Goal: Information Seeking & Learning: Learn about a topic

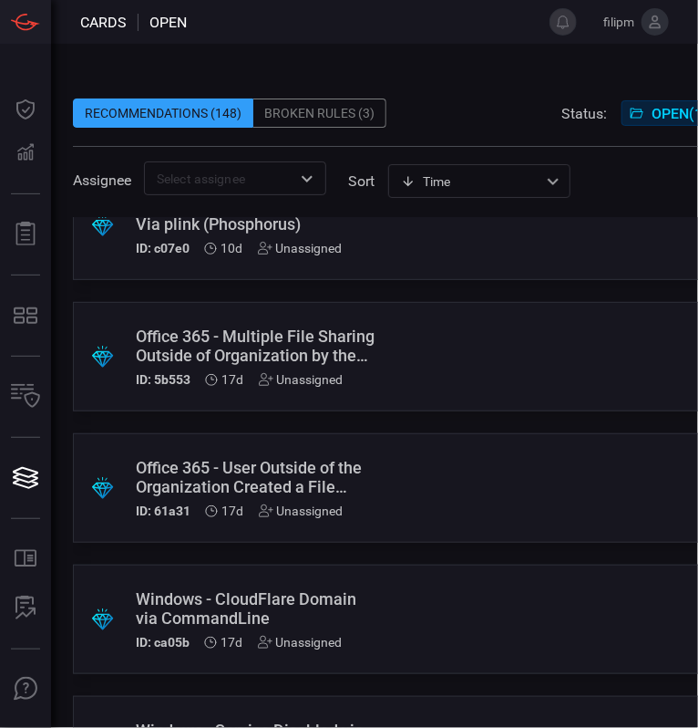
scroll to position [1149, 0]
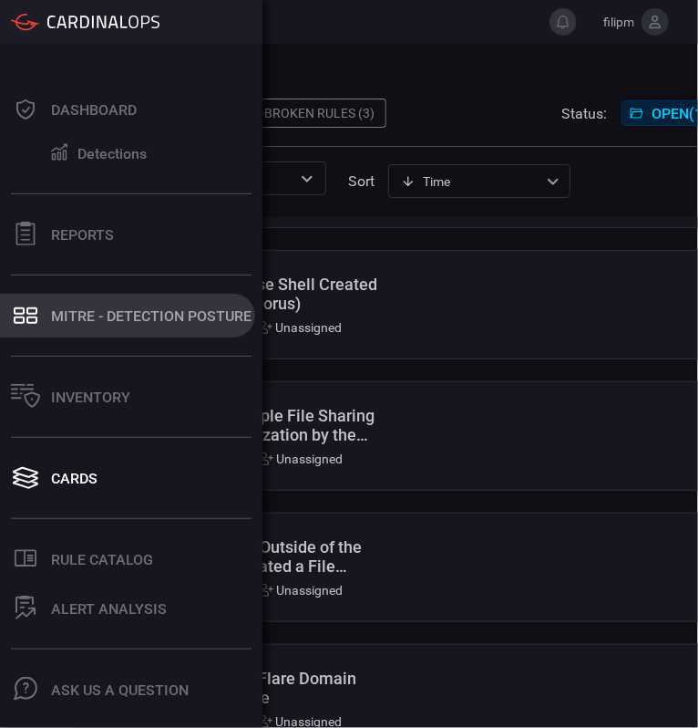
click at [45, 314] on button "MITRE - Detection Posture" at bounding box center [127, 316] width 255 height 44
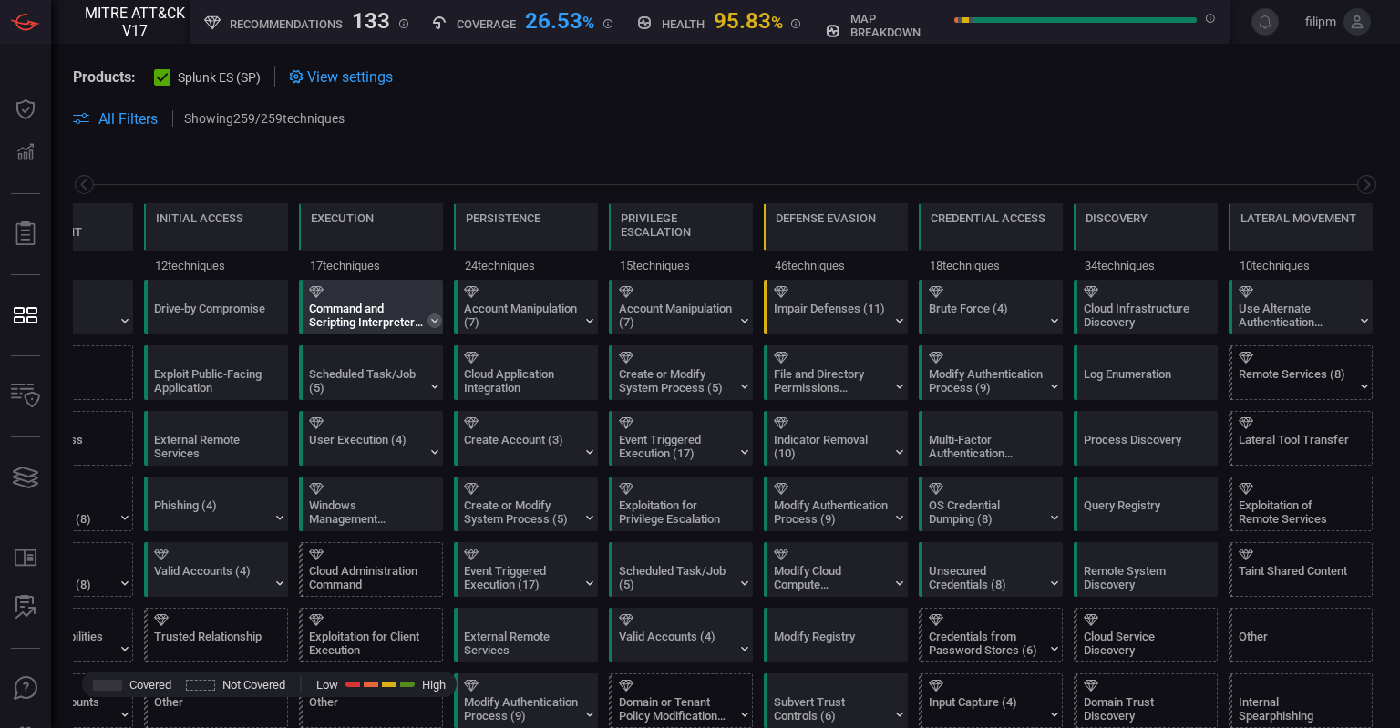
click at [432, 320] on icon at bounding box center [434, 321] width 7 height 5
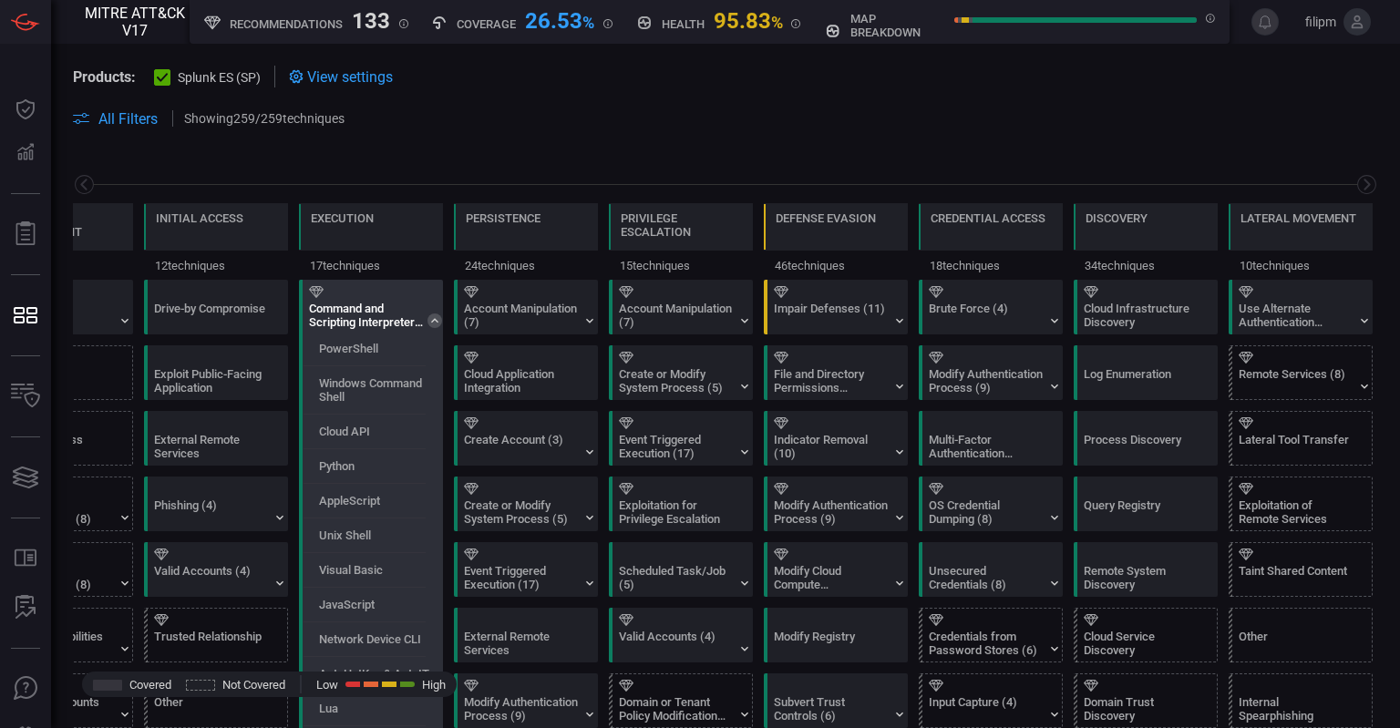
click at [432, 320] on icon at bounding box center [435, 321] width 15 height 15
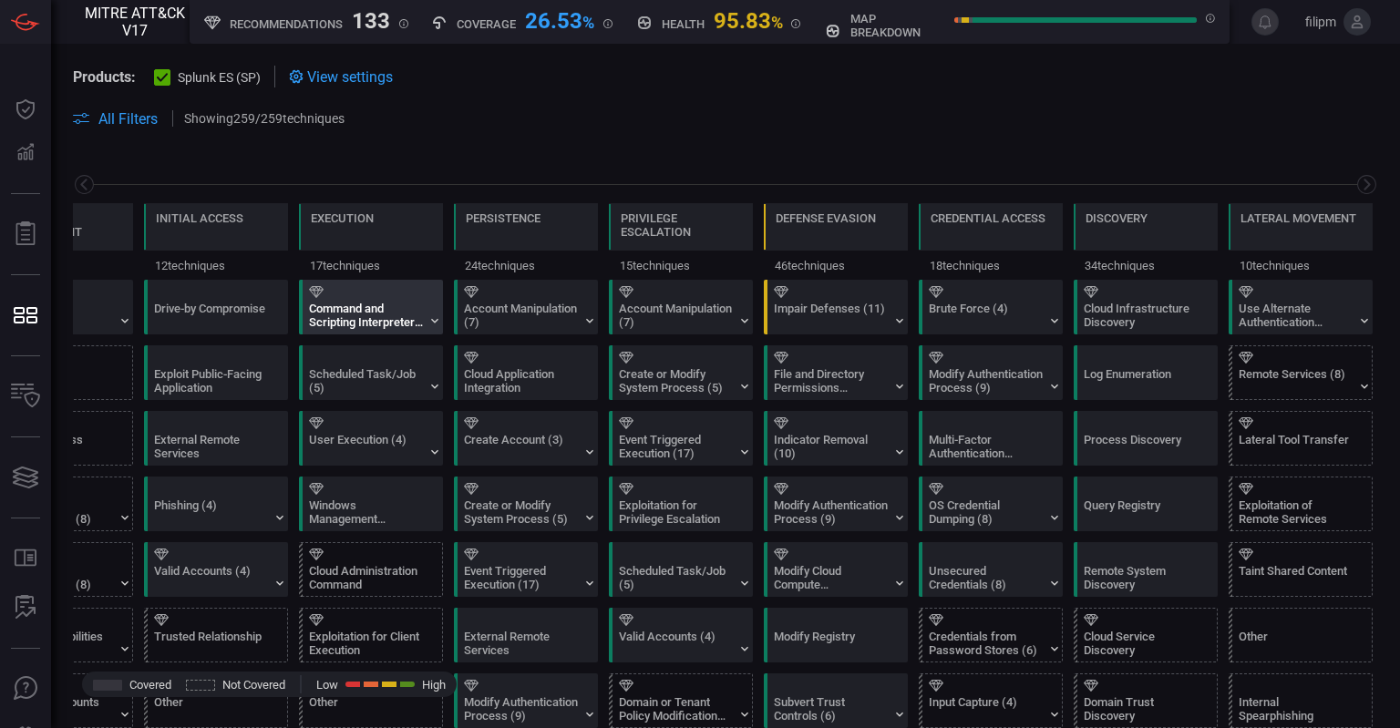
click at [370, 304] on div "Command and Scripting Interpreter (12)" at bounding box center [366, 315] width 114 height 27
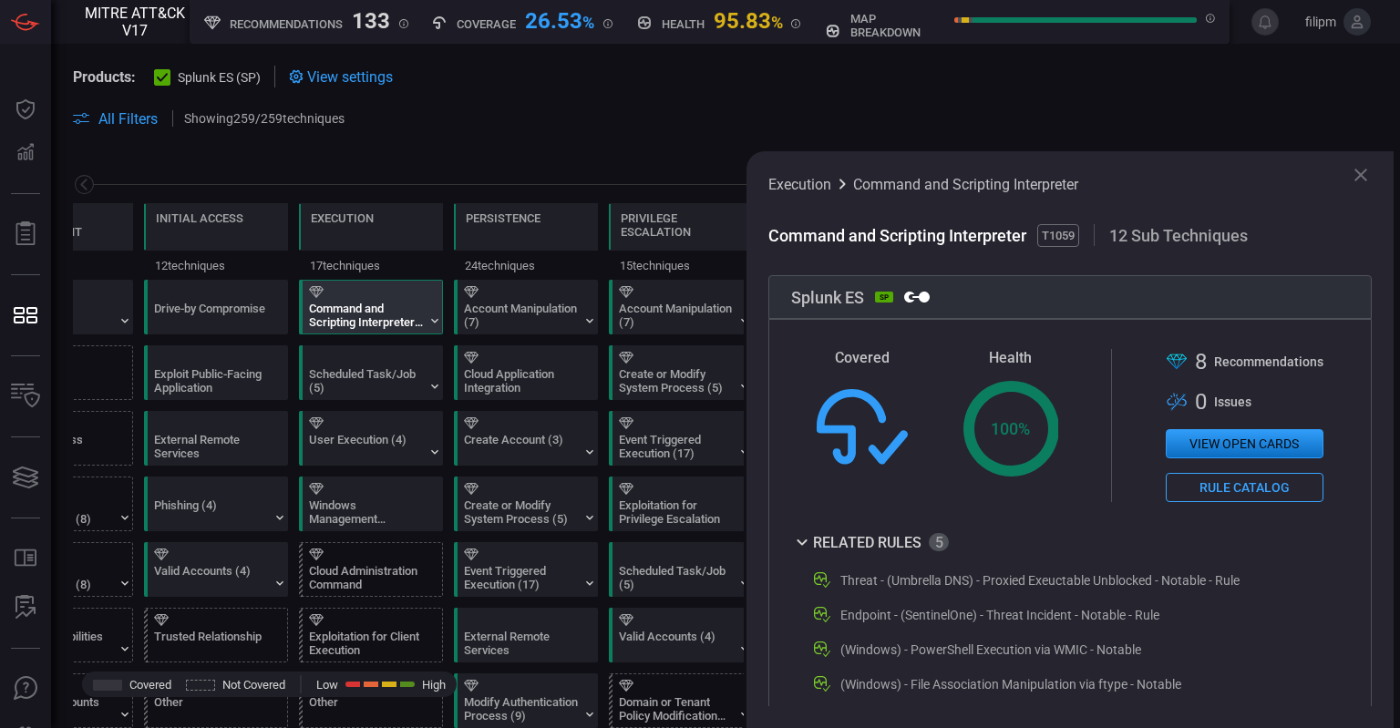
click at [1260, 463] on div ".st0{fill-rule:evenodd;clip-rule:evenodd;fill:url(#suggest_mitre);} 8 Recommend…" at bounding box center [1245, 425] width 158 height 153
click at [1358, 171] on icon at bounding box center [1361, 175] width 13 height 13
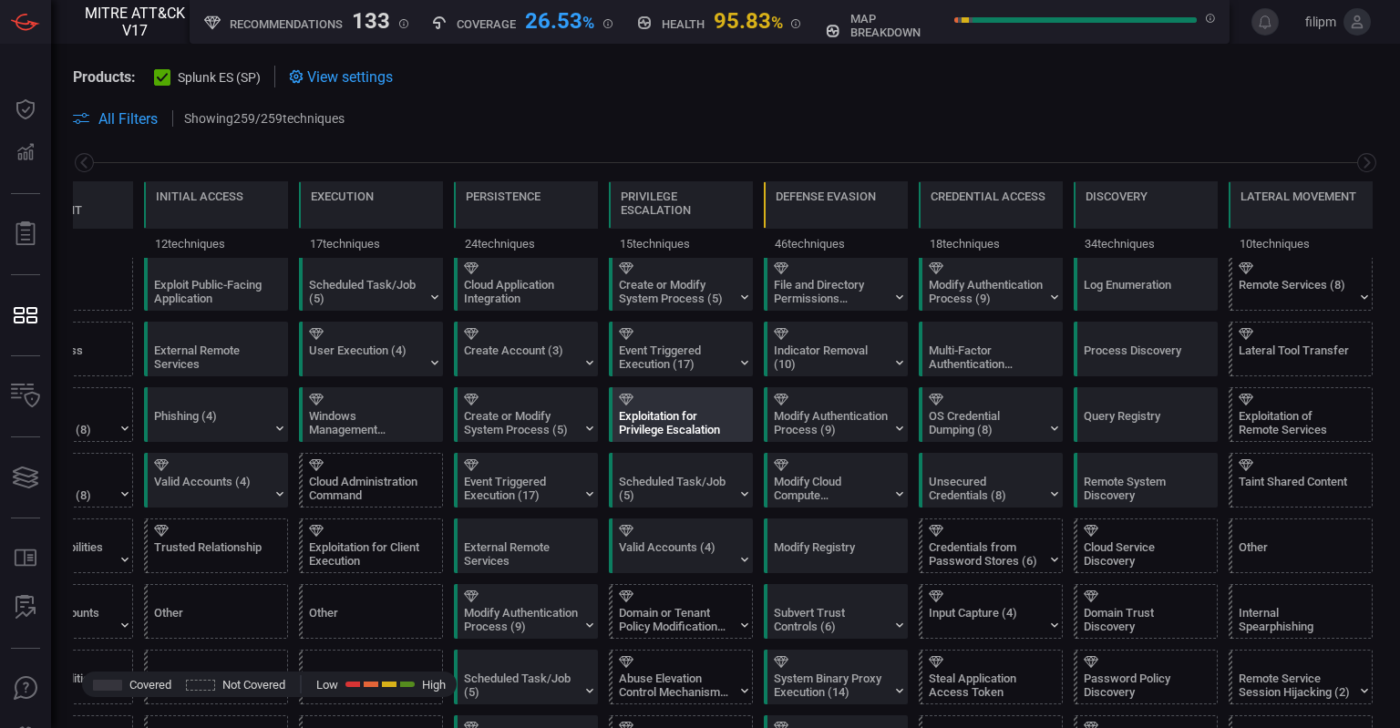
scroll to position [91, 0]
click at [673, 433] on div "Exploitation for Privilege Escalation" at bounding box center [676, 421] width 114 height 27
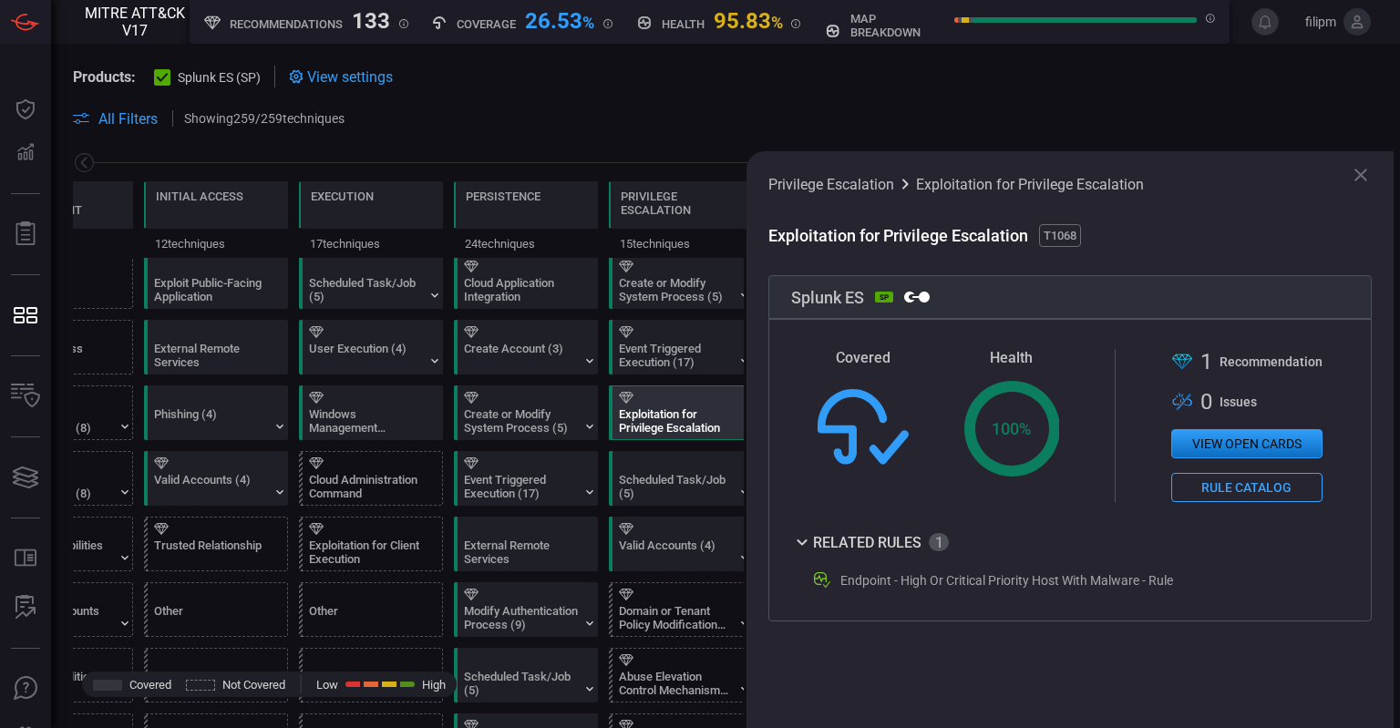
click at [1235, 459] on button "View open cards" at bounding box center [1247, 443] width 151 height 29
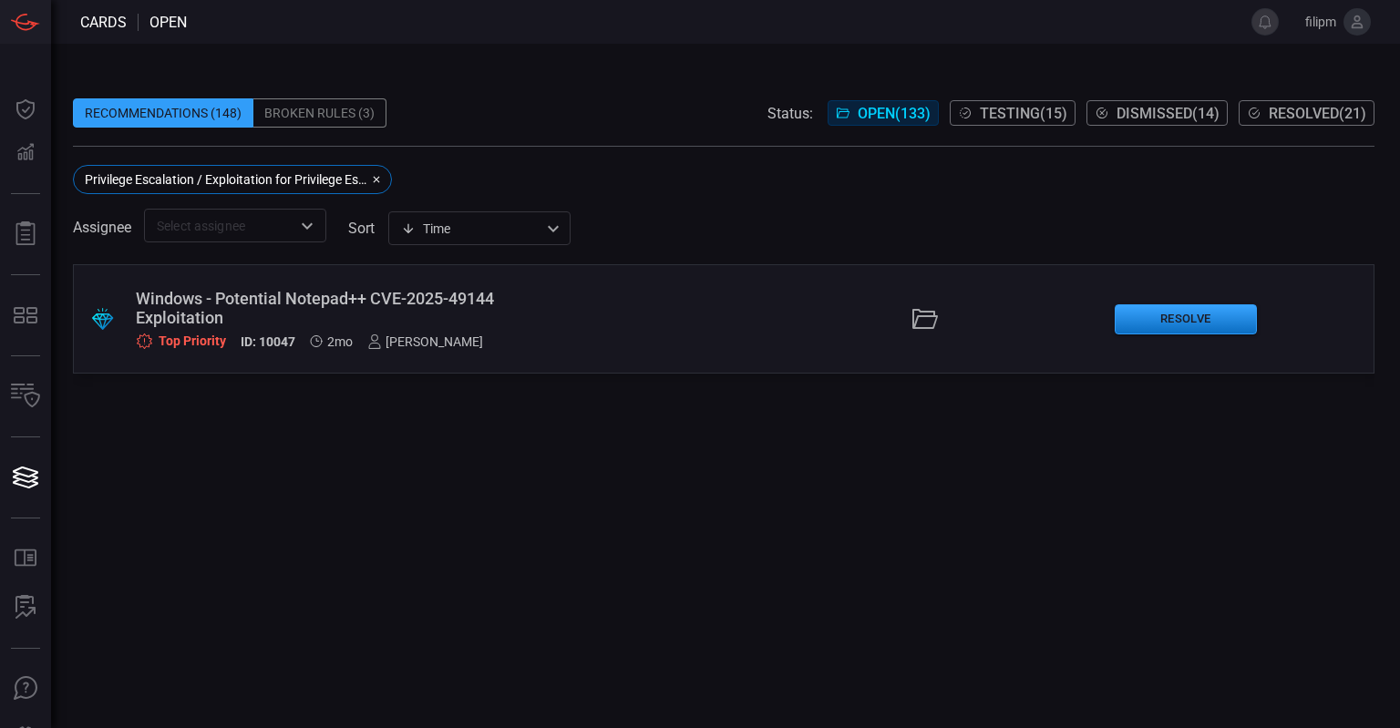
click at [719, 327] on div ".suggested_cards_icon{fill:url(#suggested_cards_icon);} Windows - Potential Not…" at bounding box center [724, 318] width 1302 height 109
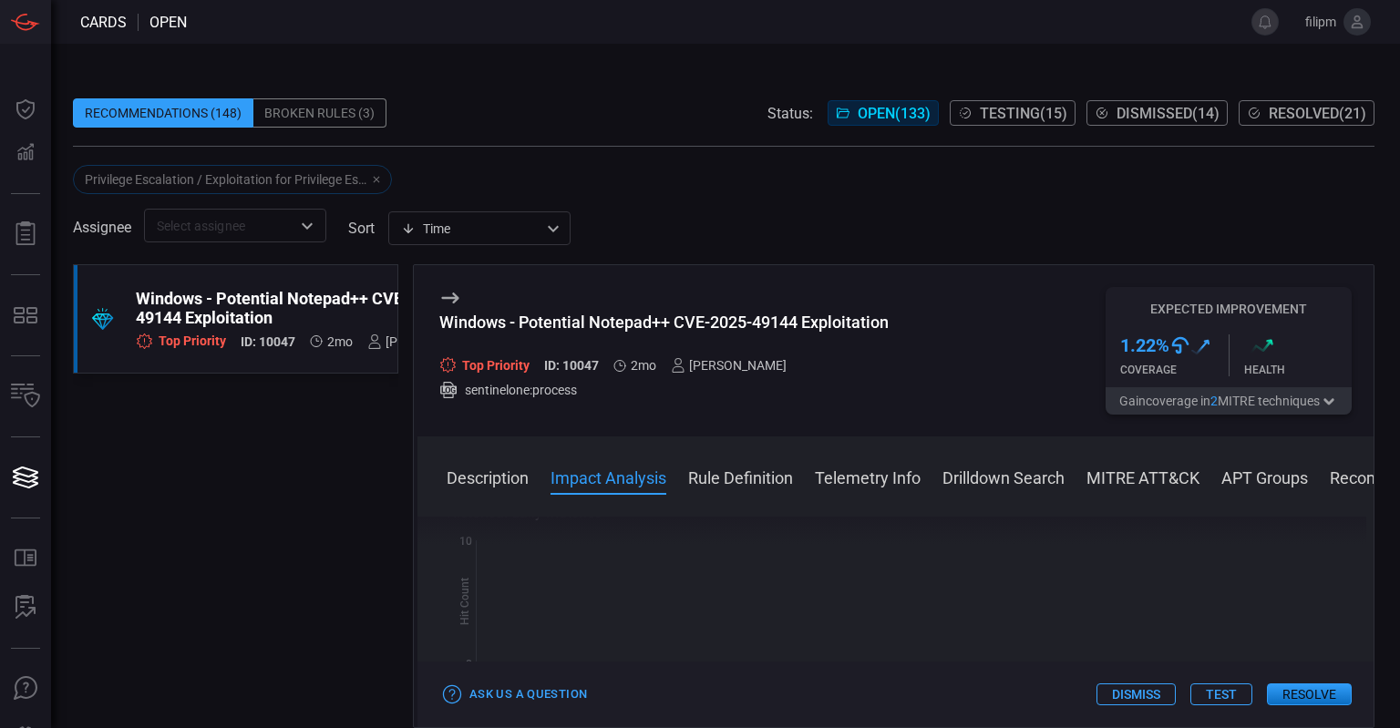
scroll to position [460, 0]
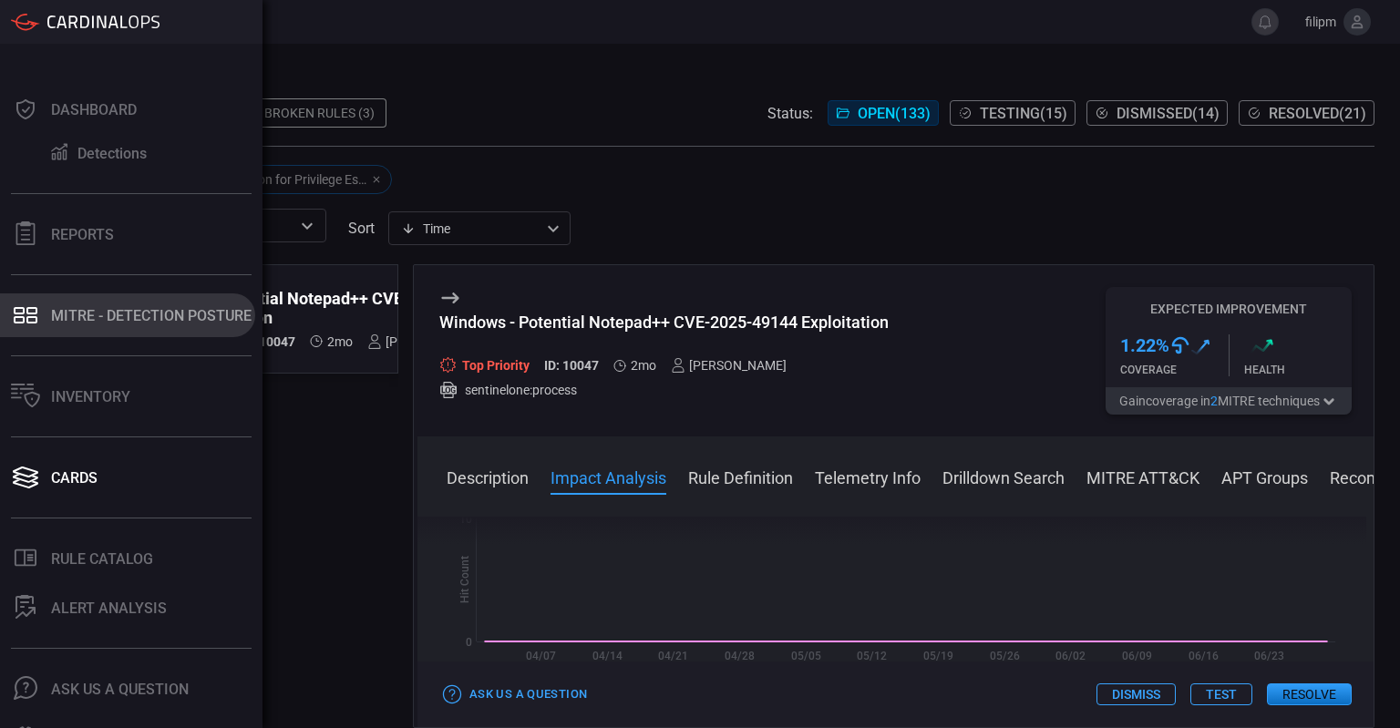
click at [104, 329] on button "MITRE - Detection Posture" at bounding box center [127, 316] width 255 height 44
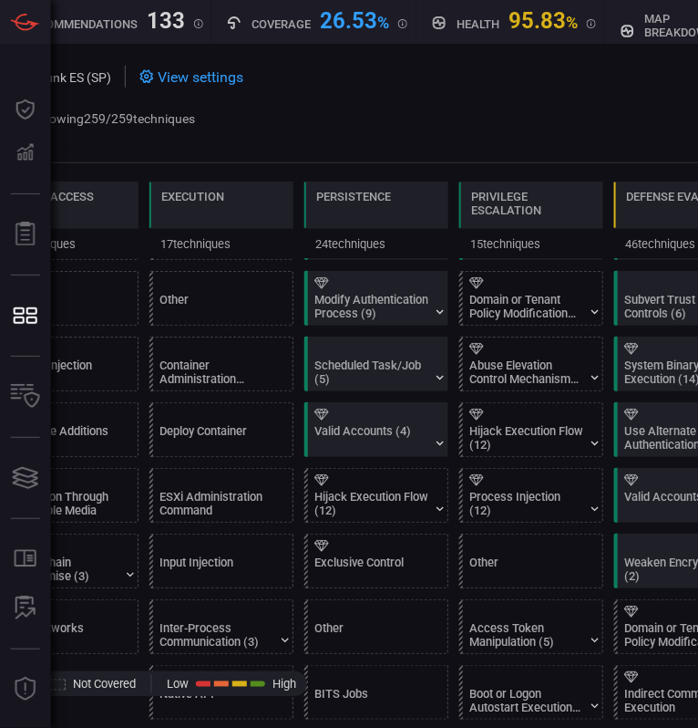
scroll to position [430, 0]
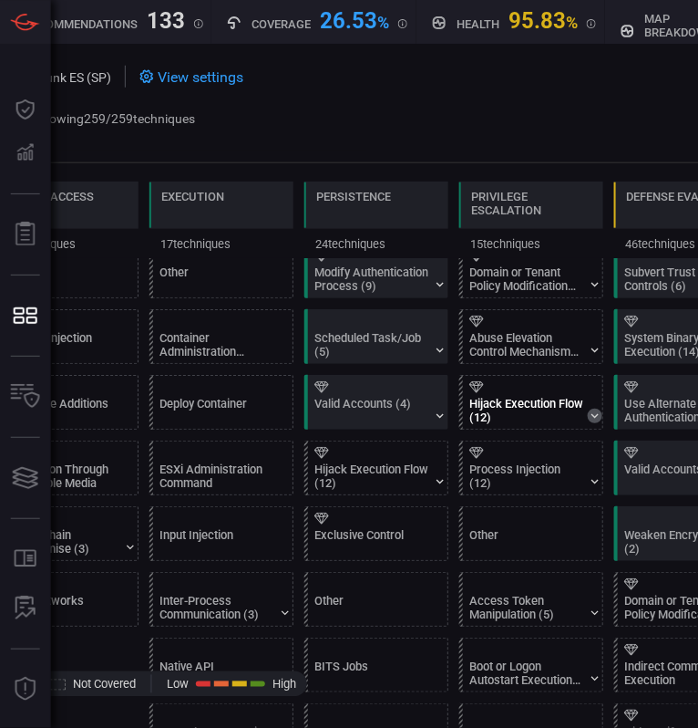
click at [594, 415] on icon at bounding box center [595, 415] width 15 height 15
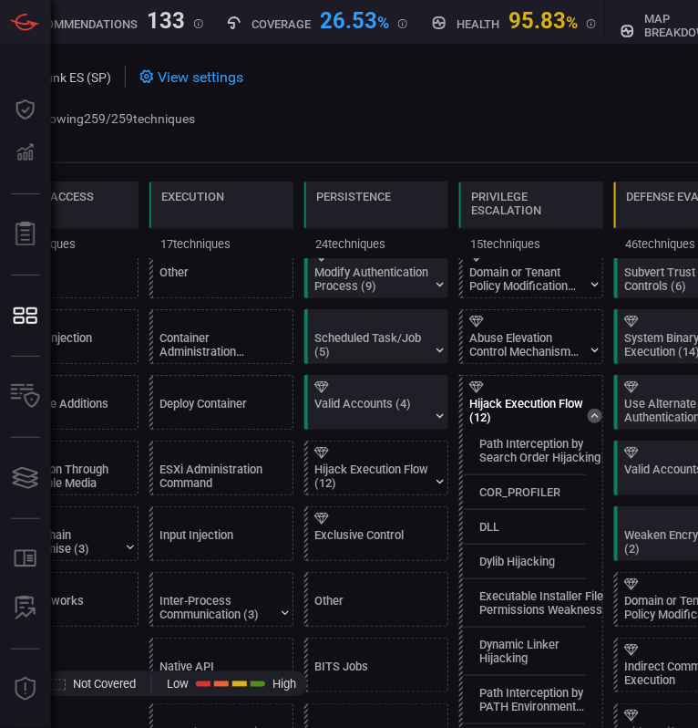
click at [594, 415] on icon at bounding box center [595, 415] width 15 height 15
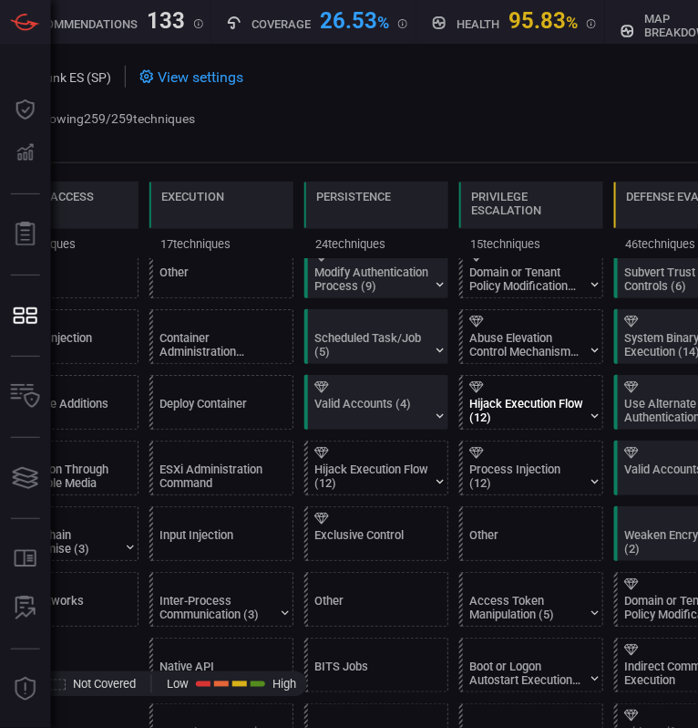
click at [538, 402] on div "Hijack Execution Flow (12)" at bounding box center [527, 410] width 114 height 27
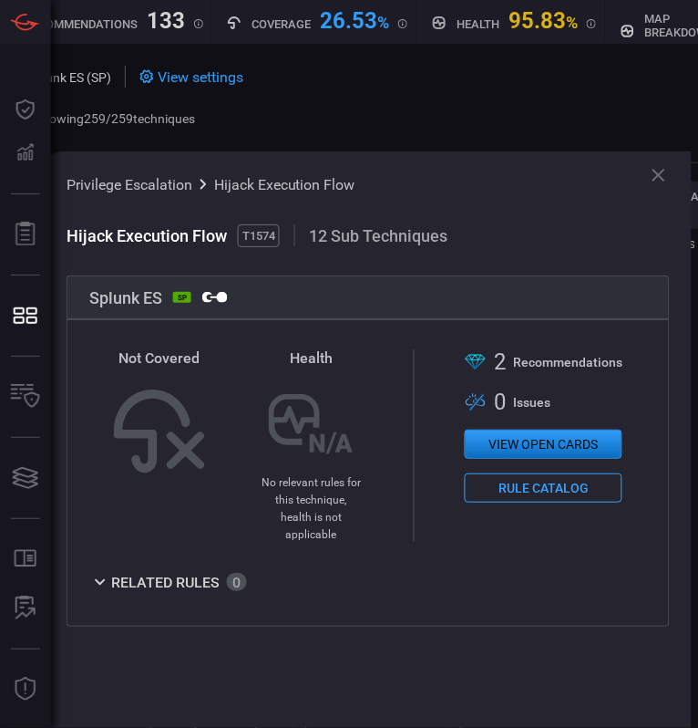
click at [537, 452] on button "View open cards" at bounding box center [544, 443] width 158 height 29
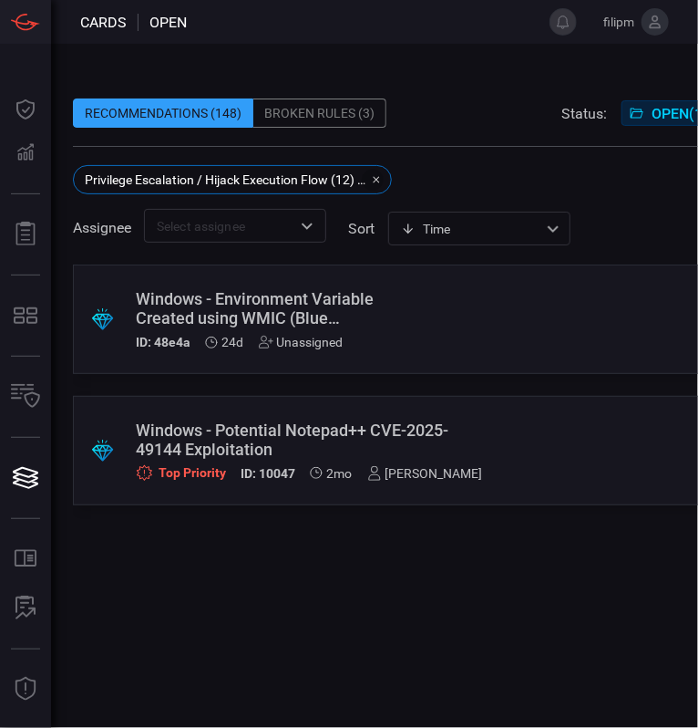
click at [378, 181] on icon "button" at bounding box center [377, 180] width 6 height 6
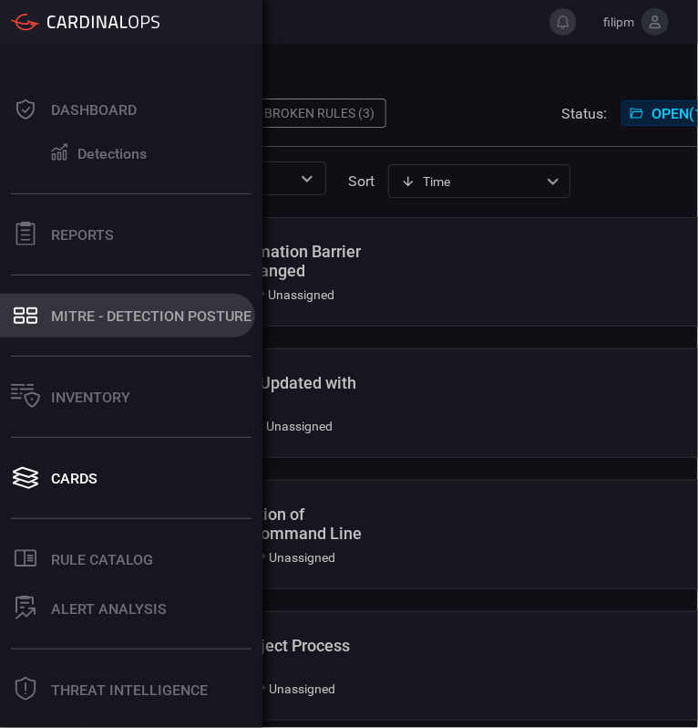
click at [41, 311] on button "MITRE - Detection Posture" at bounding box center [127, 316] width 255 height 44
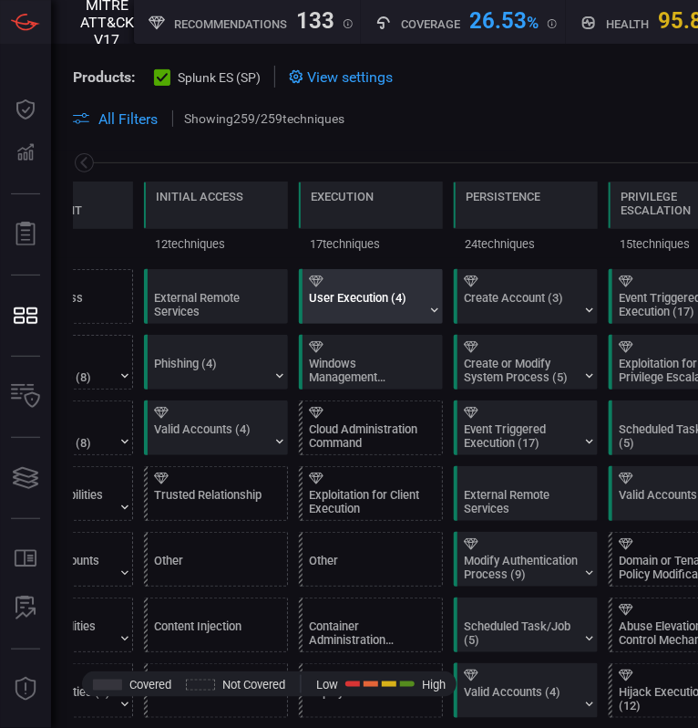
scroll to position [154, 0]
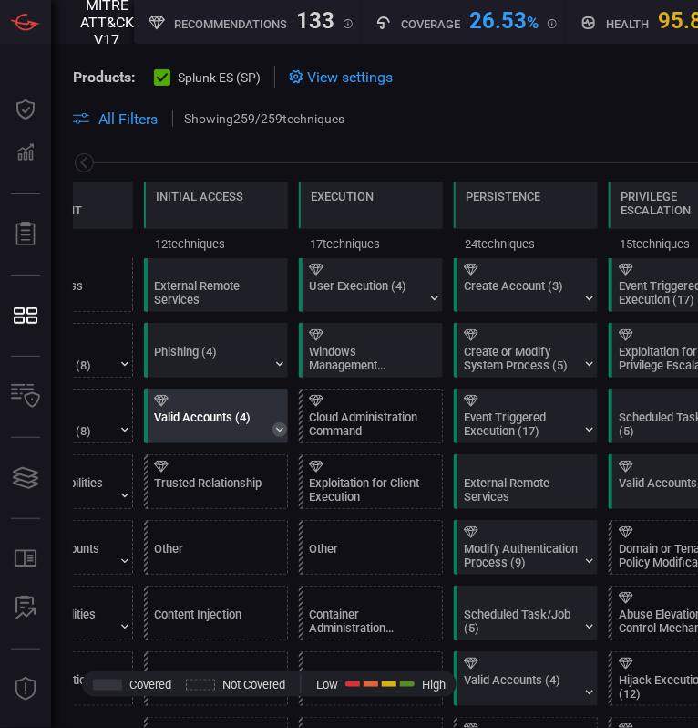
click at [279, 424] on icon at bounding box center [280, 429] width 15 height 15
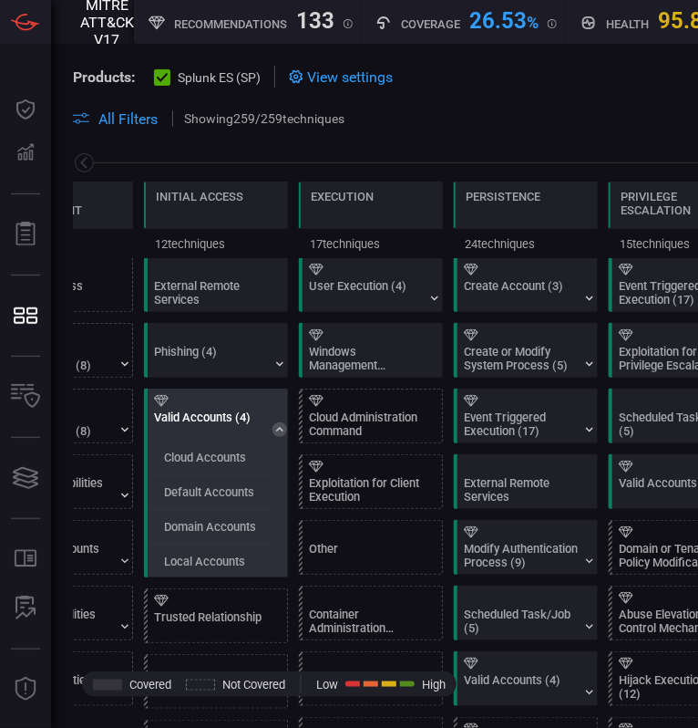
click at [279, 424] on icon at bounding box center [280, 429] width 15 height 15
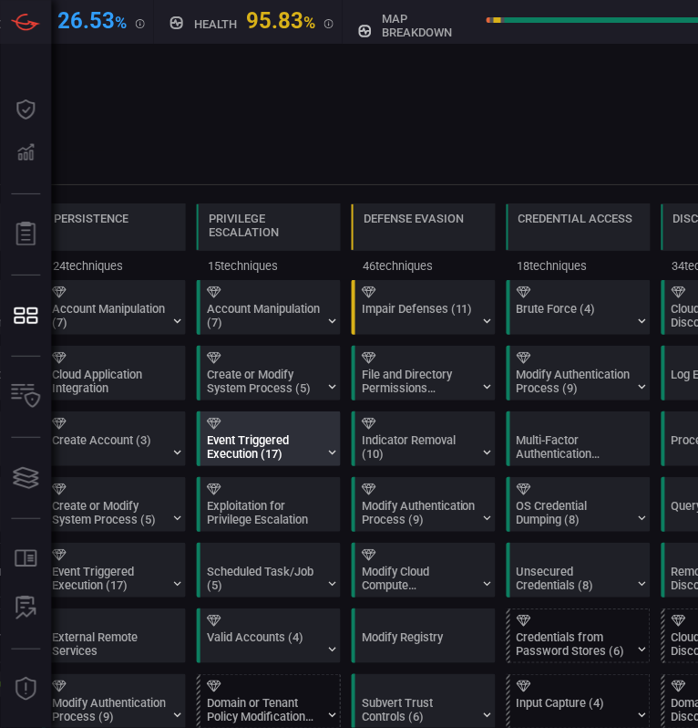
scroll to position [0, 0]
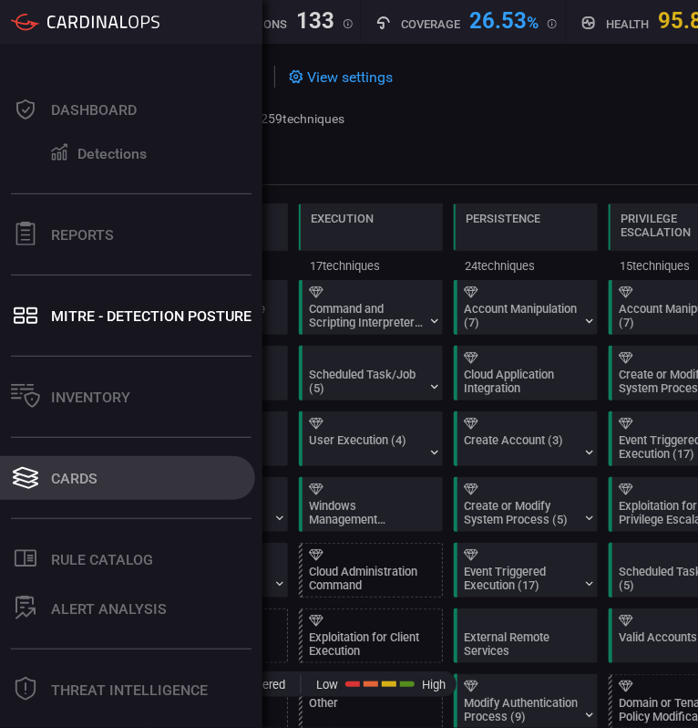
click at [91, 472] on div "Cards" at bounding box center [74, 478] width 46 height 17
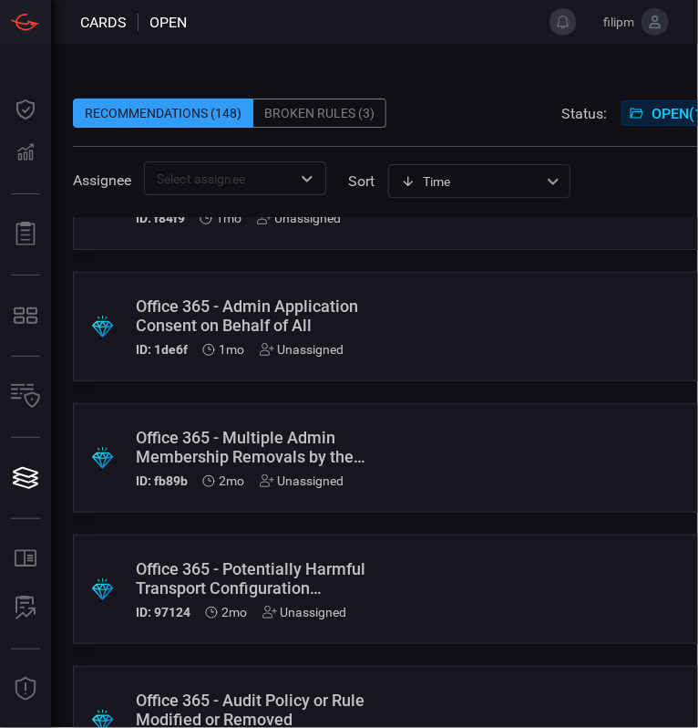
scroll to position [4411, 0]
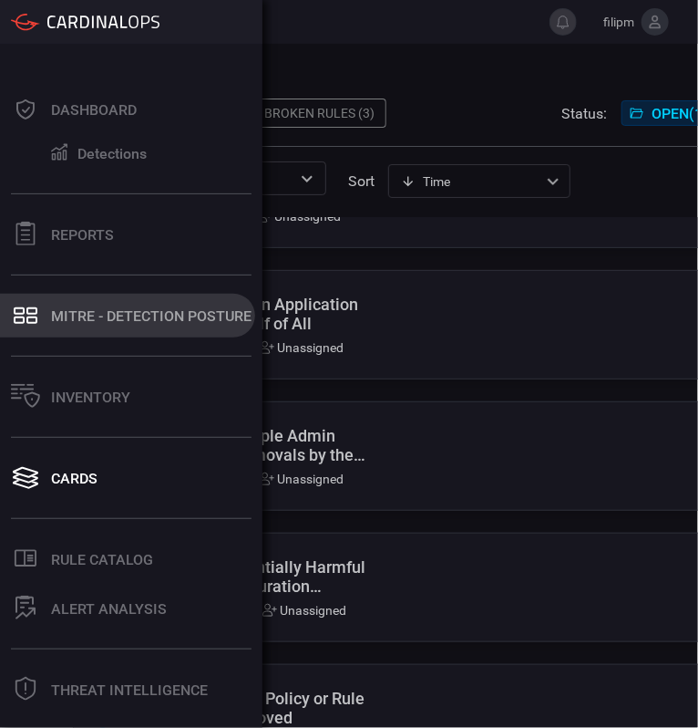
click at [194, 312] on div "MITRE - Detection Posture" at bounding box center [151, 315] width 201 height 17
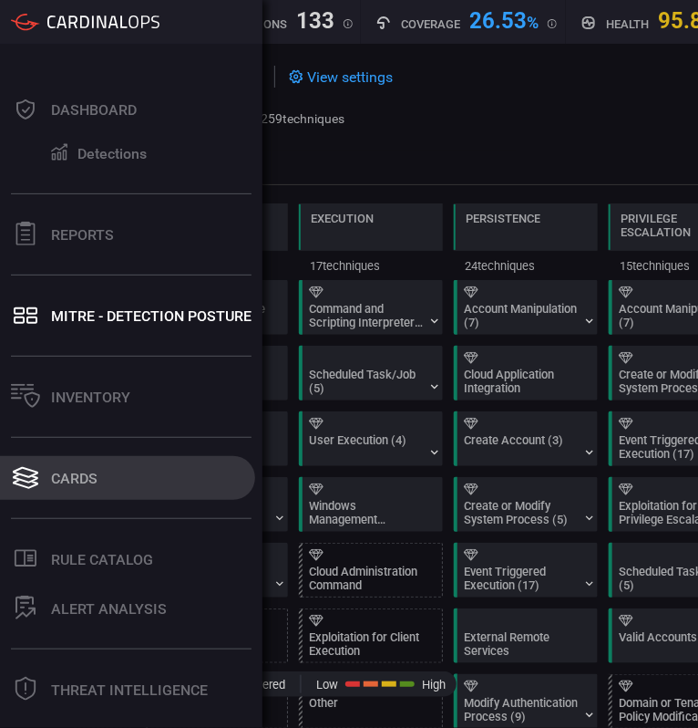
click at [79, 479] on div "Cards" at bounding box center [74, 478] width 46 height 17
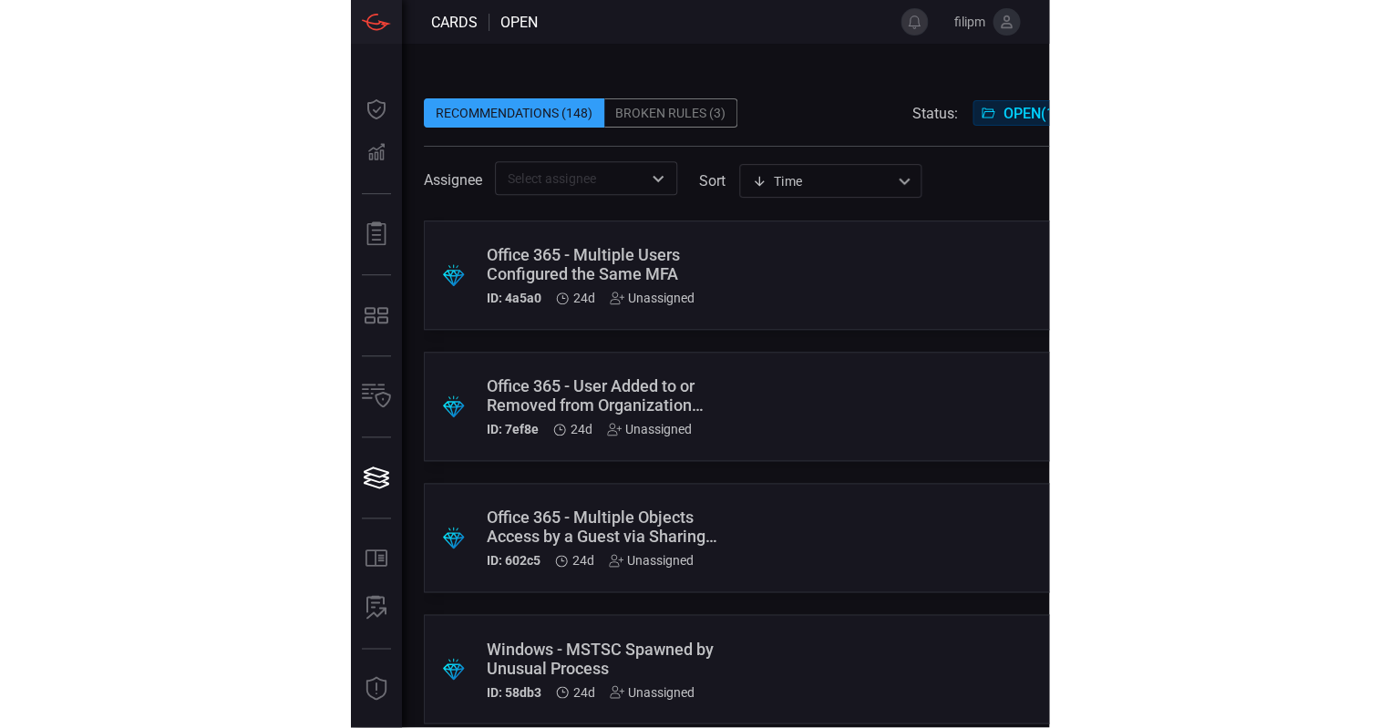
scroll to position [3282, 0]
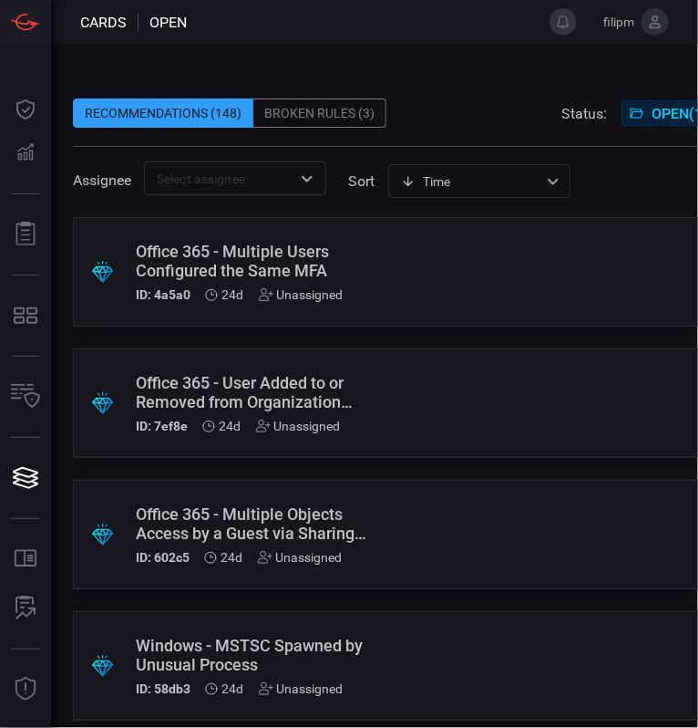
click at [467, 293] on div ".suggested_cards_icon{fill:url(#suggested_cards_icon);} Office 365 - Multiple U…" at bounding box center [621, 271] width 1096 height 109
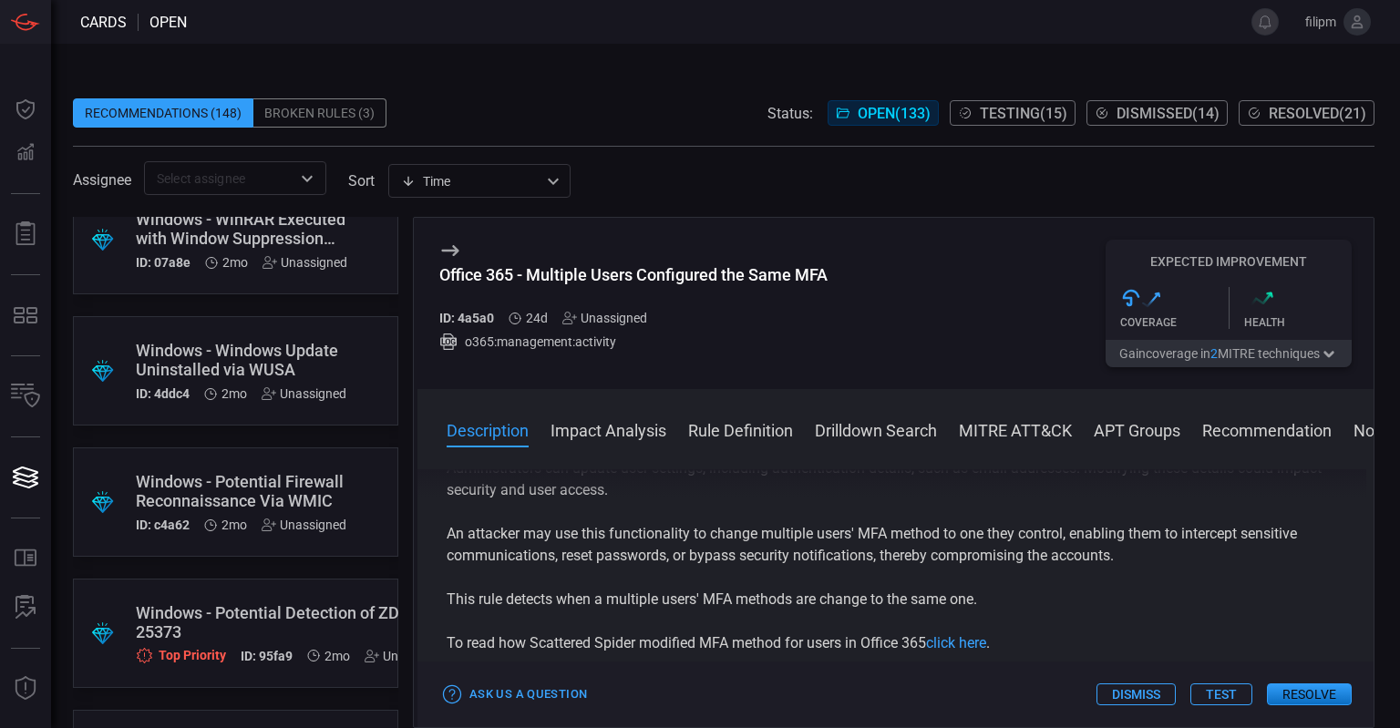
scroll to position [5042, 0]
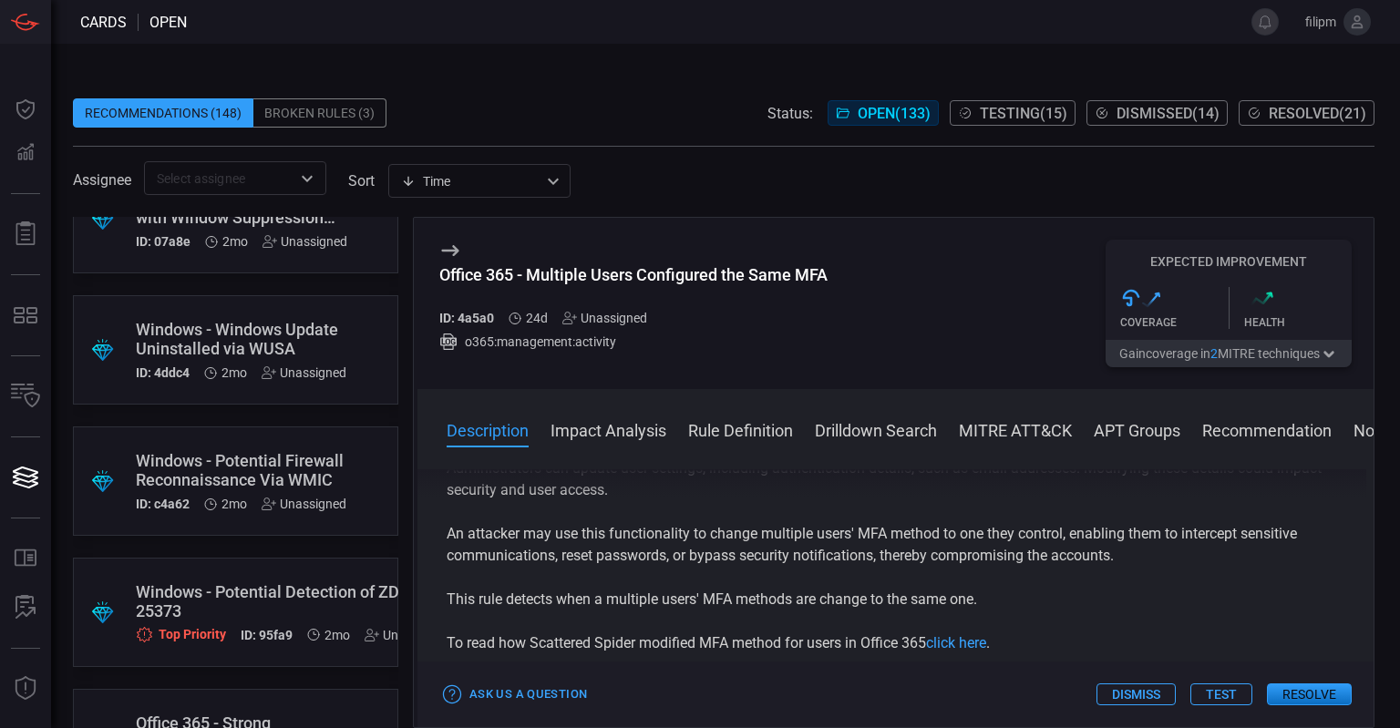
click at [301, 371] on div "Unassigned" at bounding box center [304, 373] width 85 height 15
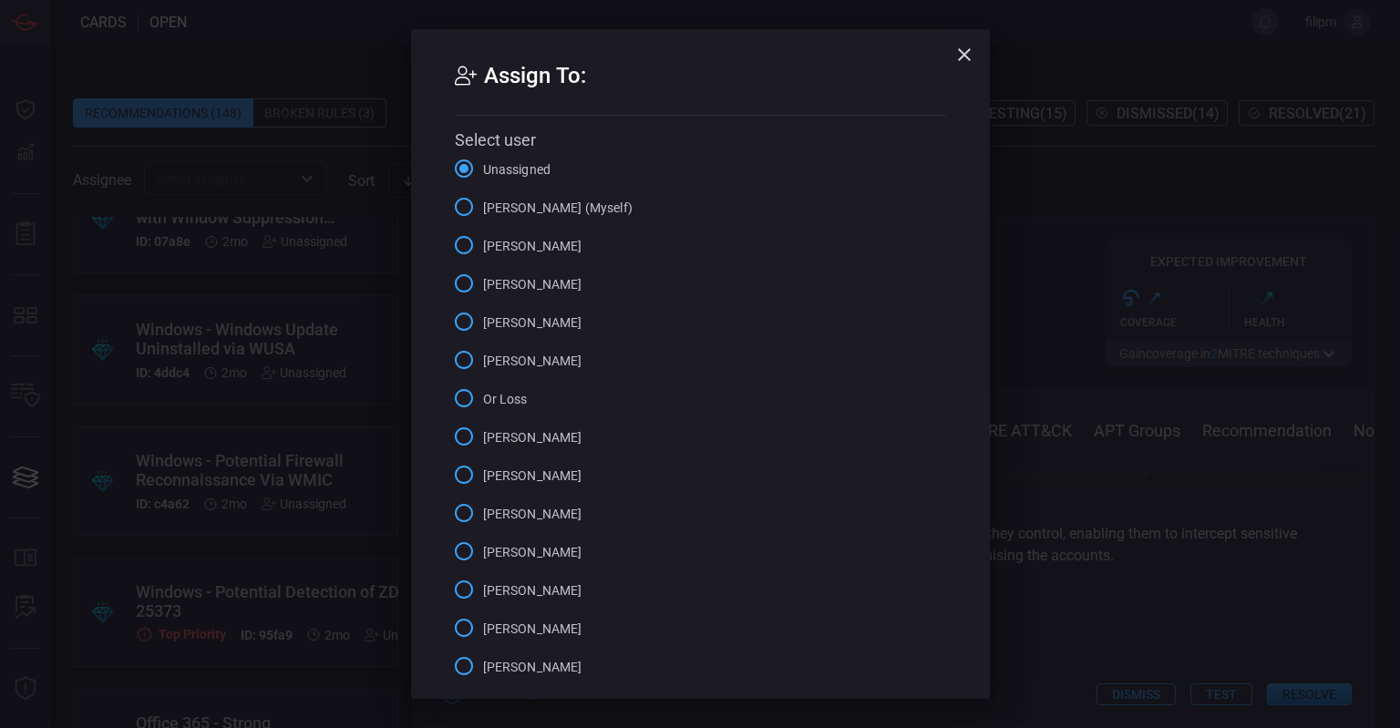
click at [1081, 412] on div "Assign To: Select user Unassigned [PERSON_NAME] (Myself) [PERSON_NAME] [PERSON_…" at bounding box center [700, 364] width 1400 height 728
click at [1049, 239] on div "Assign To: Select user Unassigned [PERSON_NAME] (Myself) [PERSON_NAME] [PERSON_…" at bounding box center [700, 364] width 1400 height 728
click at [966, 57] on icon "button" at bounding box center [964, 54] width 13 height 13
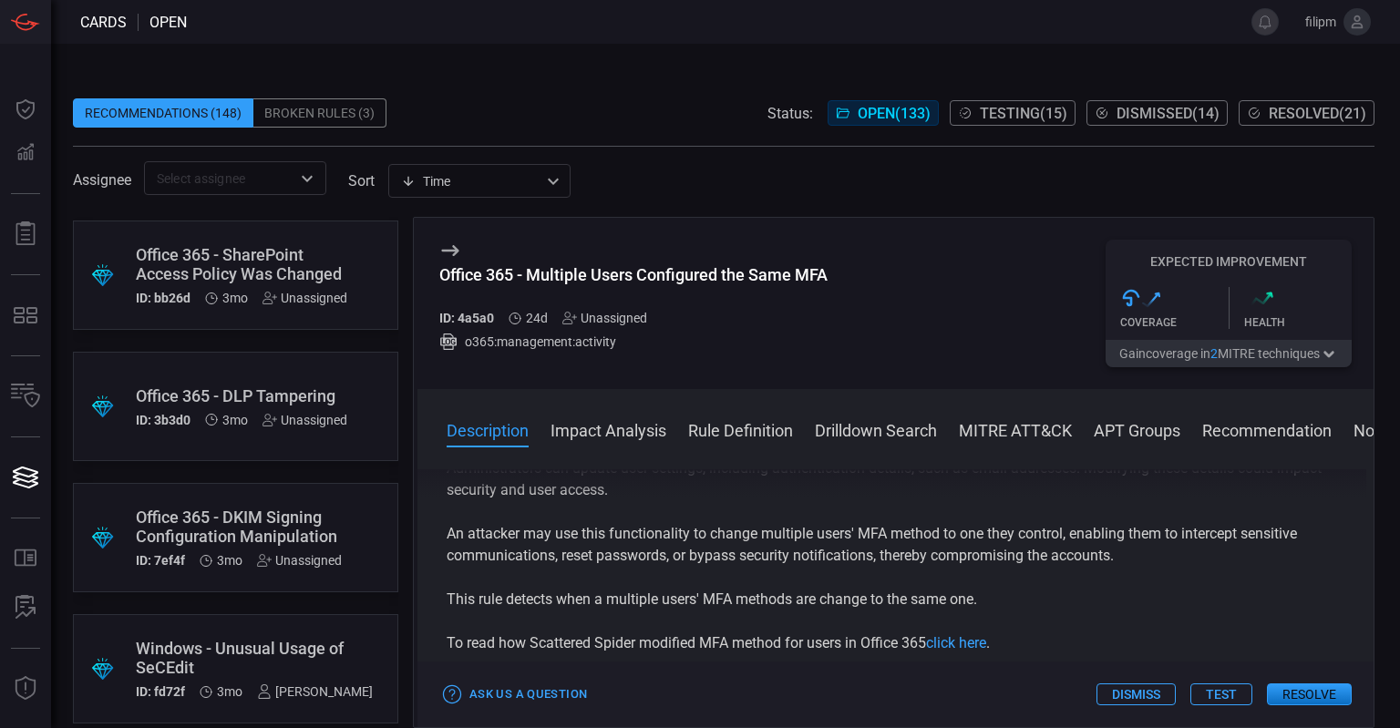
scroll to position [7875, 0]
click at [280, 255] on div "Office 365 - SharePoint Access Policy Was Changed" at bounding box center [242, 263] width 212 height 38
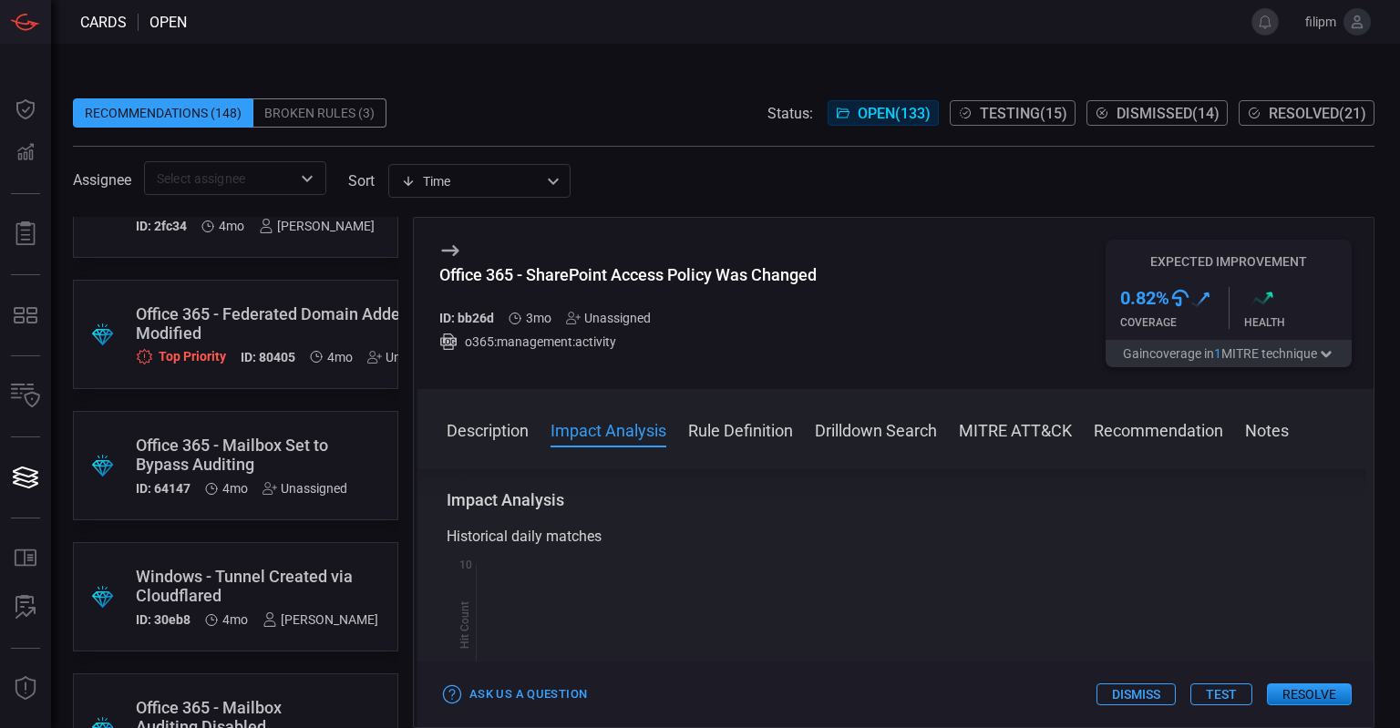
scroll to position [9839, 0]
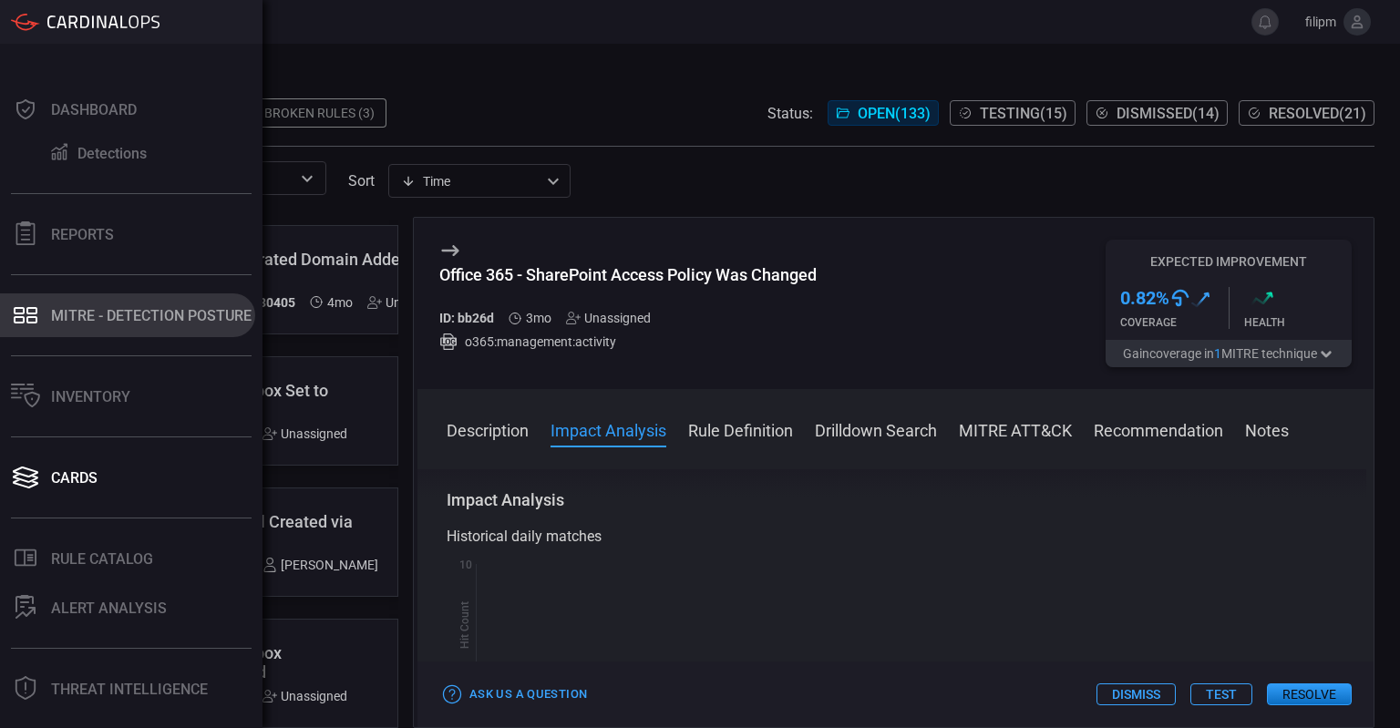
click at [72, 318] on div "MITRE - Detection Posture" at bounding box center [151, 315] width 201 height 17
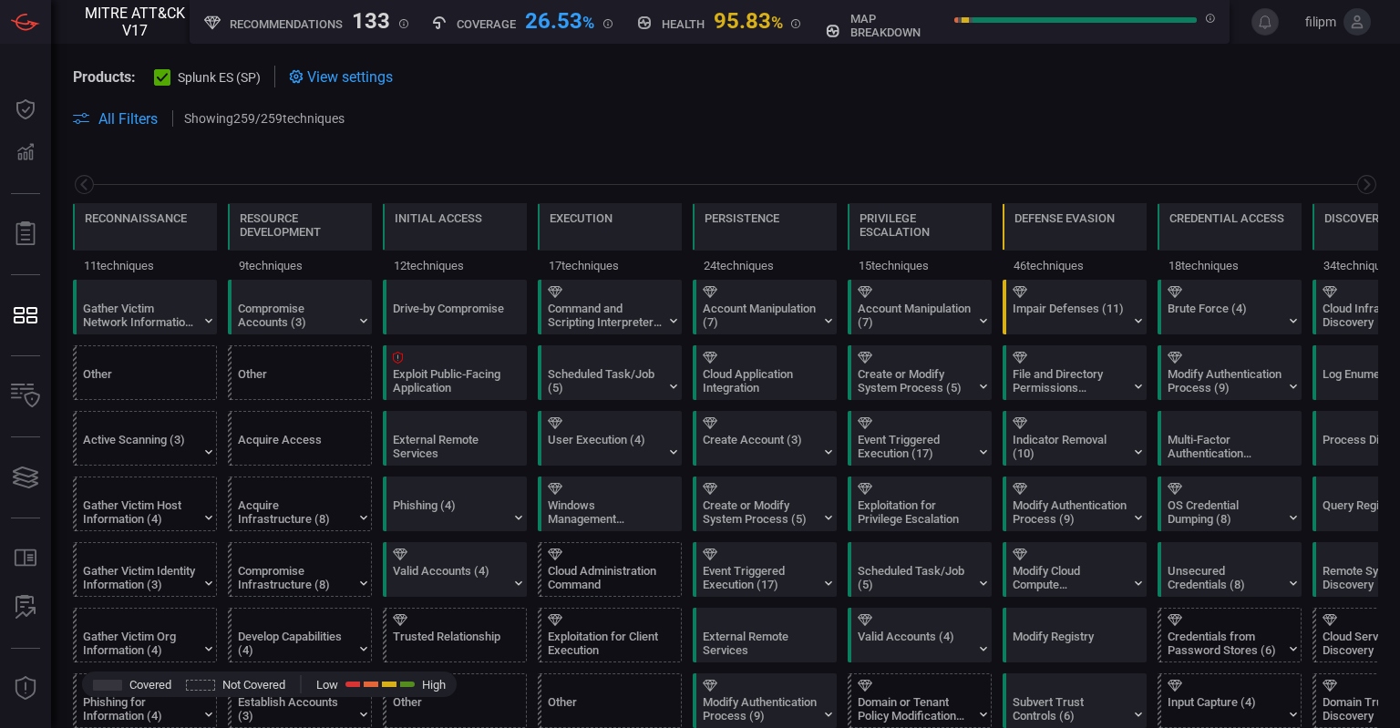
scroll to position [0, 239]
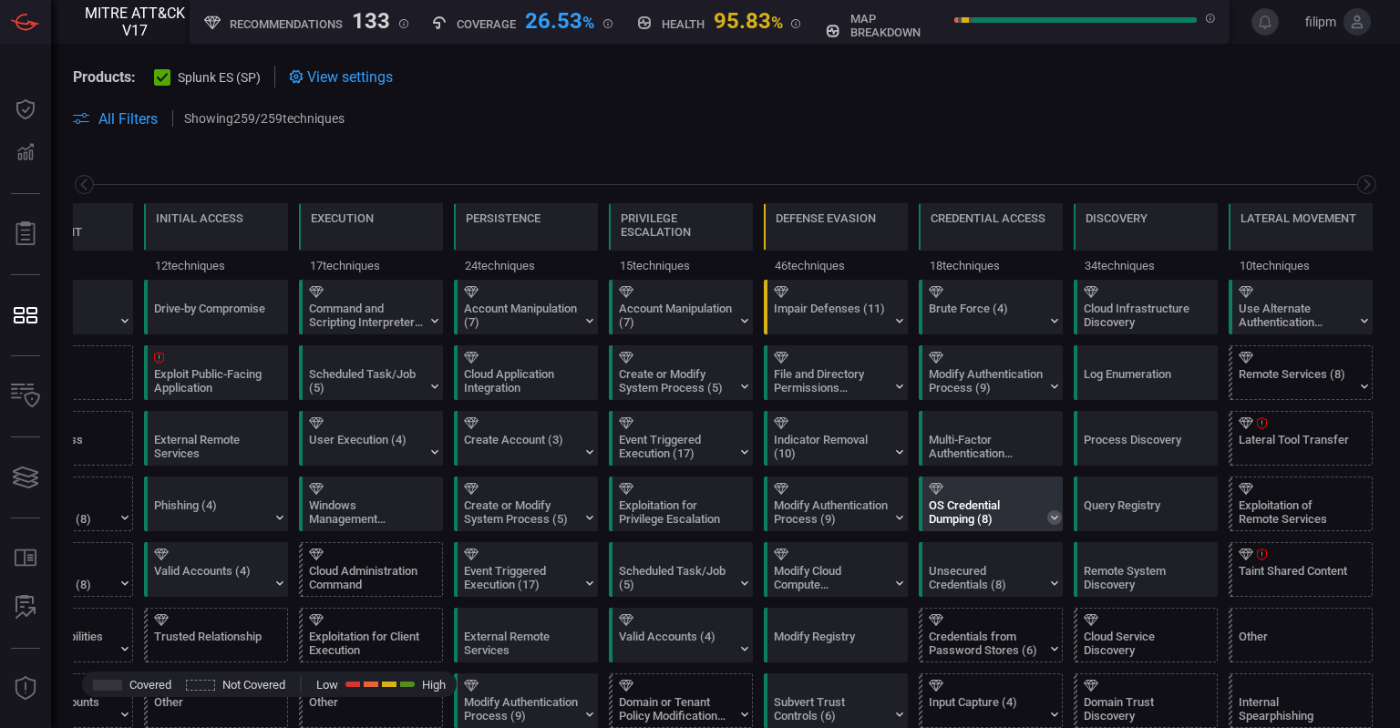
click at [1056, 519] on icon at bounding box center [1055, 518] width 15 height 15
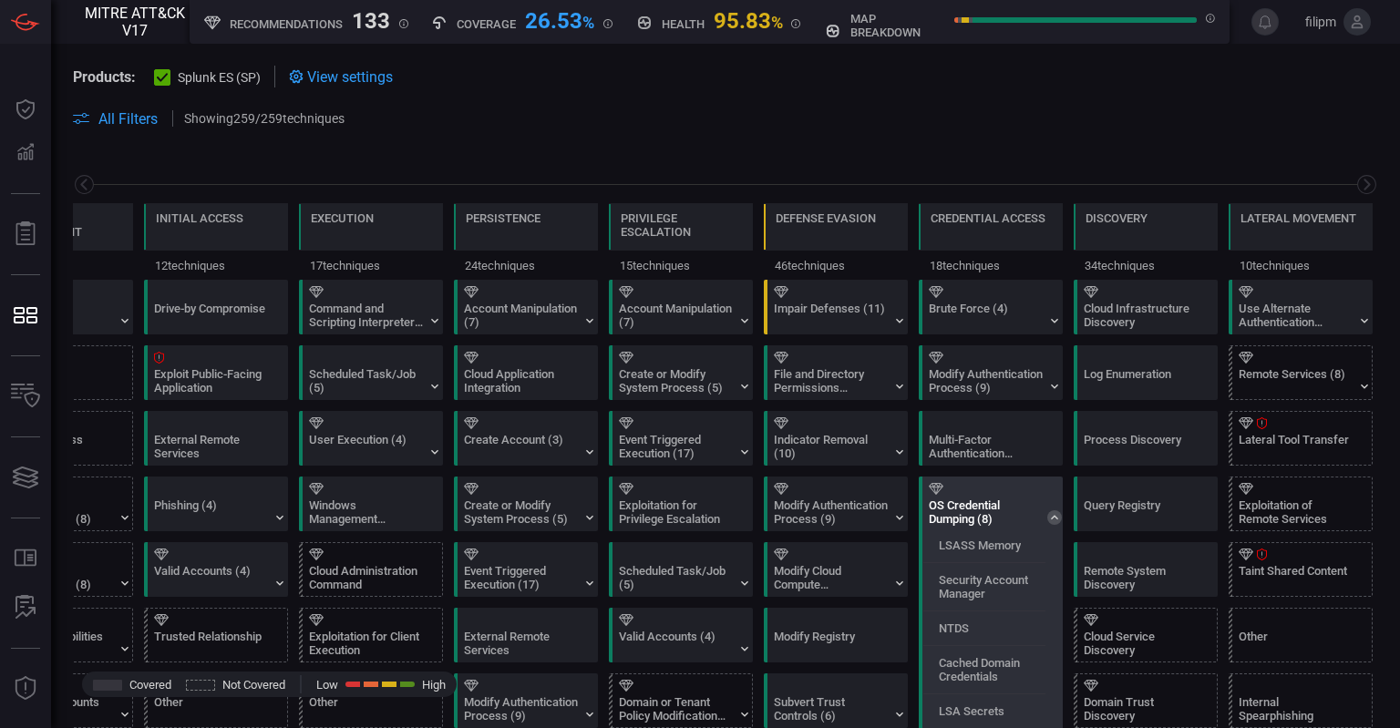
click at [985, 516] on div "OS Credential Dumping (8)" at bounding box center [986, 512] width 114 height 27
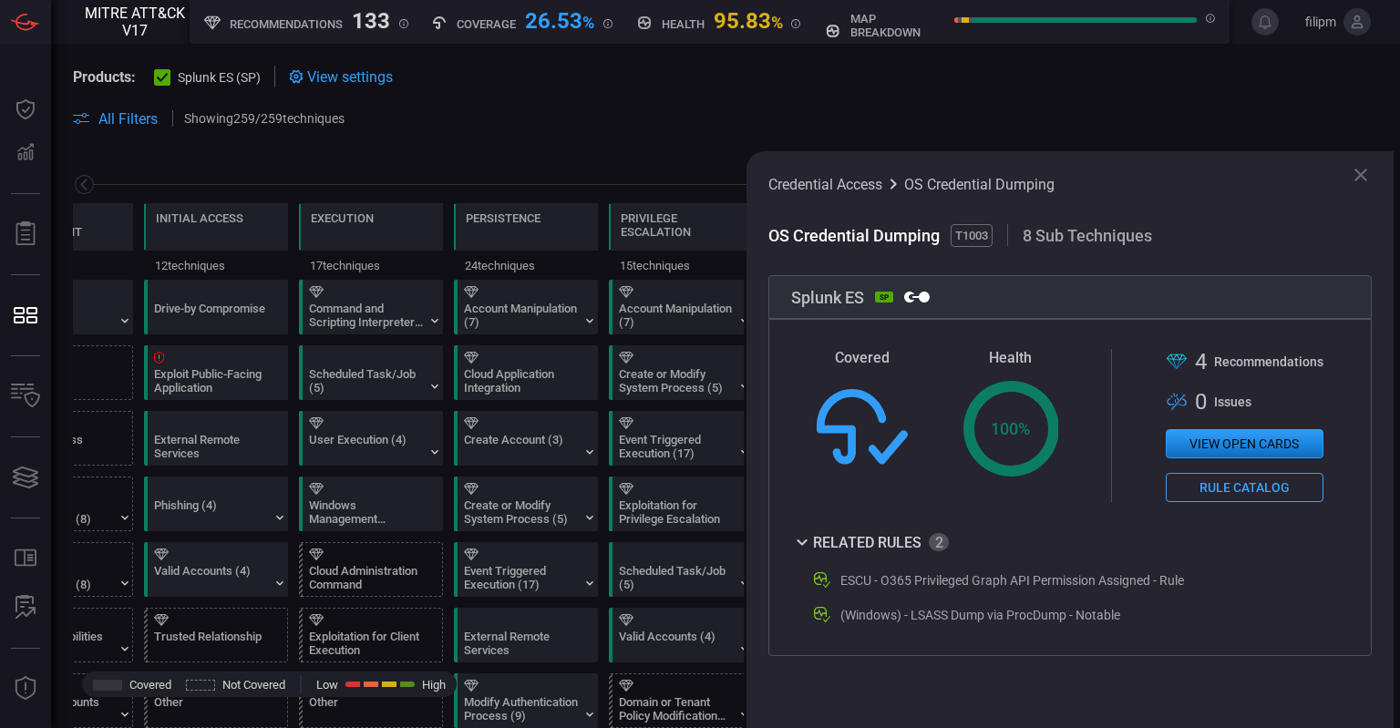
click at [1255, 448] on button "View open cards" at bounding box center [1245, 443] width 158 height 29
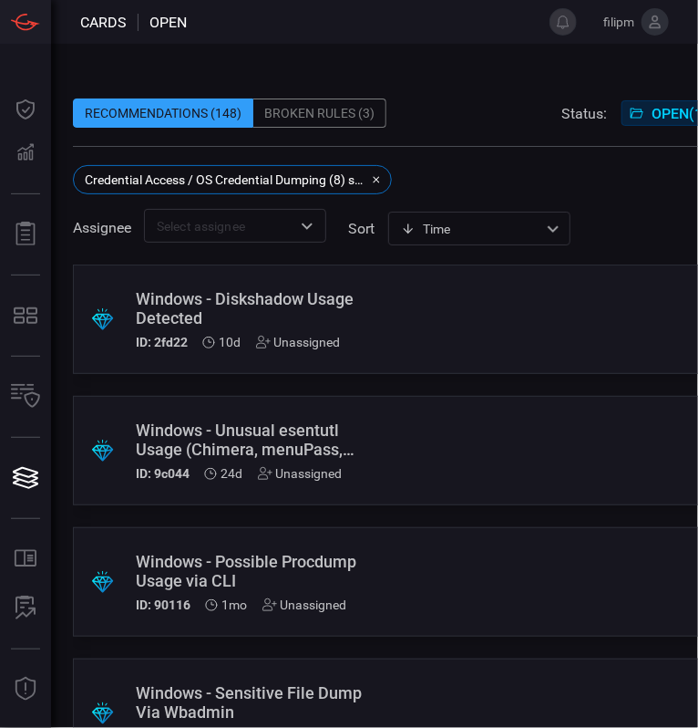
click at [383, 173] on div "Credential Access / OS Credential Dumping (8) sub techniques" at bounding box center [232, 179] width 319 height 29
click at [388, 173] on div "Credential Access / OS Credential Dumping (8) sub techniques" at bounding box center [232, 179] width 319 height 29
click at [380, 181] on icon "button" at bounding box center [376, 179] width 11 height 11
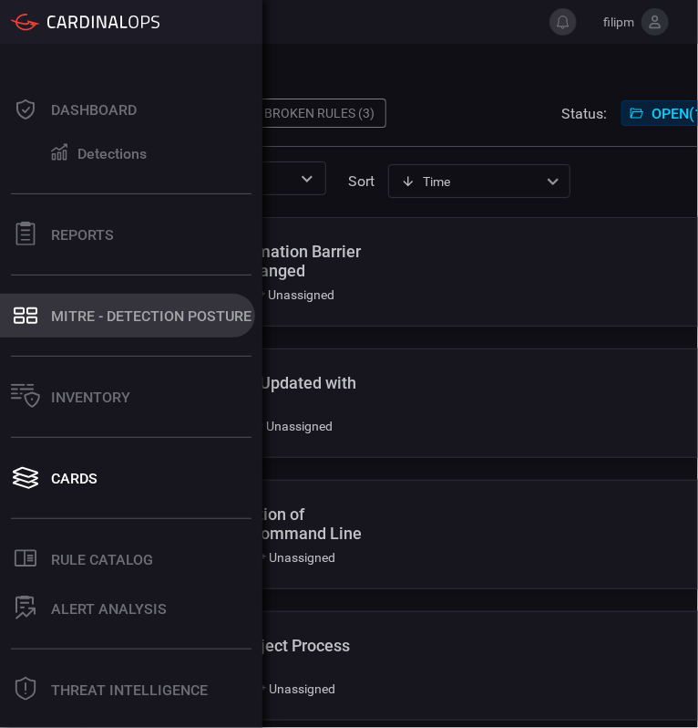
click at [119, 323] on div "MITRE - Detection Posture" at bounding box center [151, 315] width 201 height 17
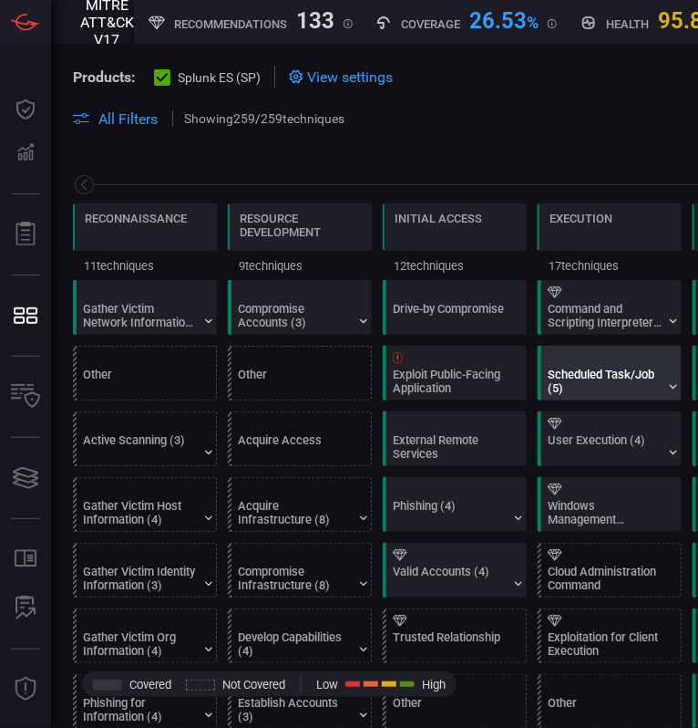
scroll to position [0, 239]
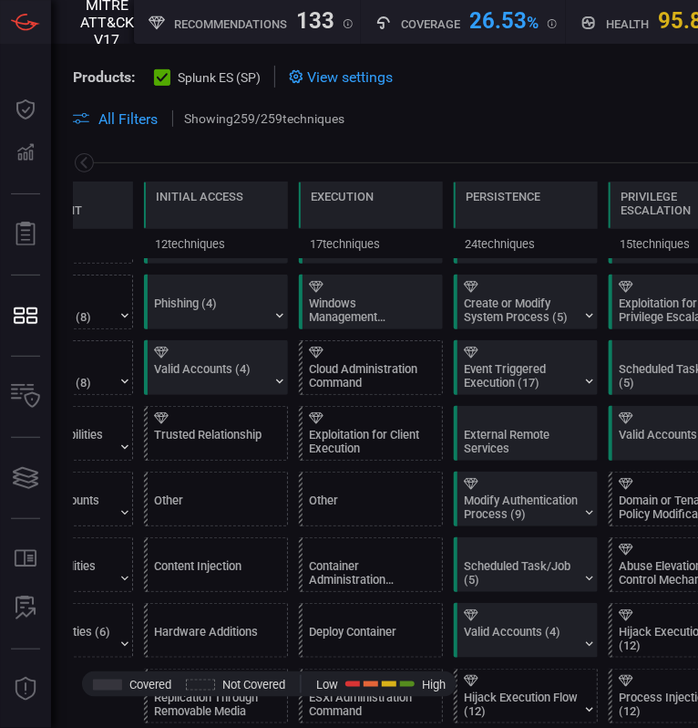
scroll to position [204, 0]
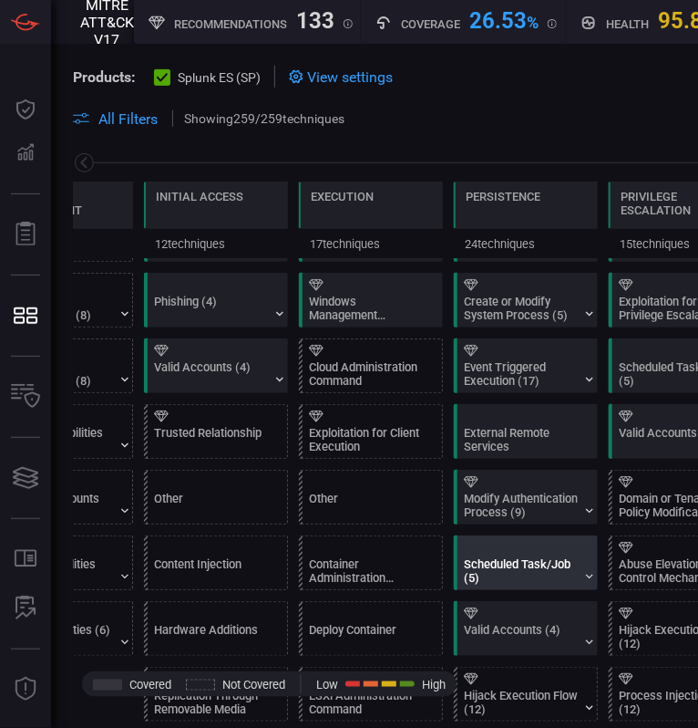
click at [517, 570] on div "Scheduled Task/Job (5)" at bounding box center [521, 570] width 114 height 27
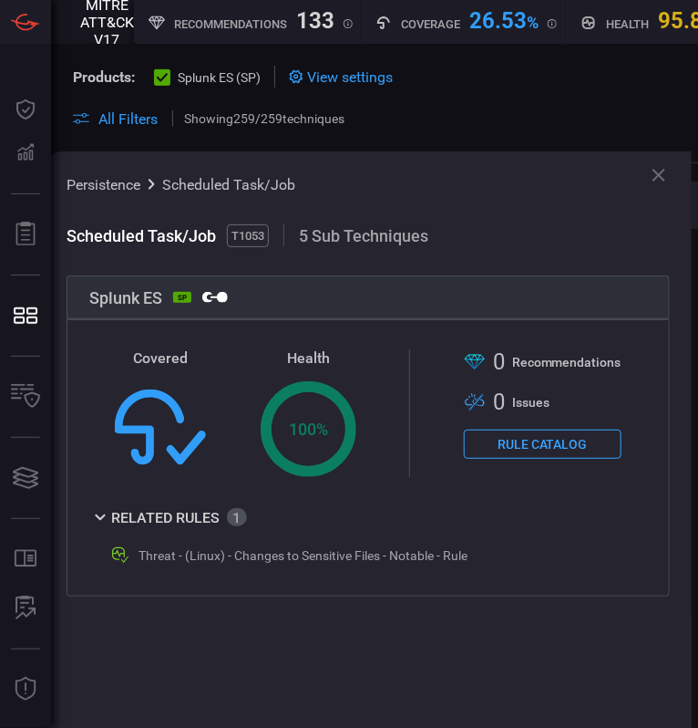
click at [362, 235] on span "5 Sub Techniques" at bounding box center [363, 235] width 129 height 19
click at [348, 554] on div "Threat - (Linux) - Changes to Sensitive Files - Notable - Rule" at bounding box center [303, 555] width 329 height 15
click at [127, 524] on div "Related Rules" at bounding box center [168, 517] width 158 height 22
click at [239, 563] on div "Threat - (Linux) - Changes to Sensitive Files - Notable - Rule" at bounding box center [363, 555] width 509 height 22
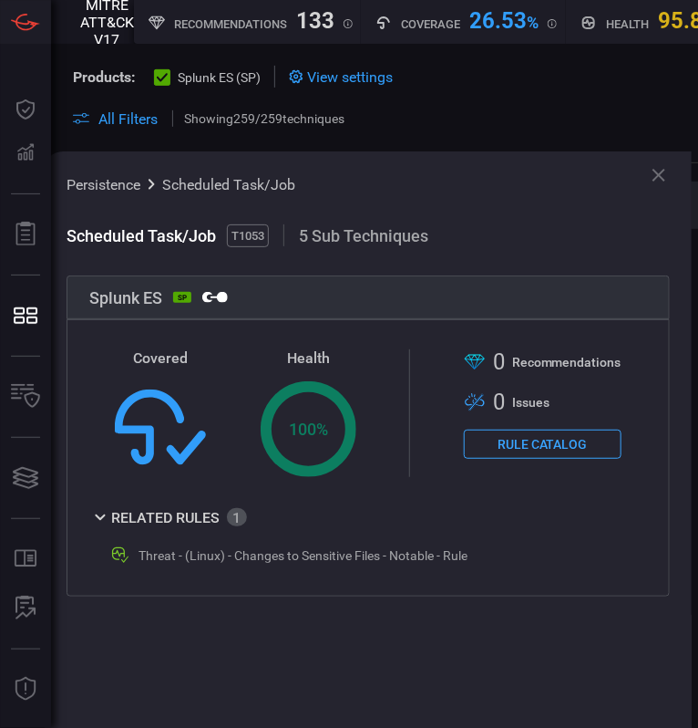
click at [659, 175] on icon at bounding box center [659, 175] width 13 height 13
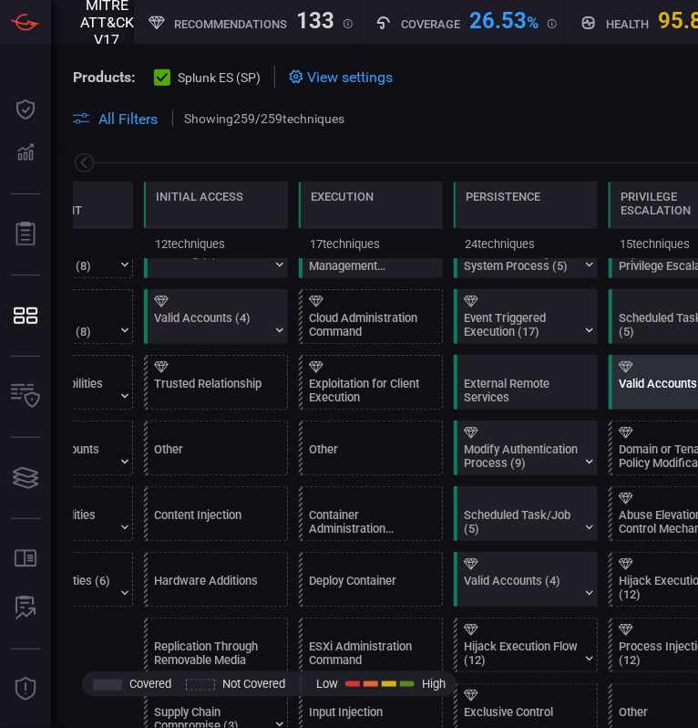
scroll to position [325, 0]
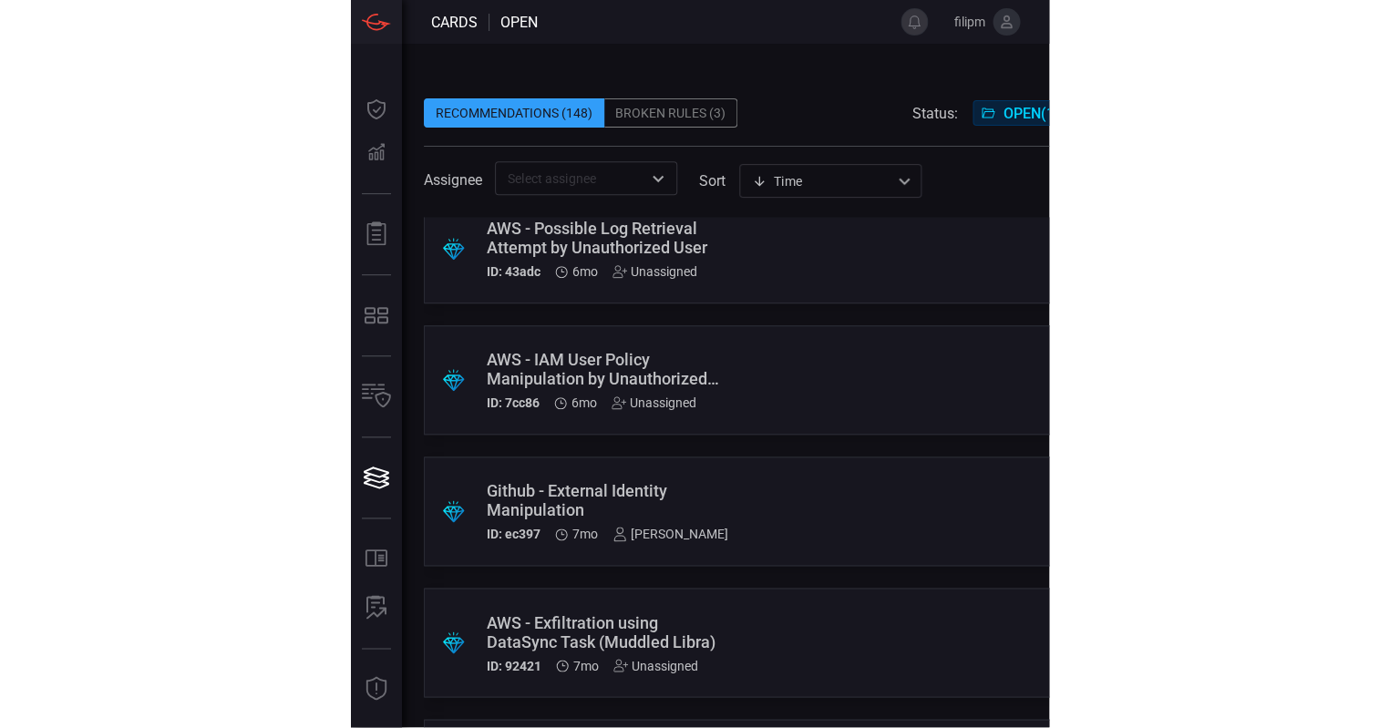
scroll to position [14333, 0]
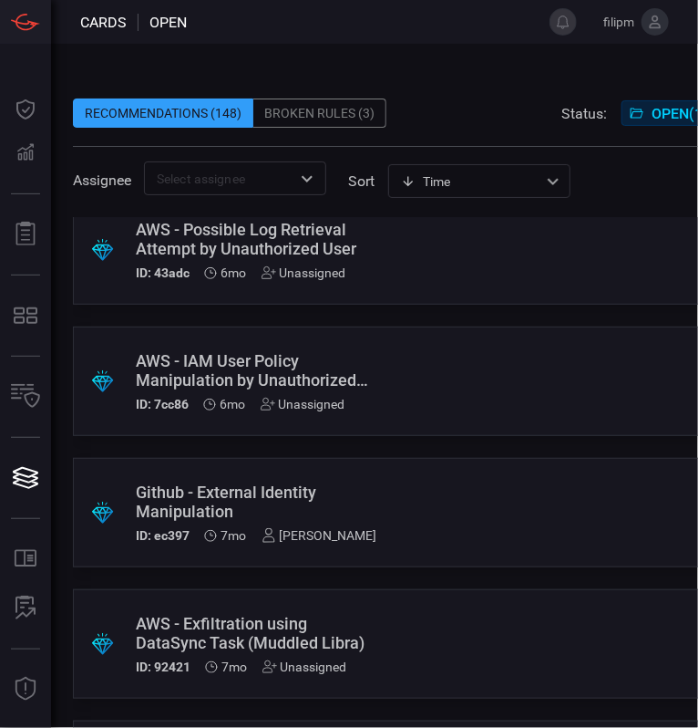
click at [312, 511] on div "Github - External Identity Manipulation" at bounding box center [257, 501] width 243 height 38
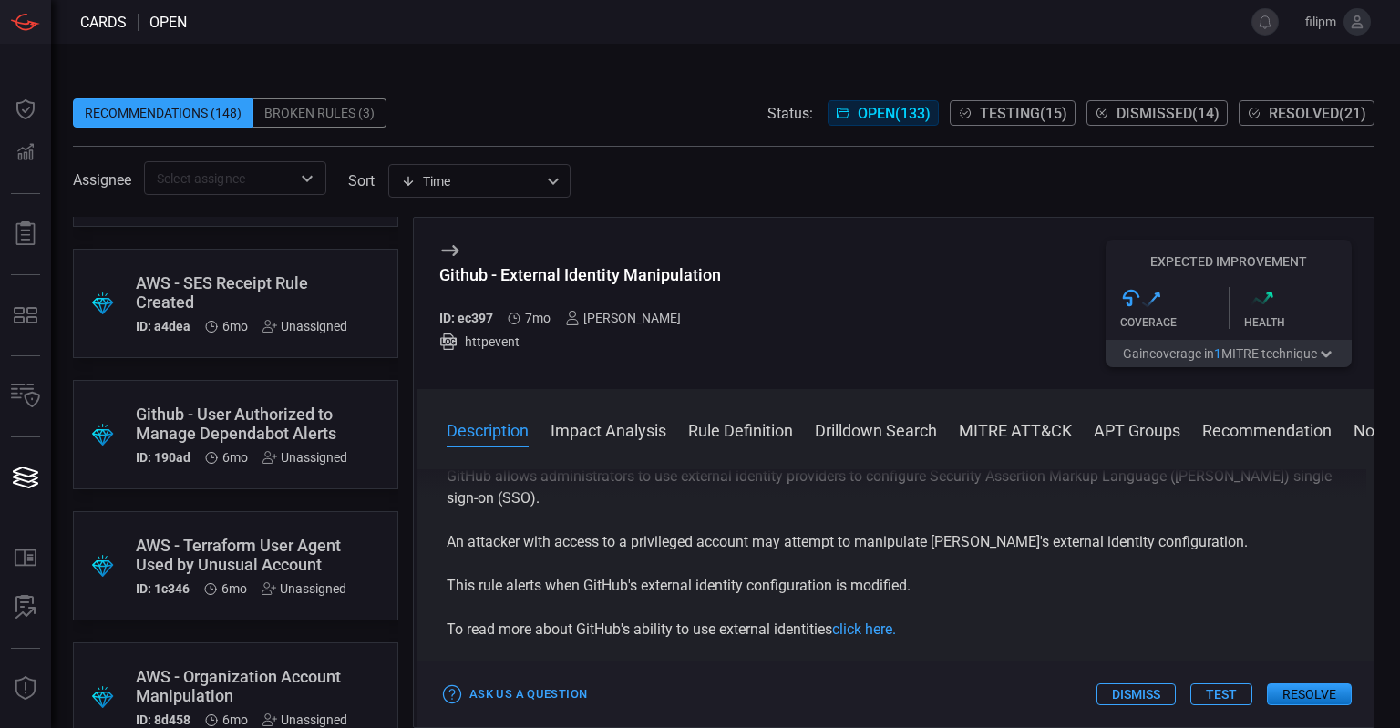
scroll to position [13499, 0]
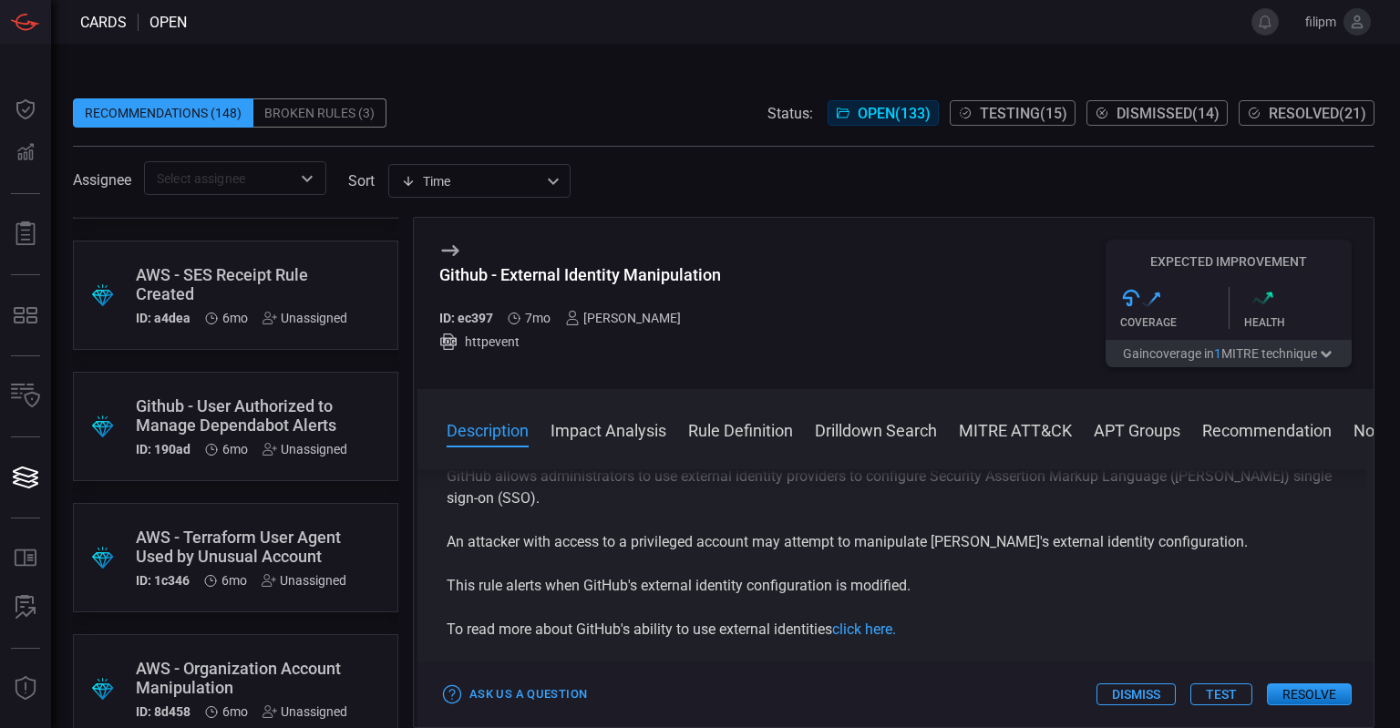
click at [263, 425] on div "Github - User Authorized to Manage Dependabot Alerts" at bounding box center [242, 416] width 212 height 38
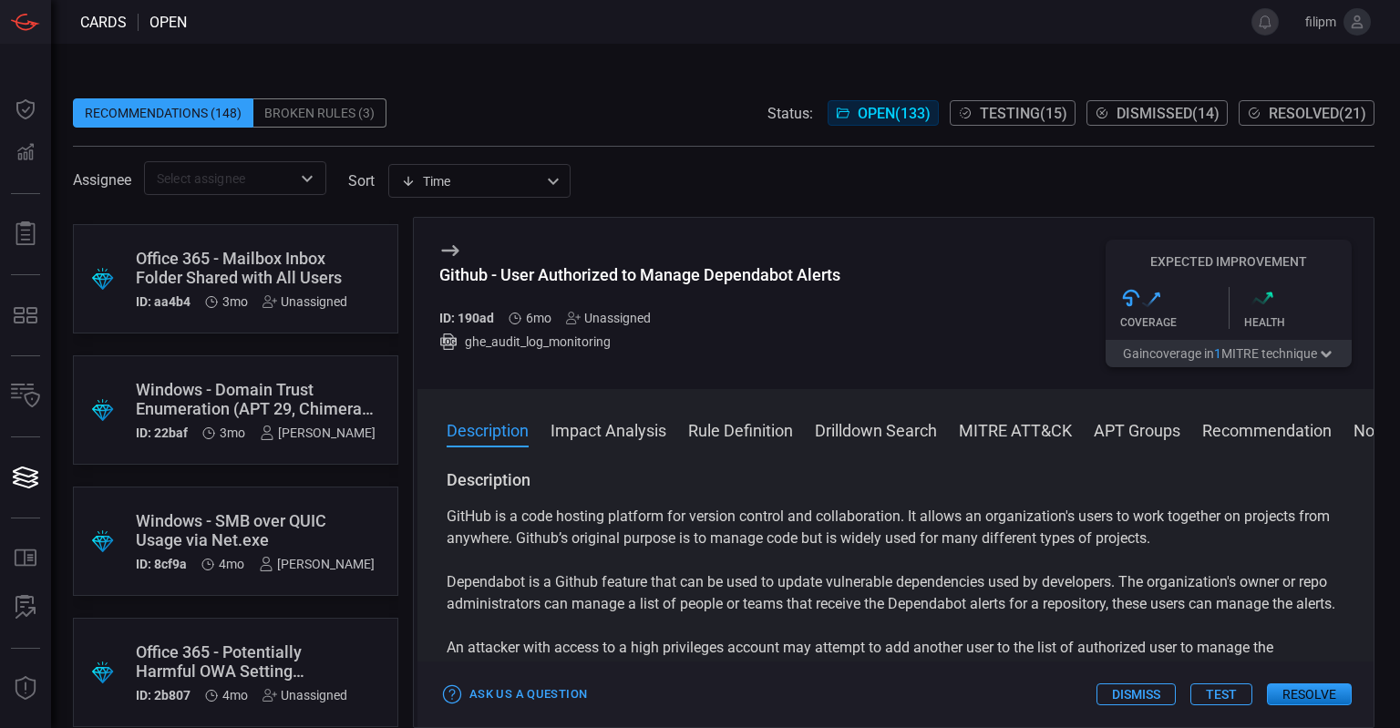
scroll to position [8531, 0]
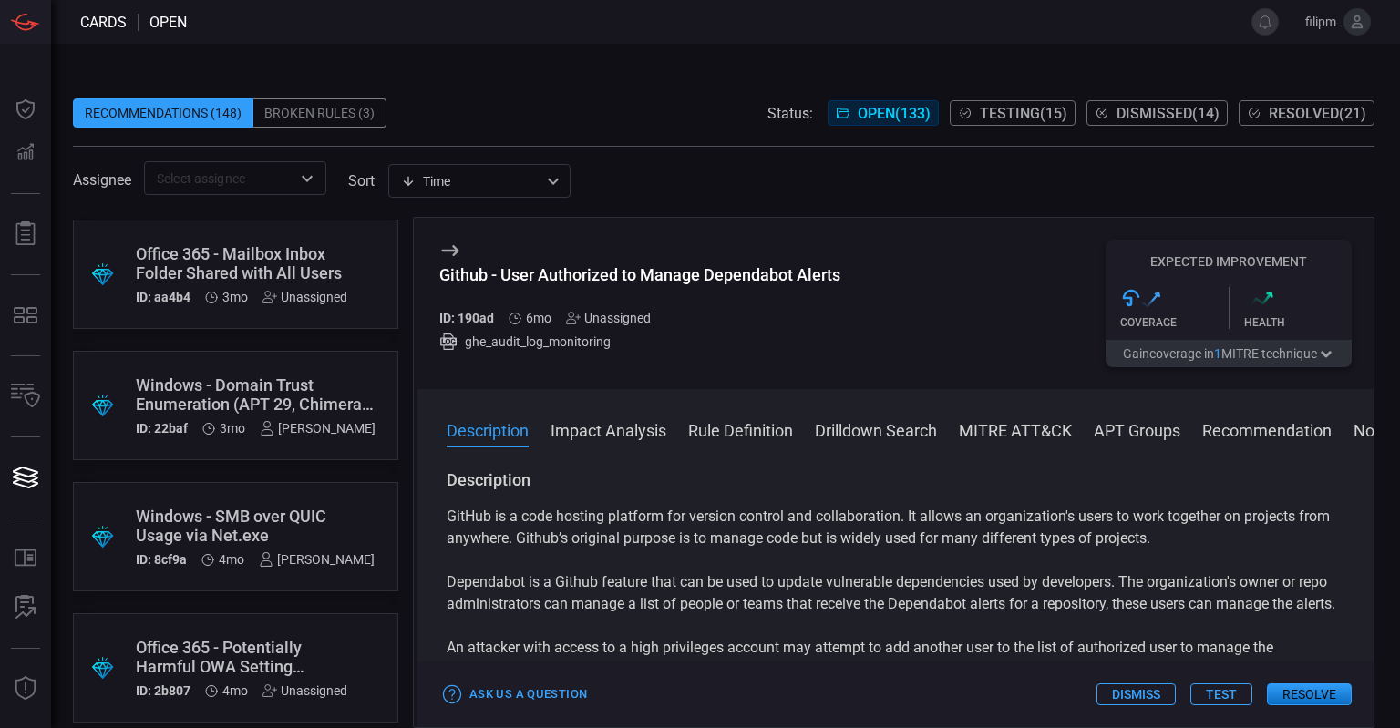
click at [283, 428] on div "[PERSON_NAME]" at bounding box center [318, 428] width 116 height 15
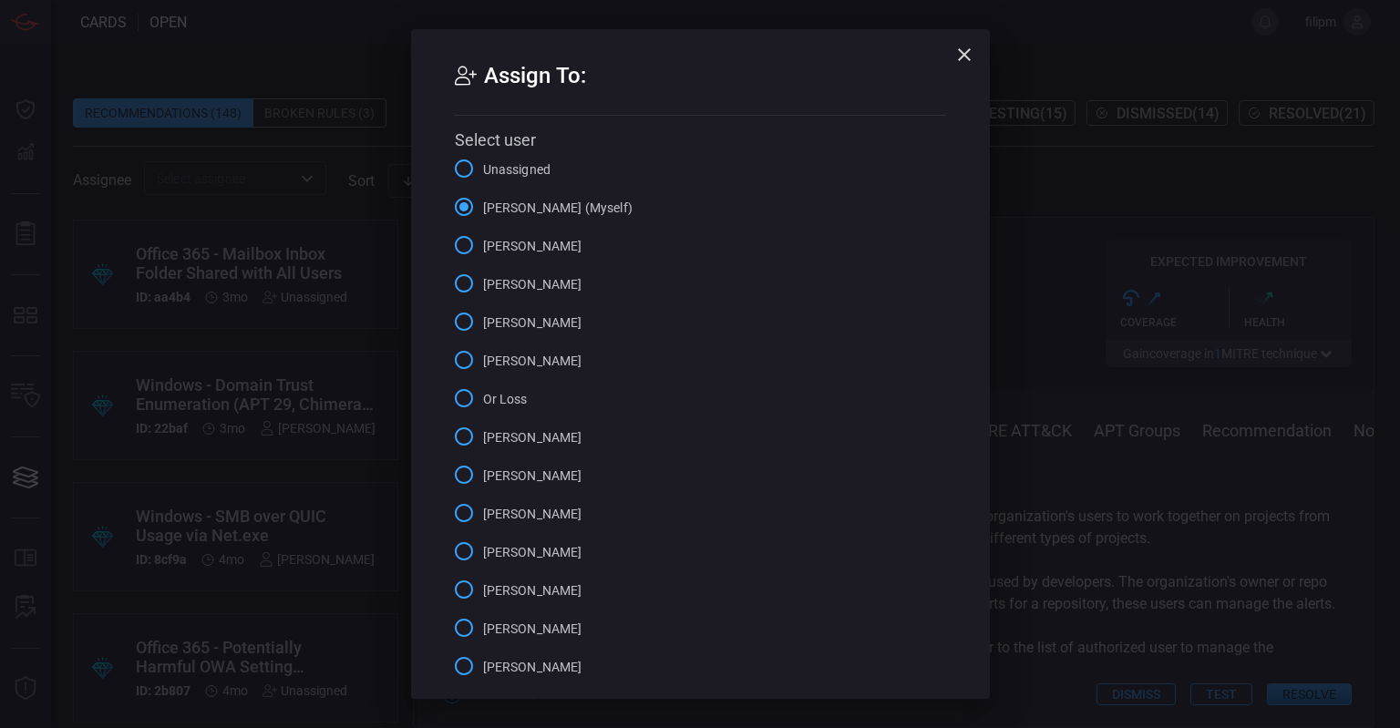
click at [321, 381] on div "Assign To: Select user Unassigned [PERSON_NAME] (Myself) [PERSON_NAME] [PERSON_…" at bounding box center [700, 364] width 1400 height 728
click at [961, 50] on icon "button" at bounding box center [964, 54] width 13 height 13
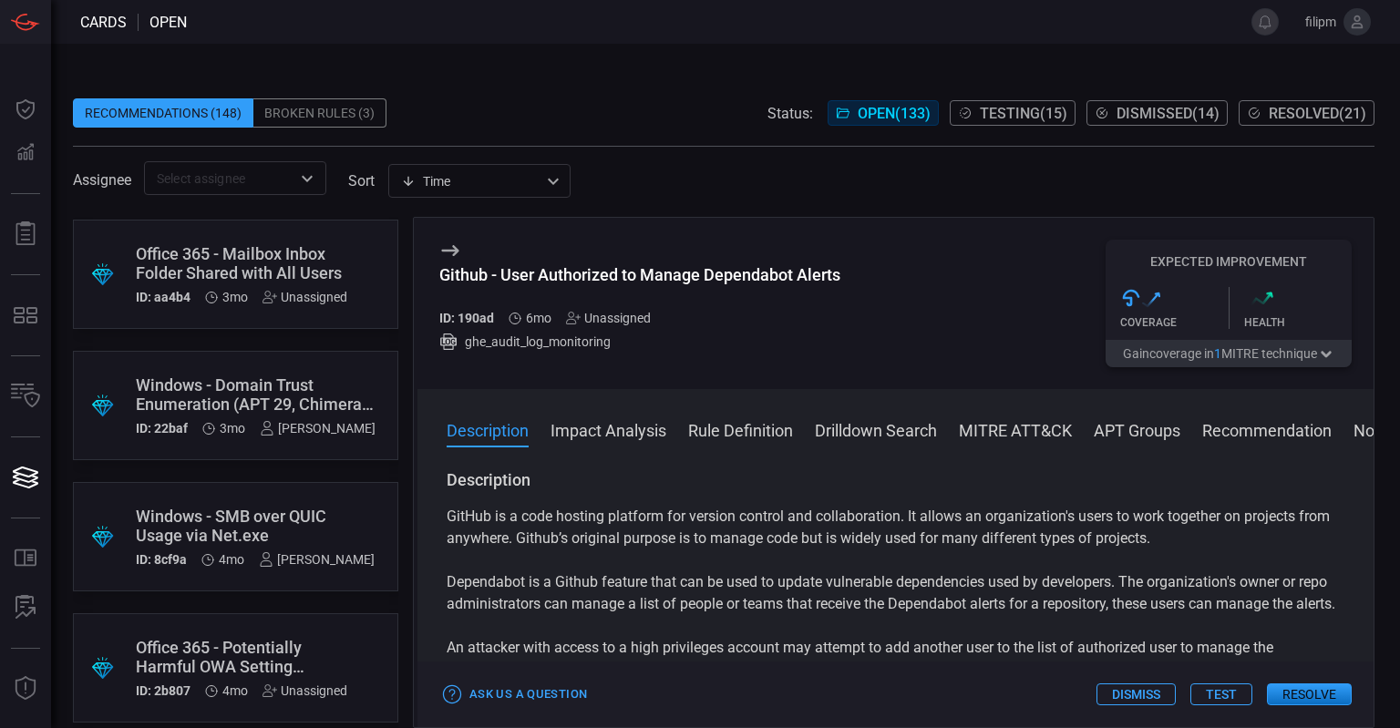
click at [326, 405] on div "Windows - Domain Trust Enumeration (APT 29, Chimera, FIN 8)" at bounding box center [256, 395] width 240 height 38
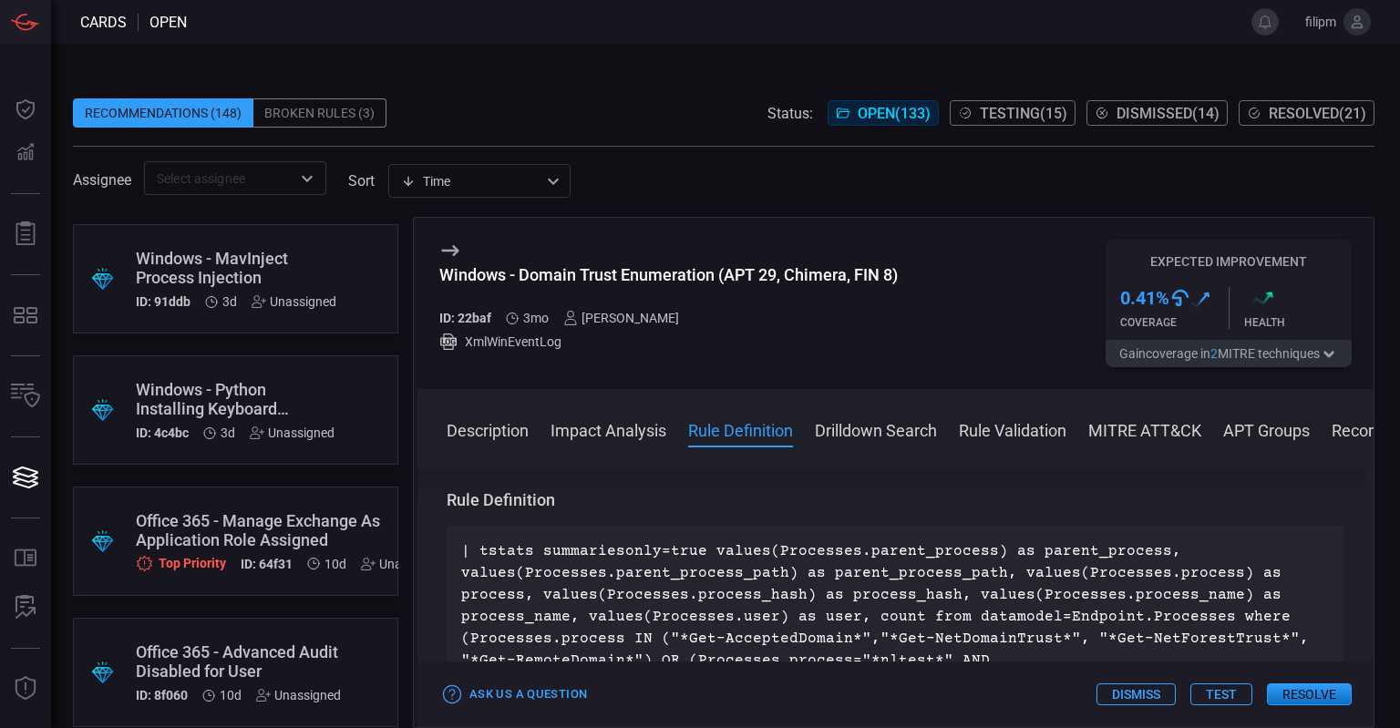
scroll to position [387, 0]
click at [268, 385] on div "Windows - Python Installing Keyboard Module for Potential Keylogging" at bounding box center [235, 399] width 199 height 38
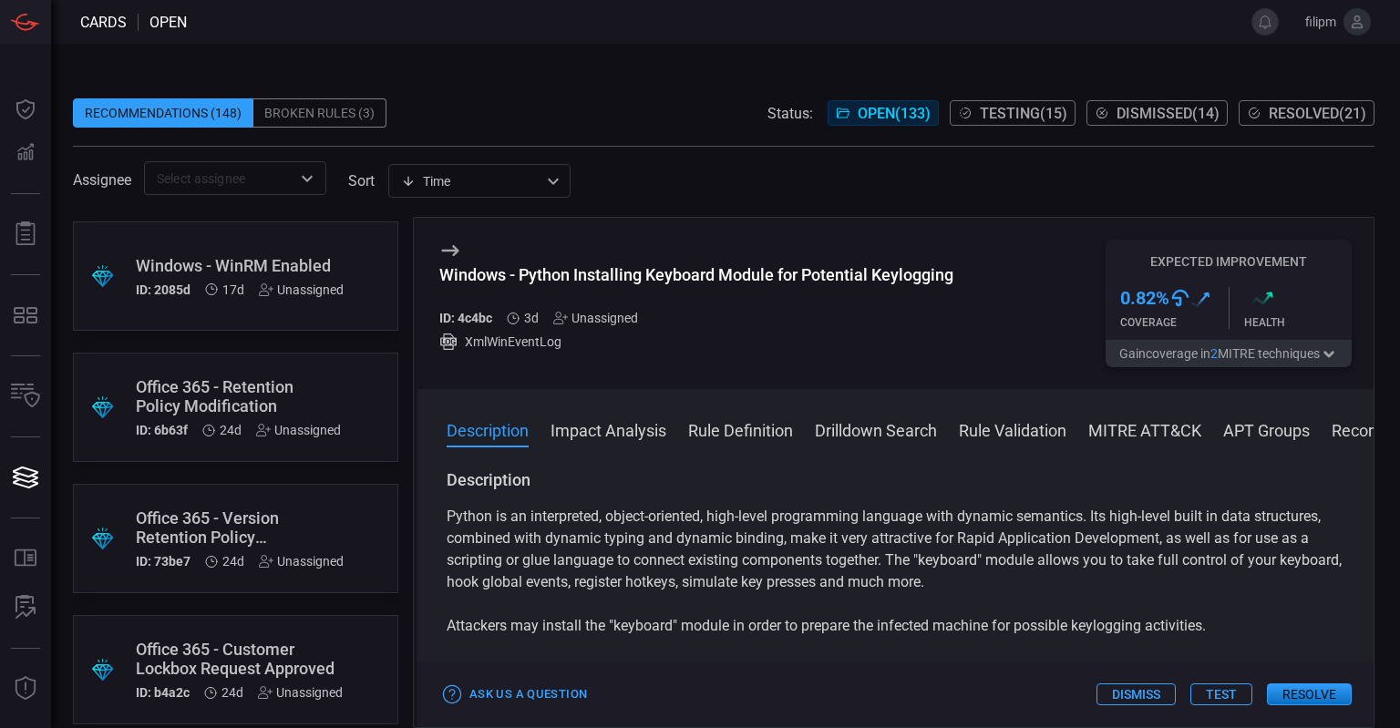
scroll to position [1843, 0]
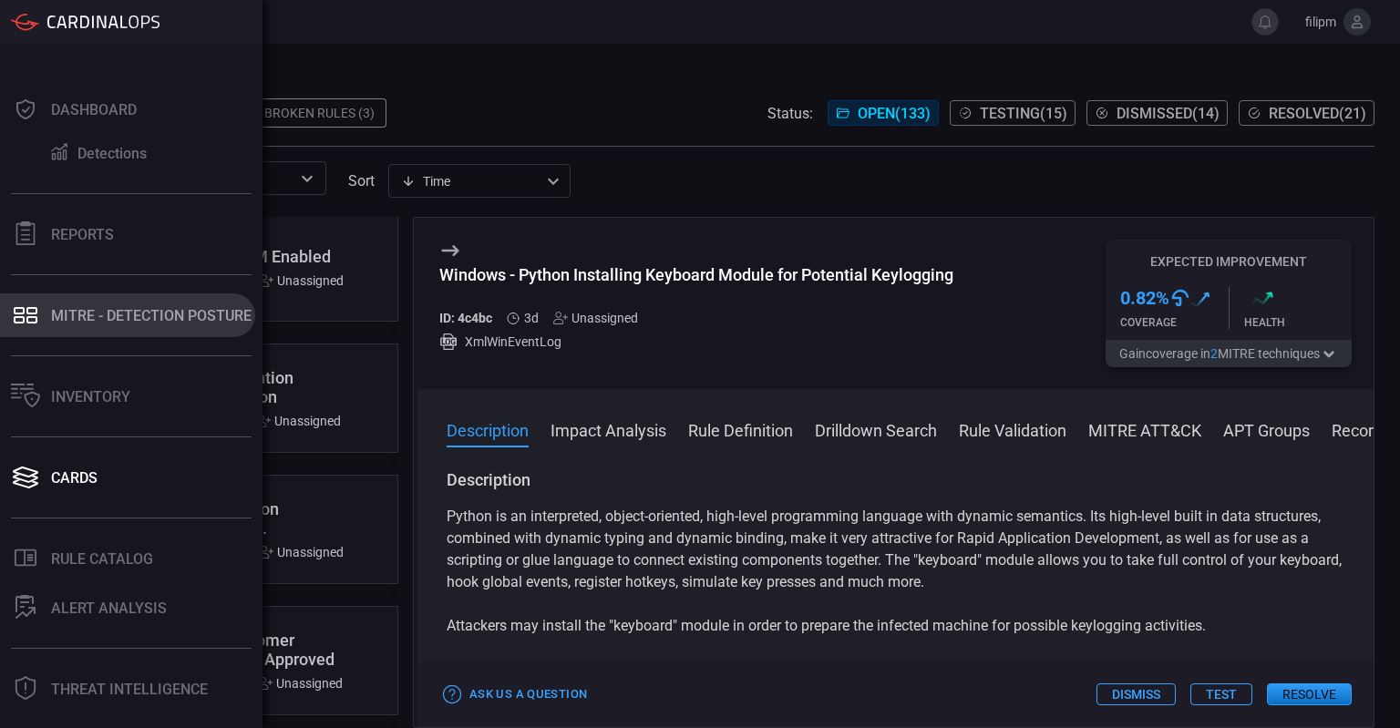
click at [77, 306] on button "MITRE - Detection Posture" at bounding box center [127, 316] width 255 height 44
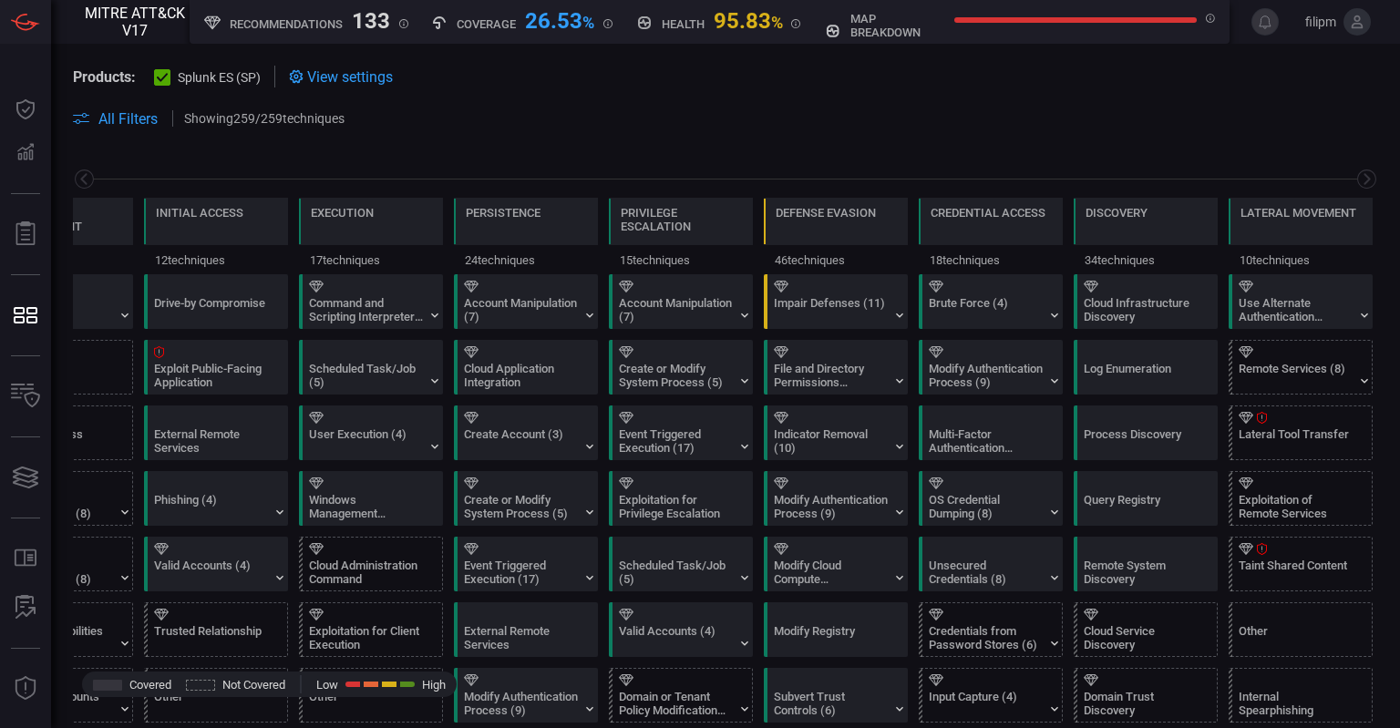
scroll to position [5, 0]
click at [895, 448] on icon at bounding box center [900, 447] width 15 height 15
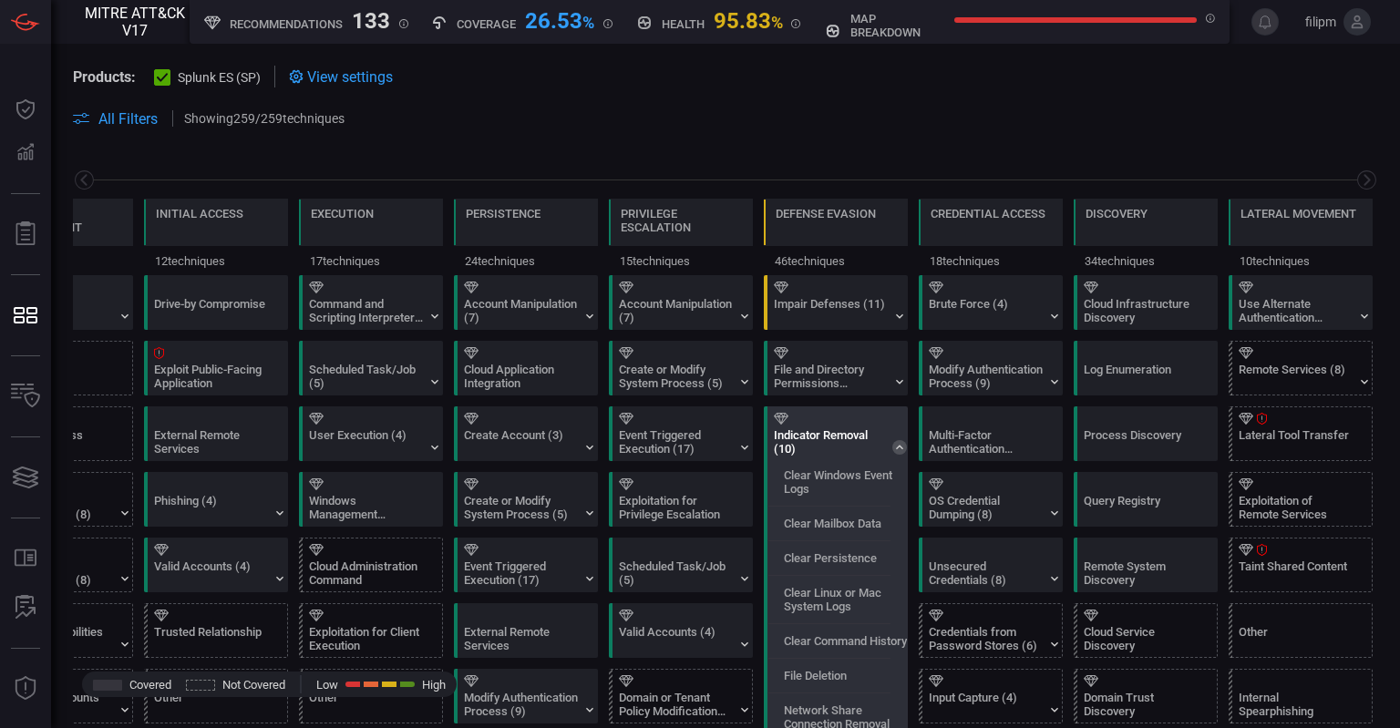
click at [895, 448] on icon at bounding box center [900, 447] width 15 height 15
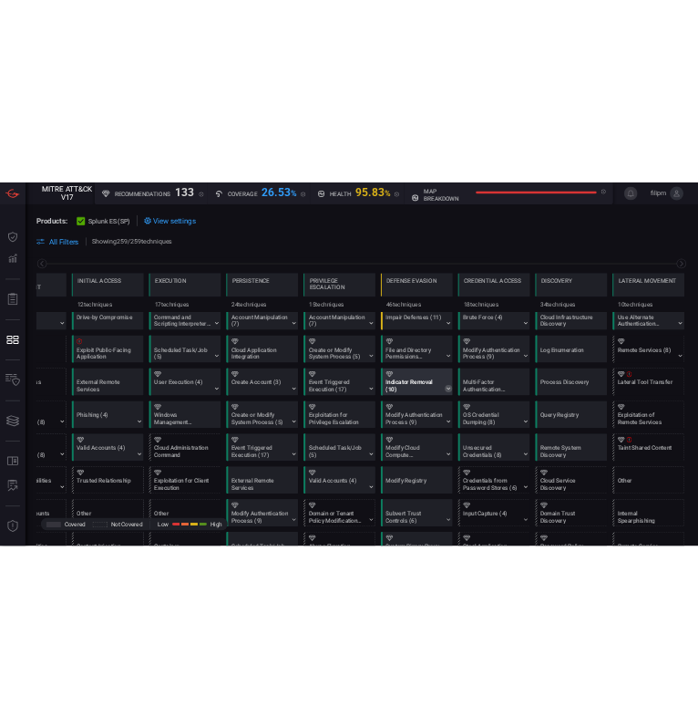
scroll to position [0, 0]
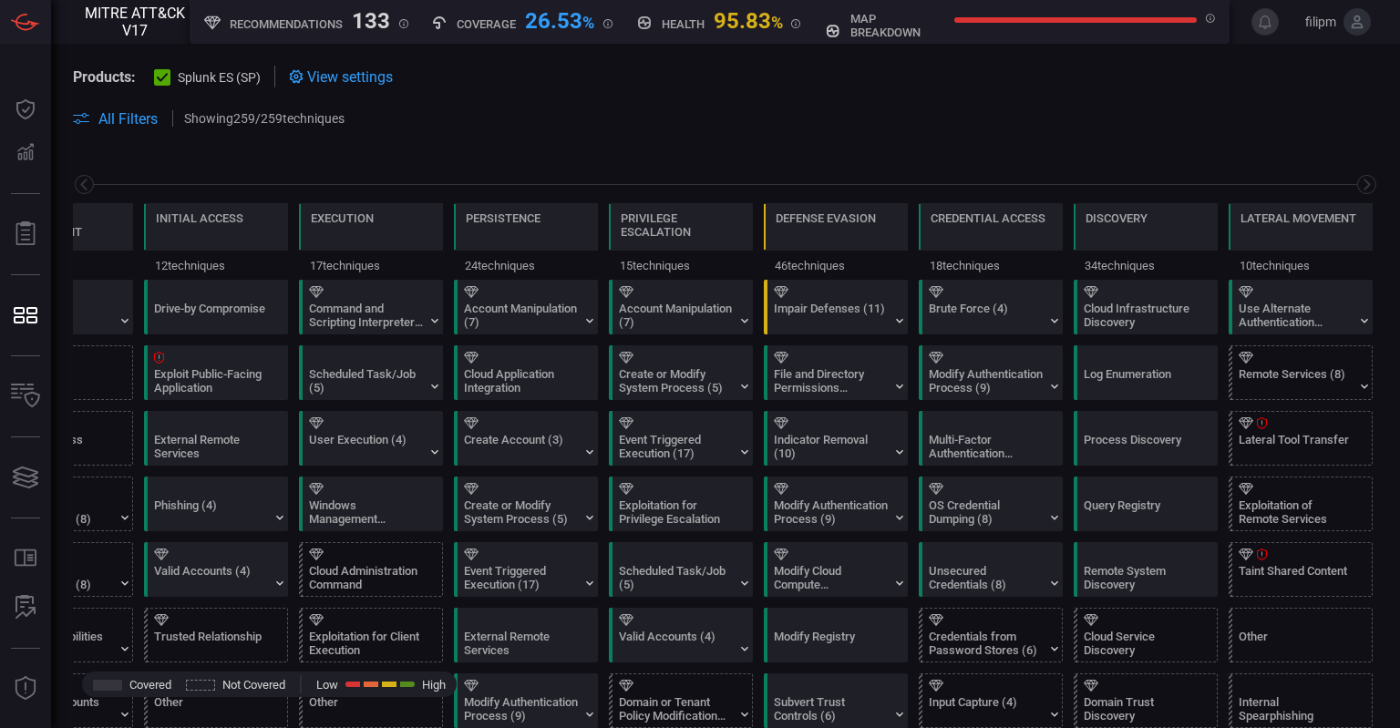
click at [584, 137] on span at bounding box center [726, 140] width 1306 height 22
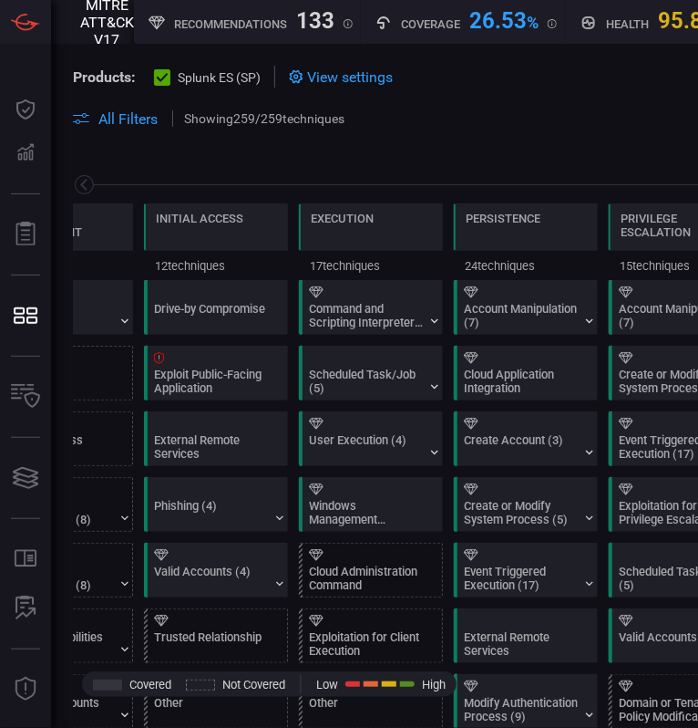
click at [534, 155] on div "Reconnaissance 11 techniques Resource Development 9 techniques Initial Access 1…" at bounding box center [698, 215] width 1294 height 129
click at [223, 393] on div "Exploit Public-Facing Application" at bounding box center [211, 380] width 114 height 27
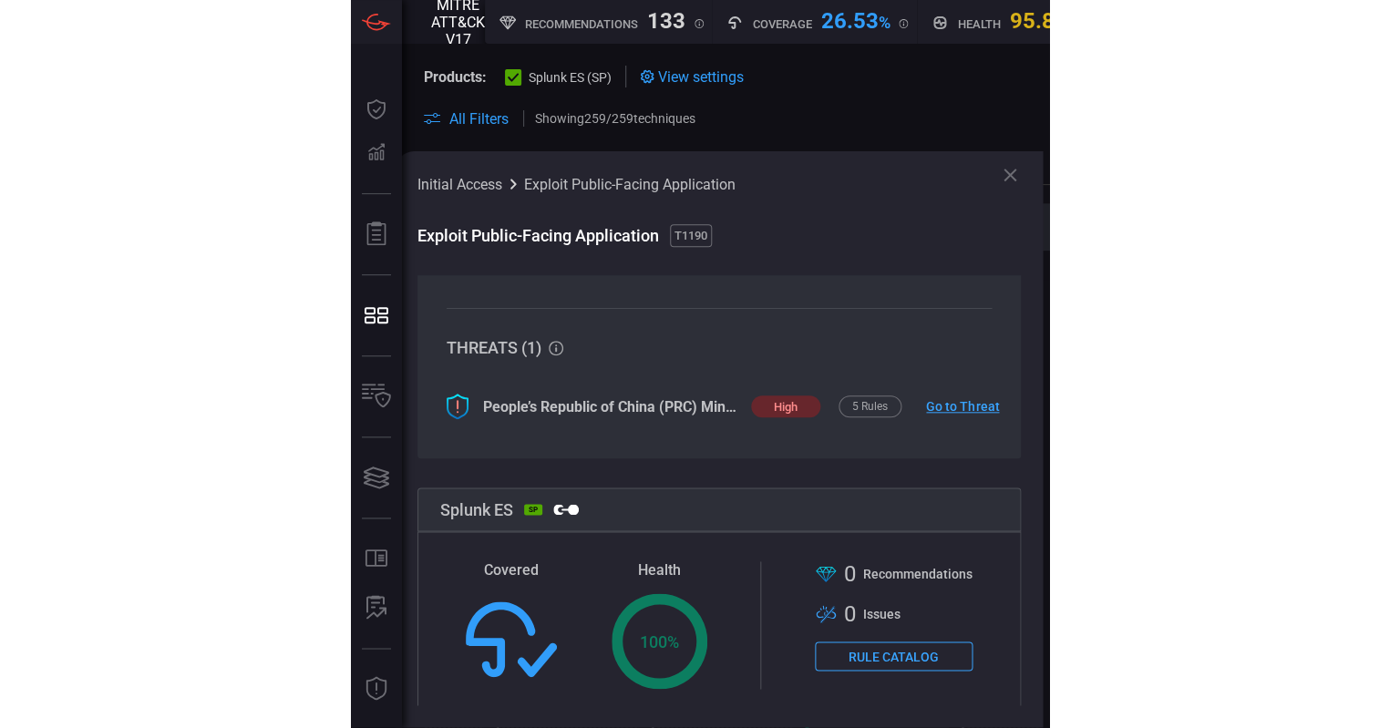
scroll to position [30, 0]
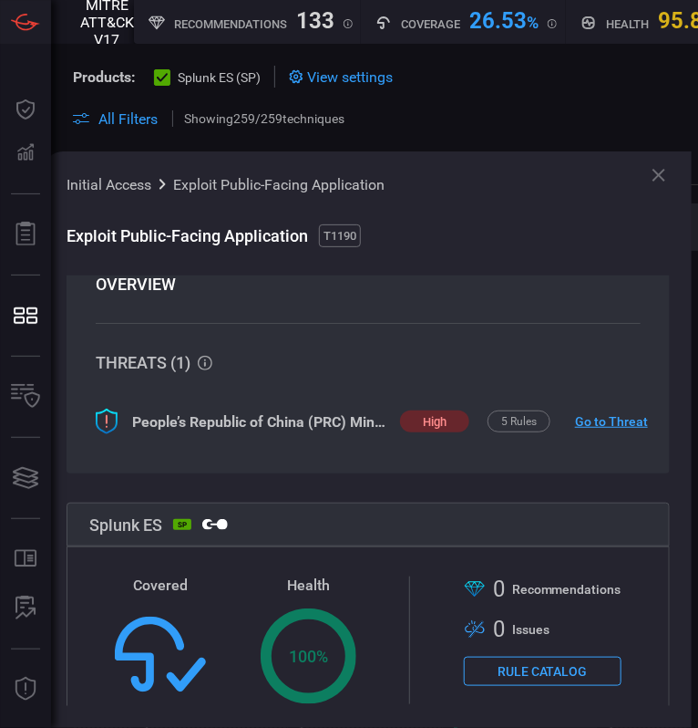
click at [621, 417] on link "Go to Threat" at bounding box center [604, 421] width 58 height 15
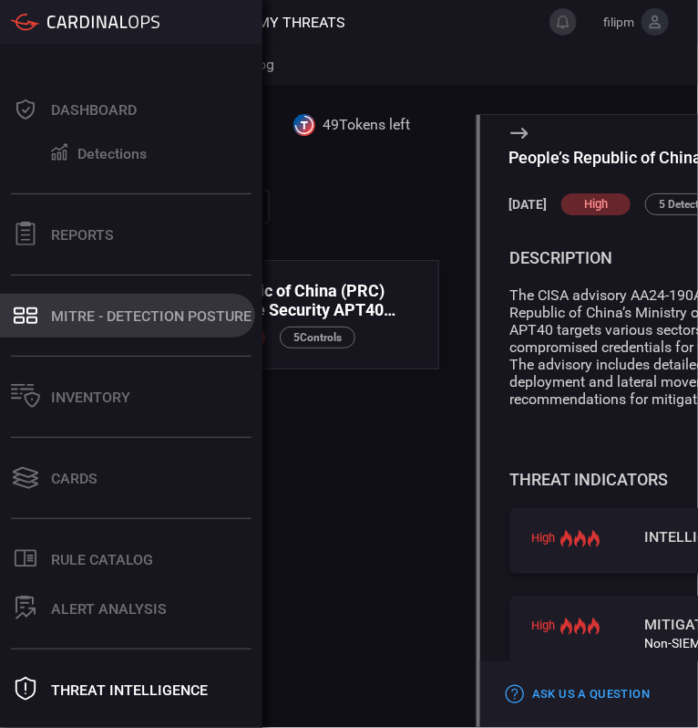
click at [122, 317] on div "MITRE - Detection Posture" at bounding box center [151, 315] width 201 height 17
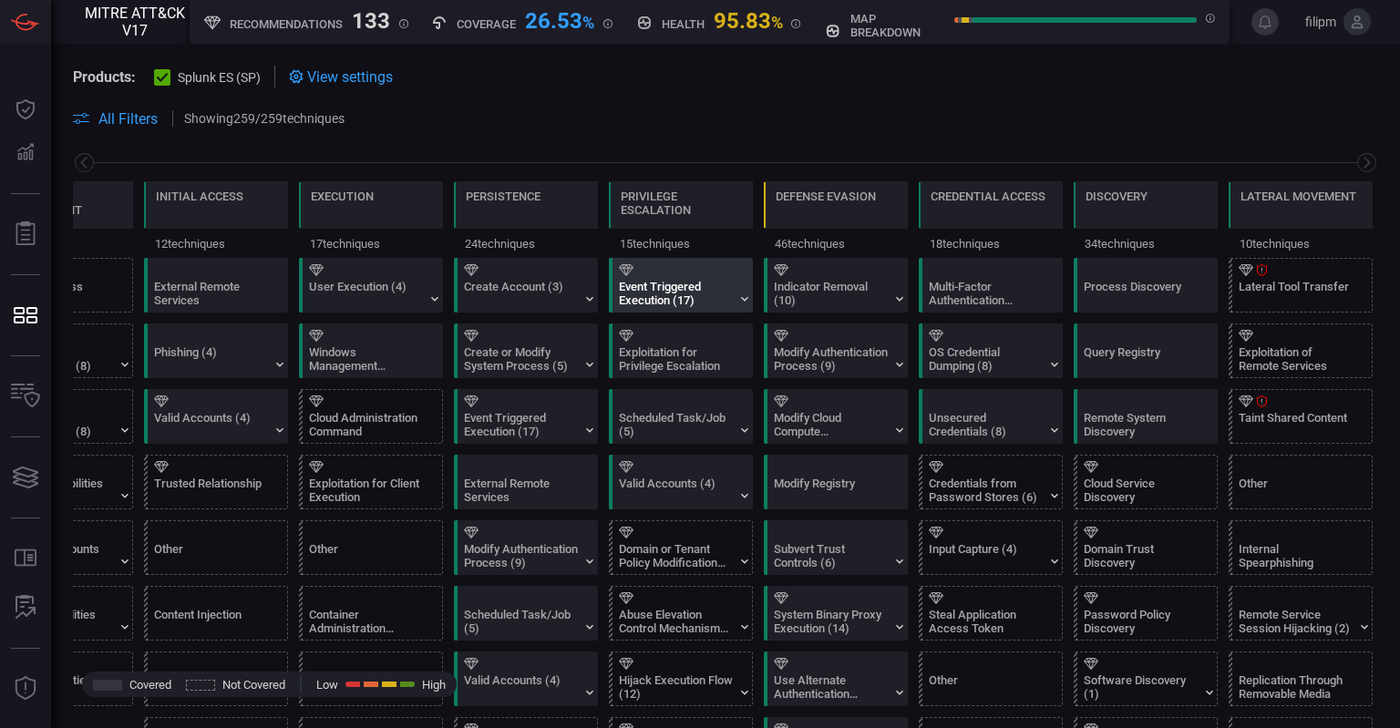
scroll to position [160, 0]
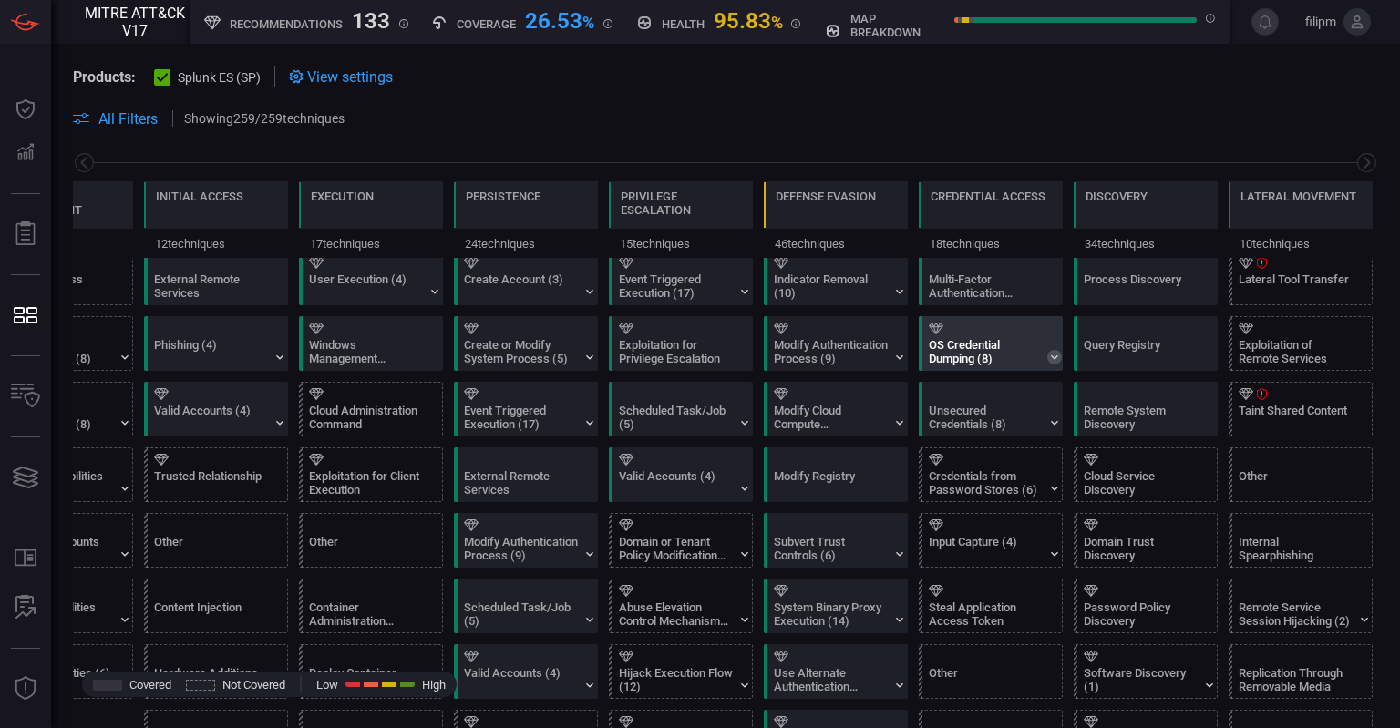
click at [1051, 354] on icon at bounding box center [1055, 357] width 15 height 15
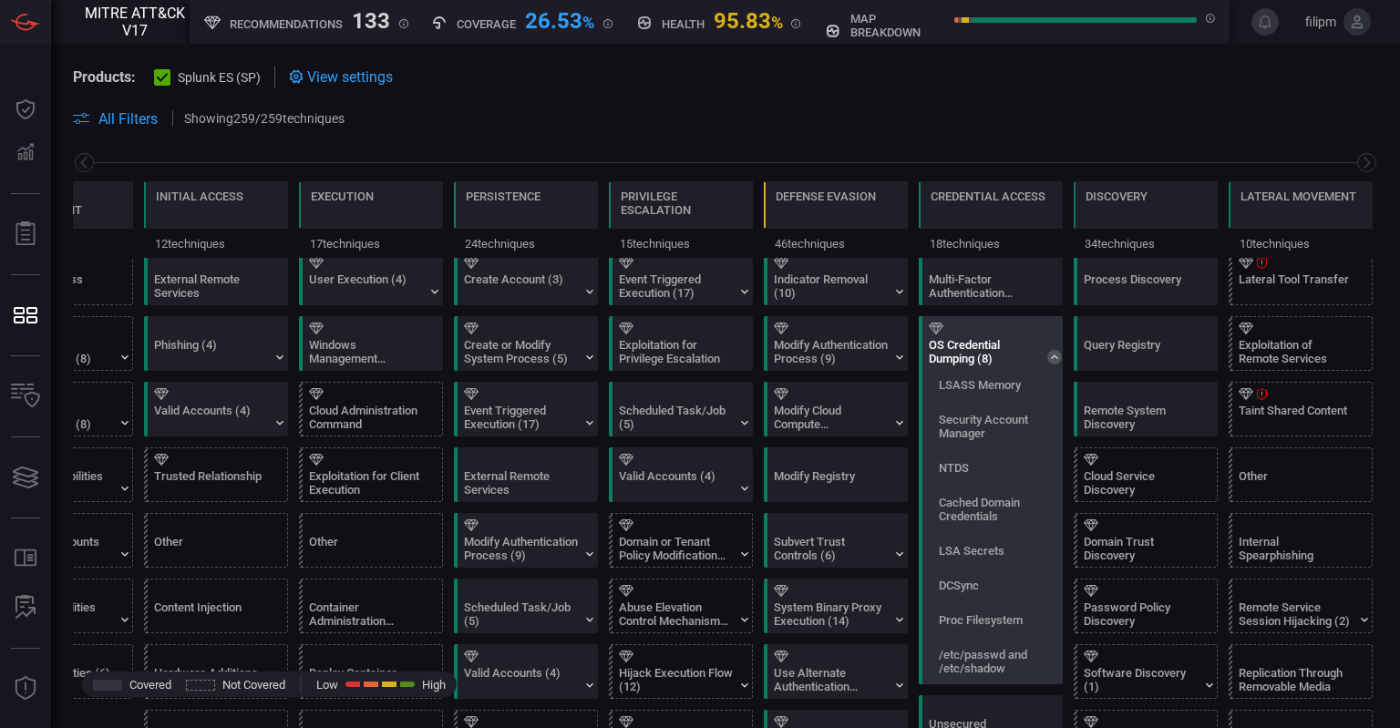
click at [1053, 355] on icon at bounding box center [1054, 357] width 7 height 5
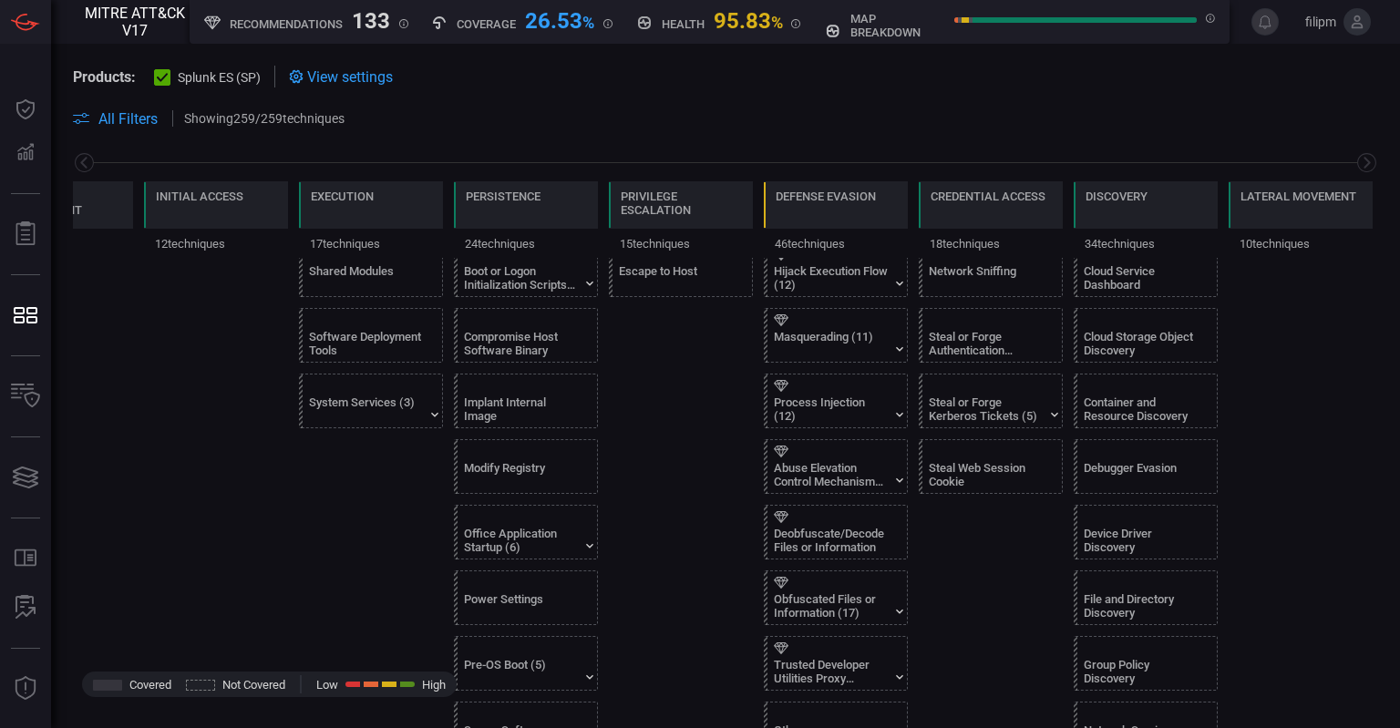
scroll to position [955, 0]
click at [1056, 415] on icon at bounding box center [1055, 416] width 15 height 15
click at [997, 402] on div "Steal or Forge Kerberos Tickets (5)" at bounding box center [986, 411] width 114 height 27
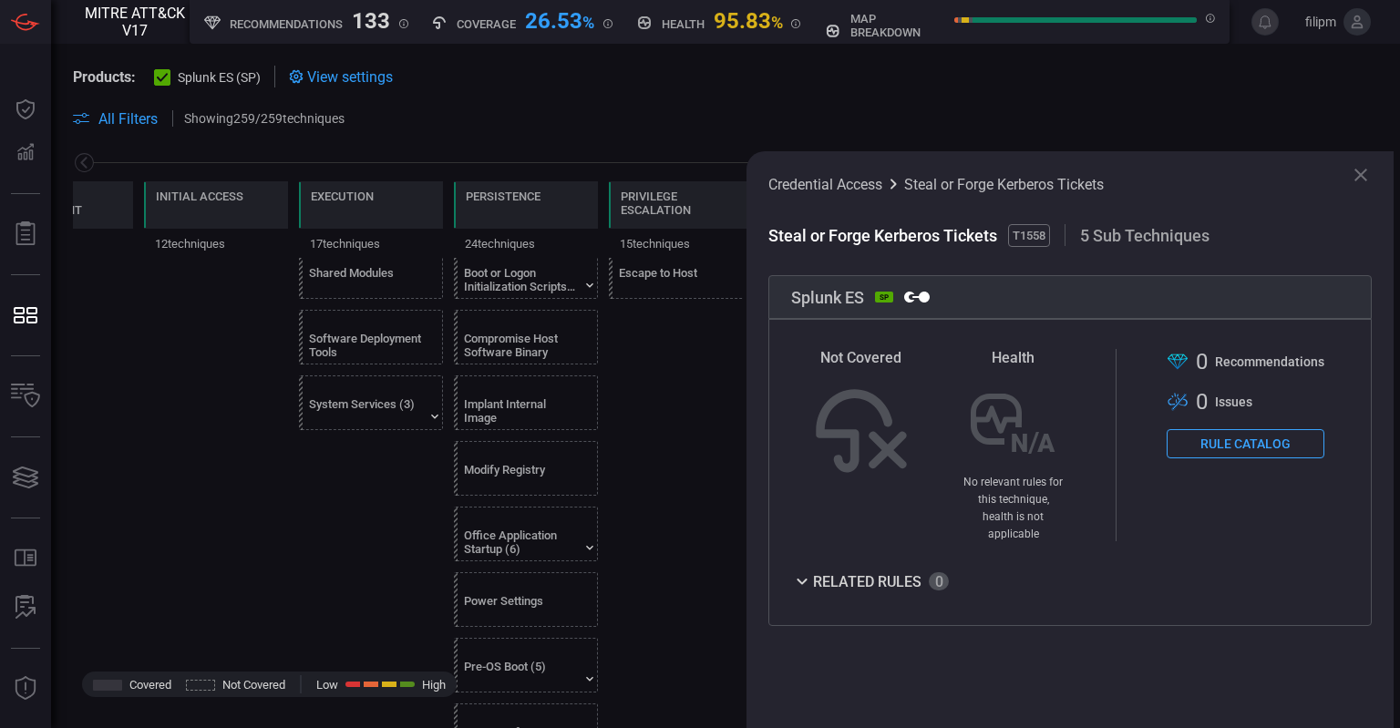
click at [1370, 184] on icon at bounding box center [1361, 175] width 22 height 22
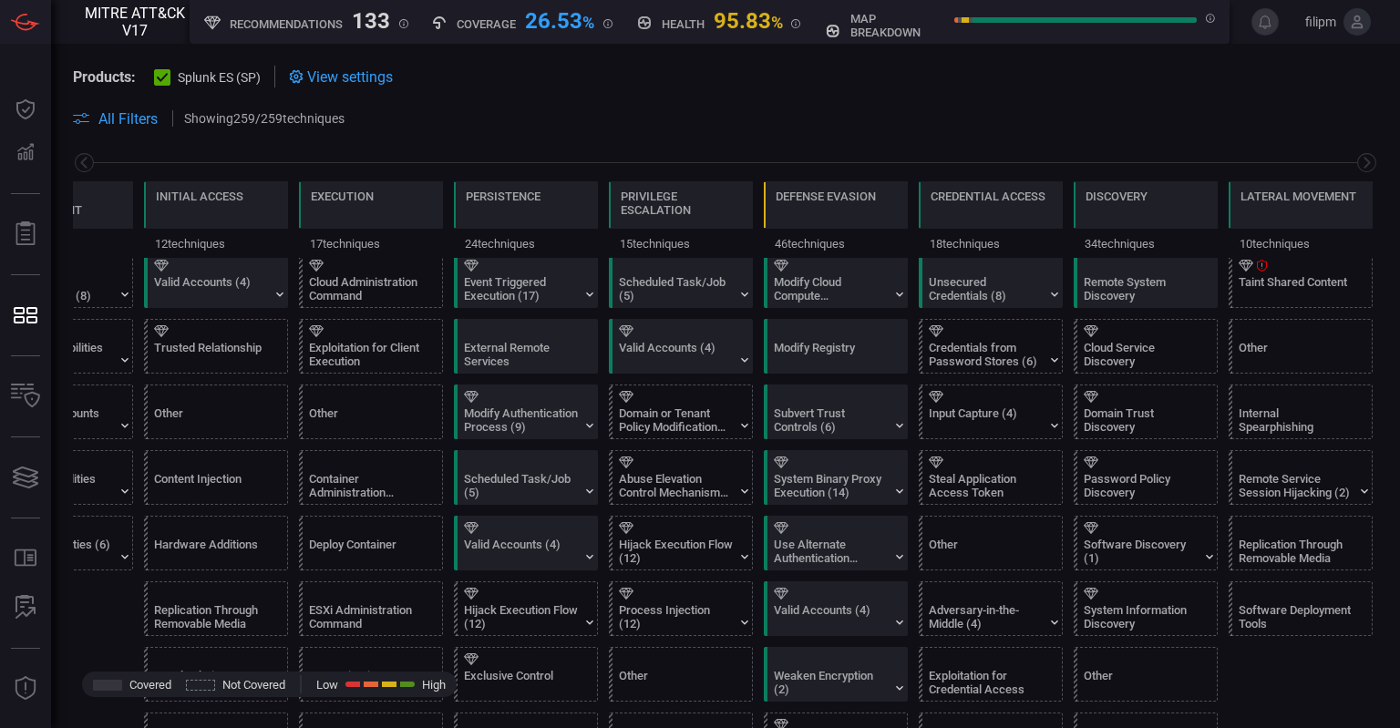
scroll to position [0, 0]
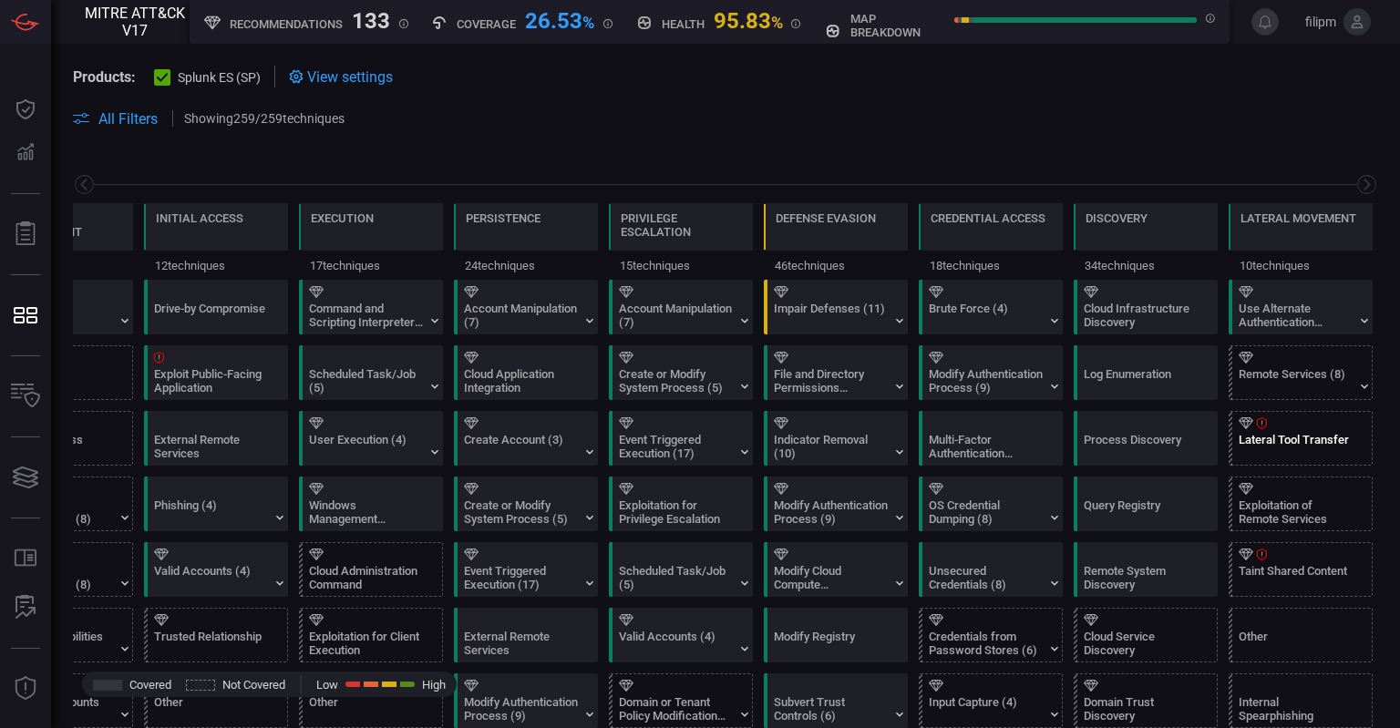
click at [1302, 434] on div "Lateral Tool Transfer" at bounding box center [1296, 446] width 114 height 27
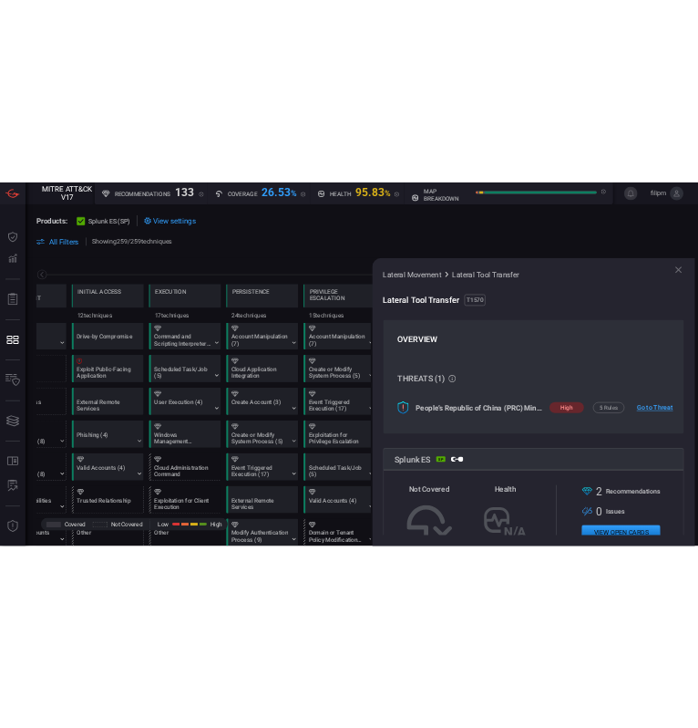
scroll to position [160, 0]
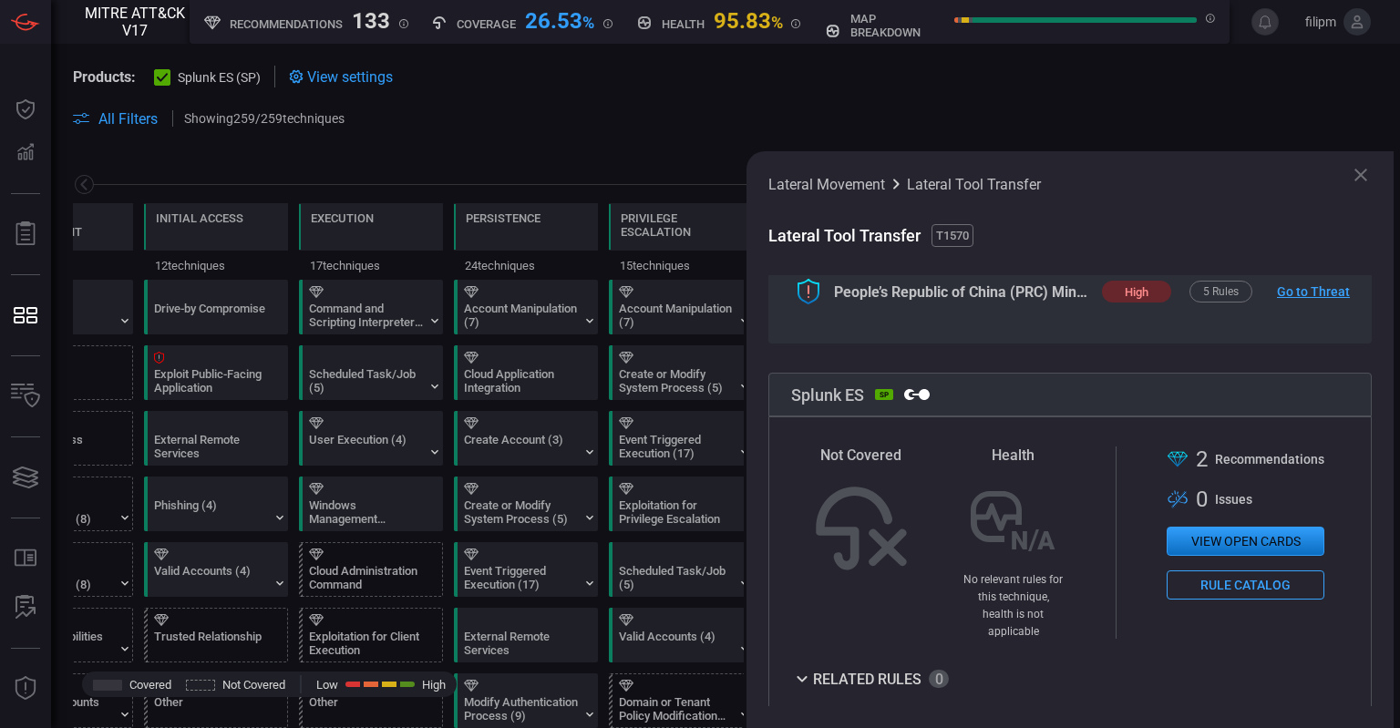
click at [1365, 177] on icon at bounding box center [1361, 175] width 22 height 22
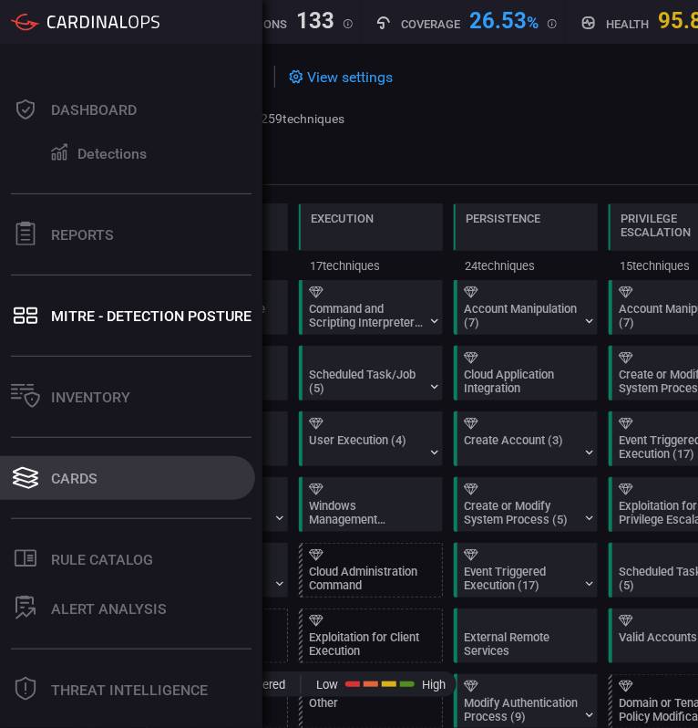
click at [92, 470] on div "Cards" at bounding box center [74, 478] width 46 height 17
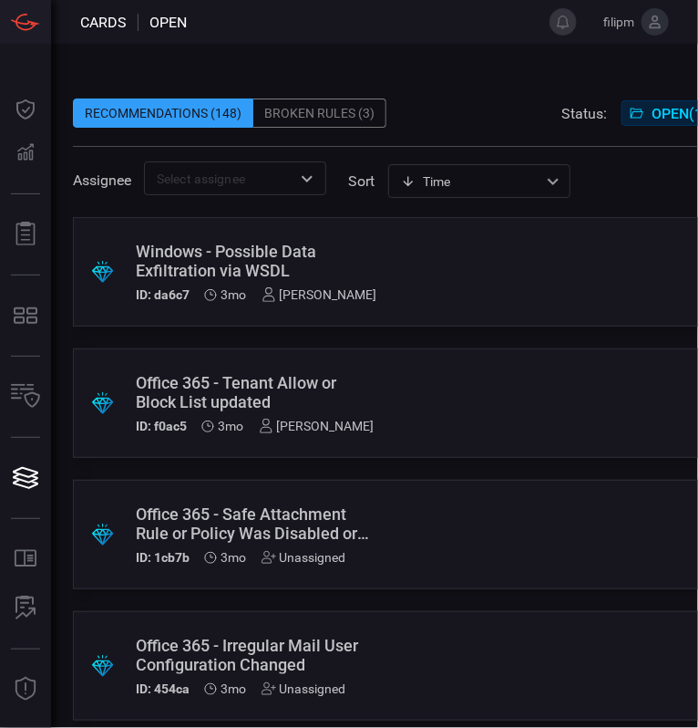
scroll to position [6978, 0]
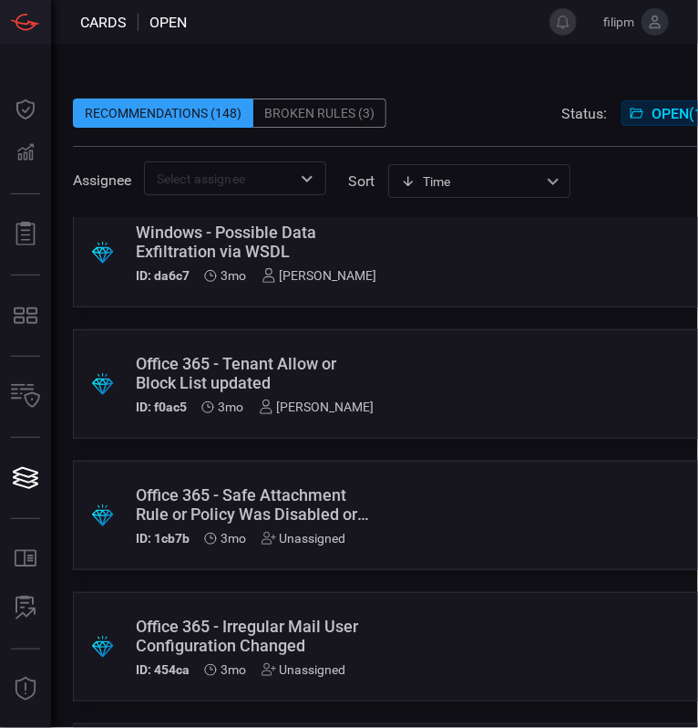
click at [470, 263] on div ".suggested_cards_icon{fill:url(#suggested_cards_icon);} Windows - Possible Data…" at bounding box center [621, 252] width 1096 height 109
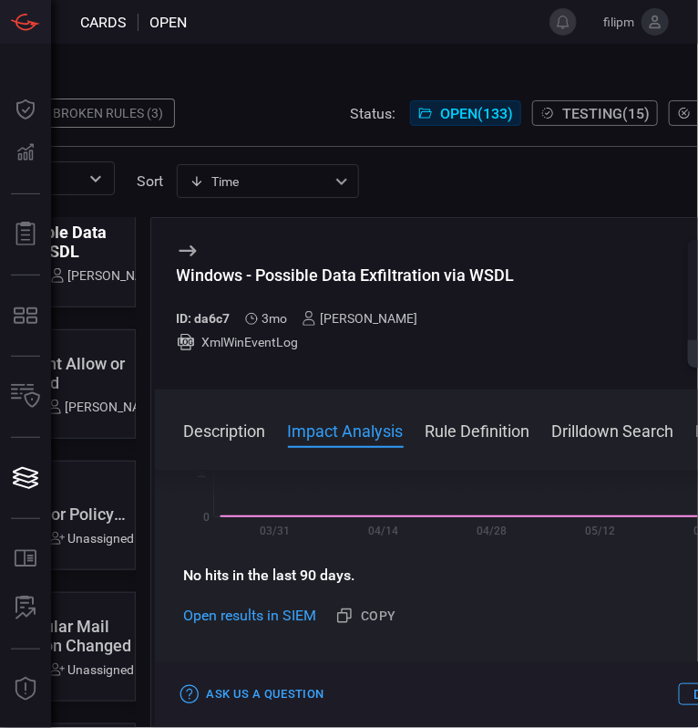
scroll to position [460, 0]
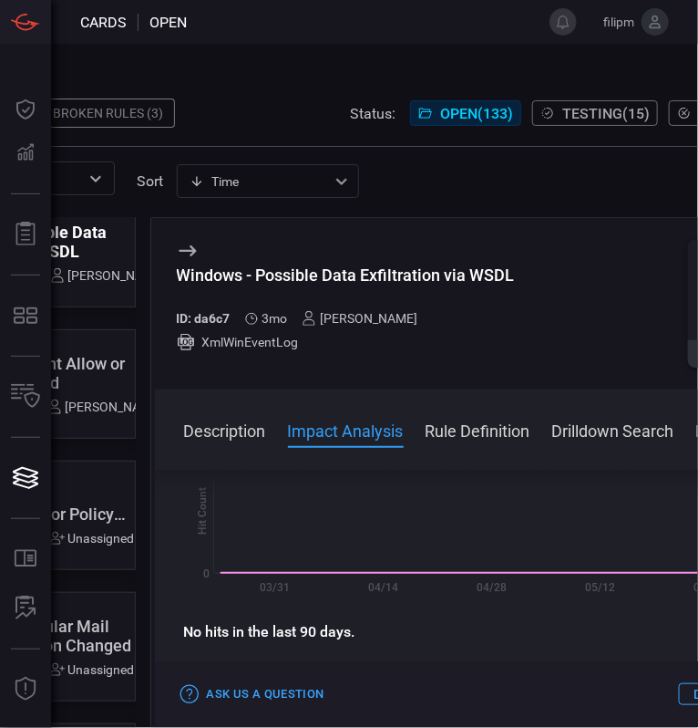
click at [186, 256] on icon at bounding box center [188, 251] width 22 height 22
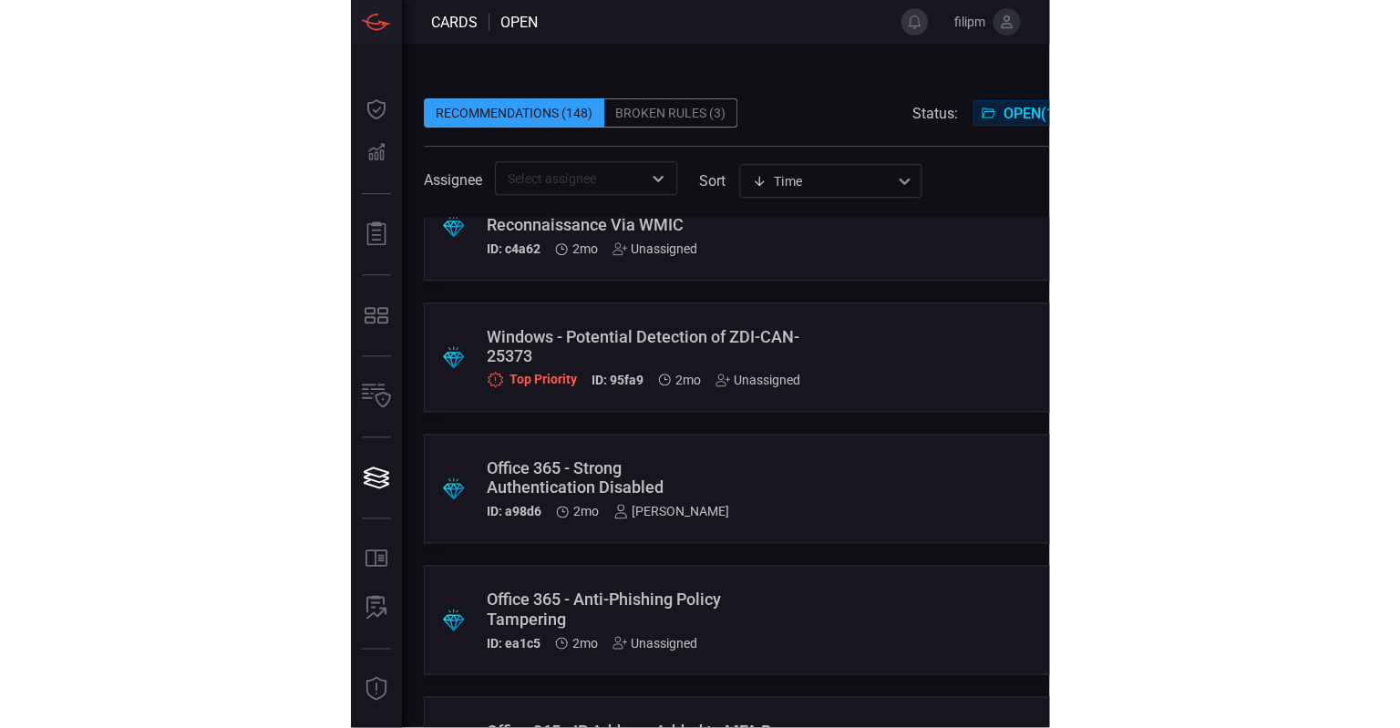
scroll to position [5069, 0]
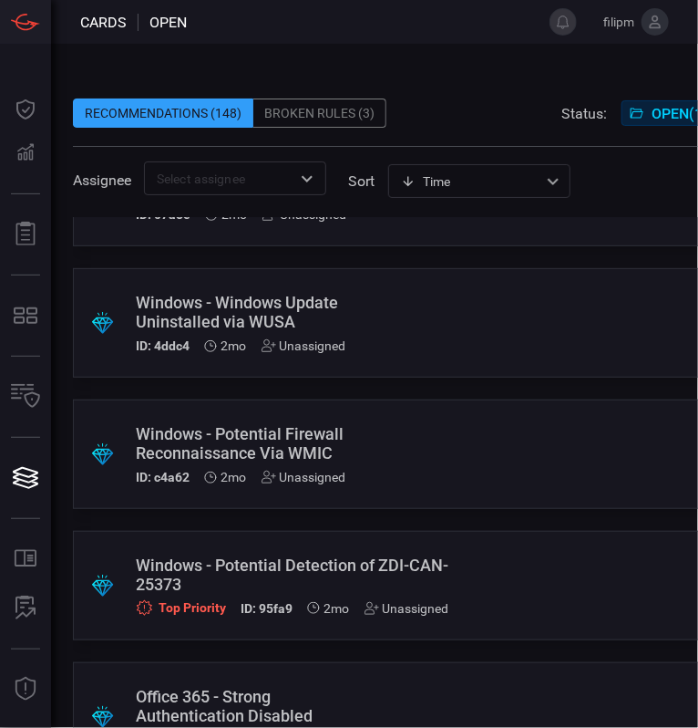
click at [636, 197] on span at bounding box center [621, 206] width 1096 height 22
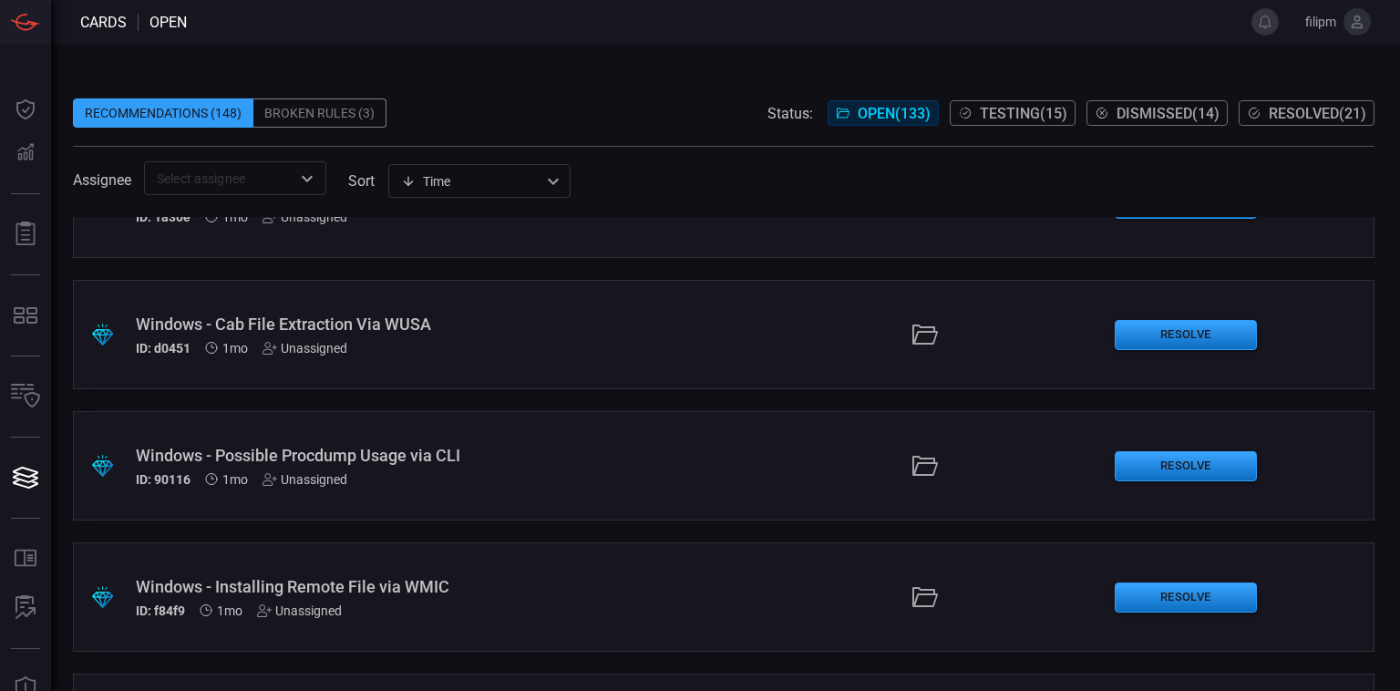
scroll to position [4785, 0]
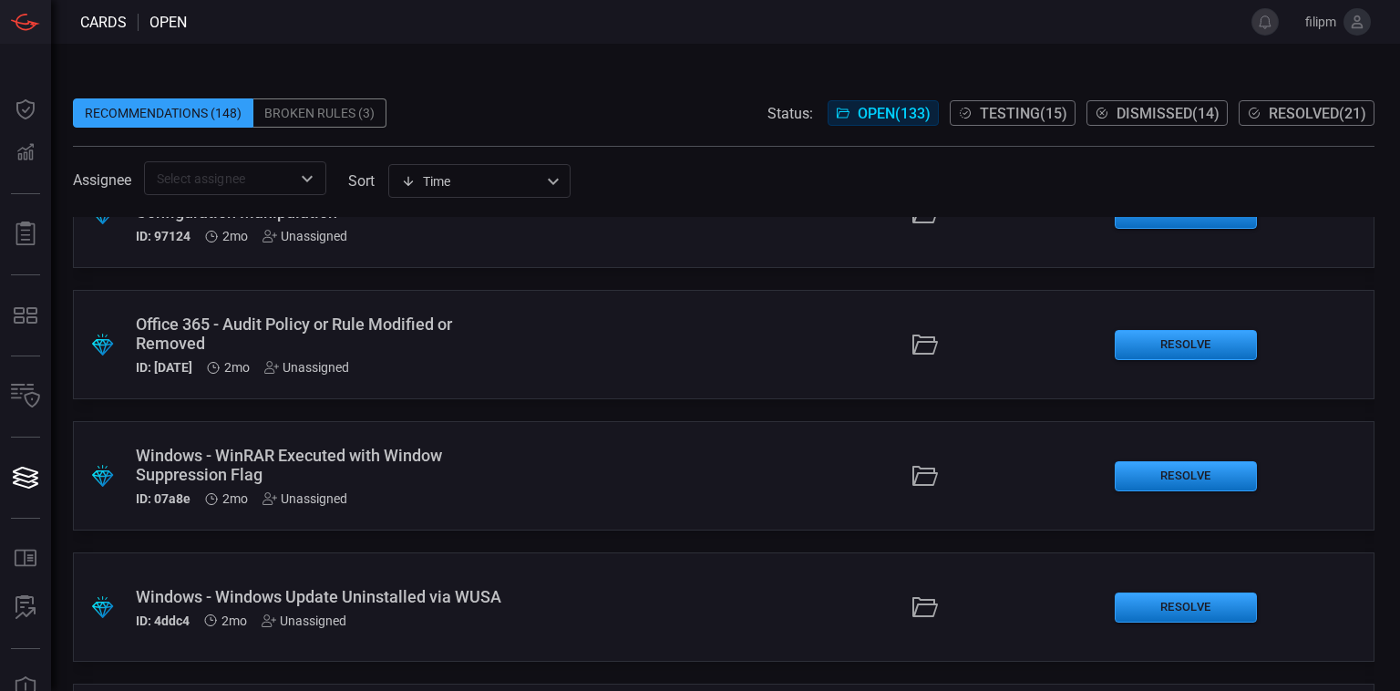
click at [404, 501] on div "ID: 07a8e 2mo Unassigned" at bounding box center [326, 498] width 380 height 15
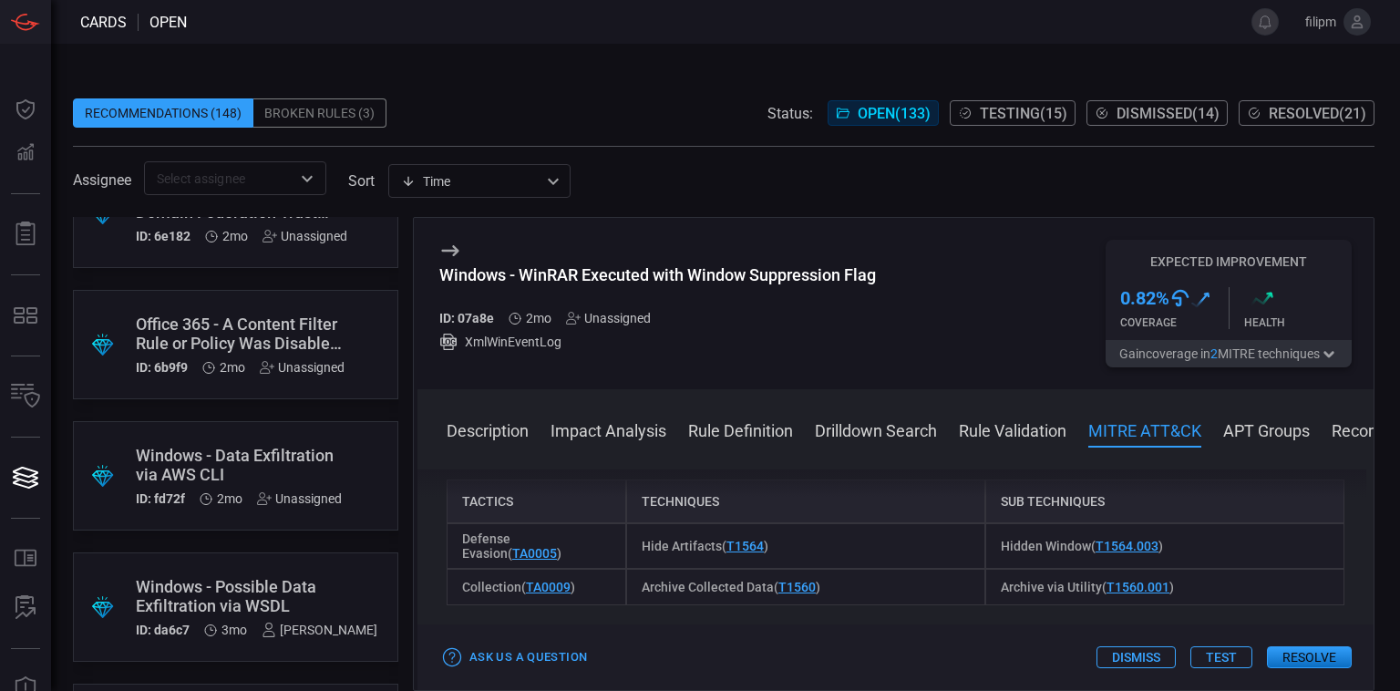
scroll to position [7411, 0]
click at [287, 645] on div ".suggested_cards_icon{fill:url(#suggested_cards_icon);} Windows - Sensitive Fil…" at bounding box center [235, 607] width 325 height 109
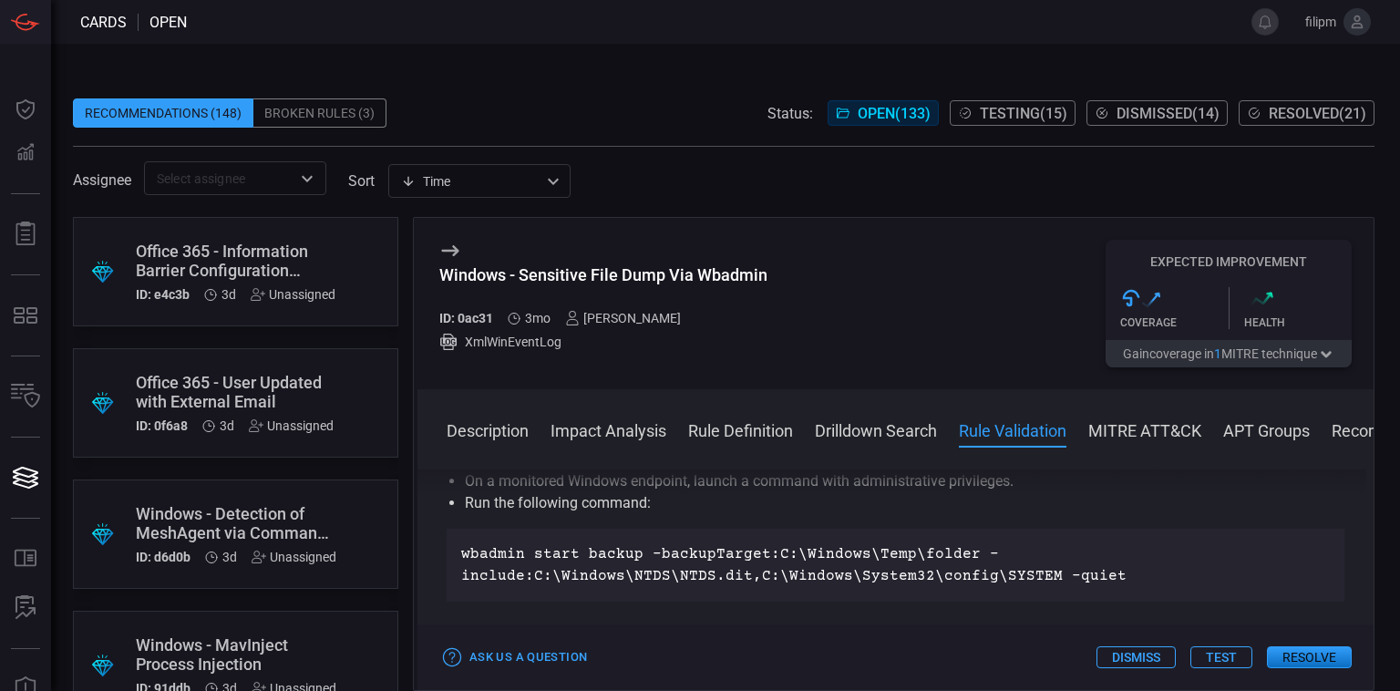
click at [319, 314] on div ".suggested_cards_icon{fill:url(#suggested_cards_icon);} Office 365 - Informatio…" at bounding box center [235, 271] width 325 height 109
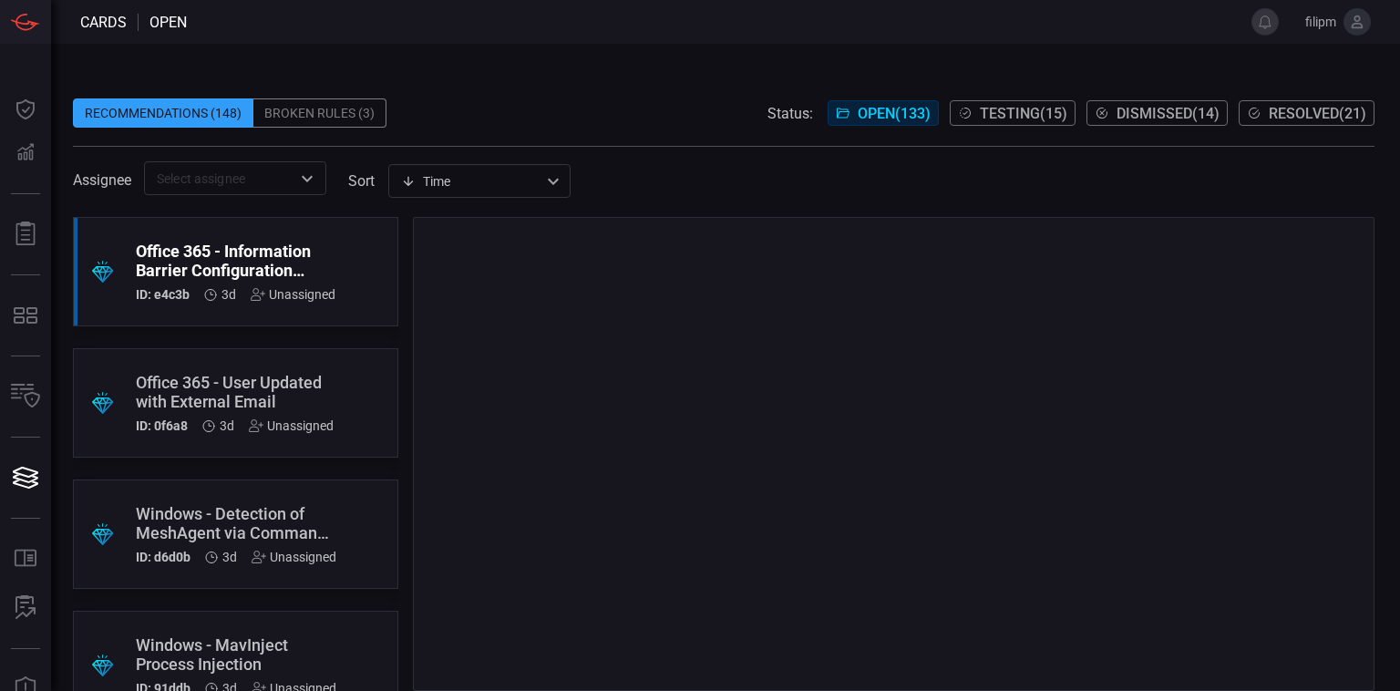
scroll to position [397, 0]
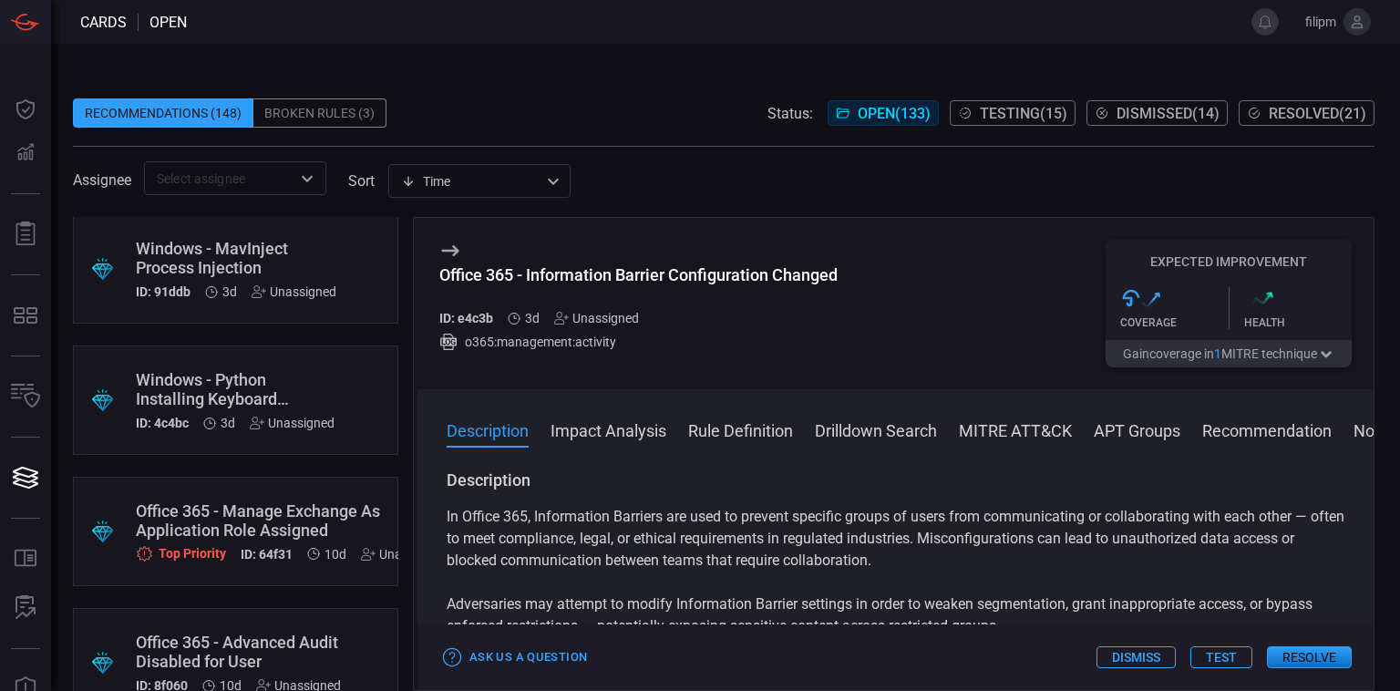
click at [312, 380] on div "Windows - Python Installing Keyboard Module for Potential Keylogging" at bounding box center [235, 389] width 199 height 38
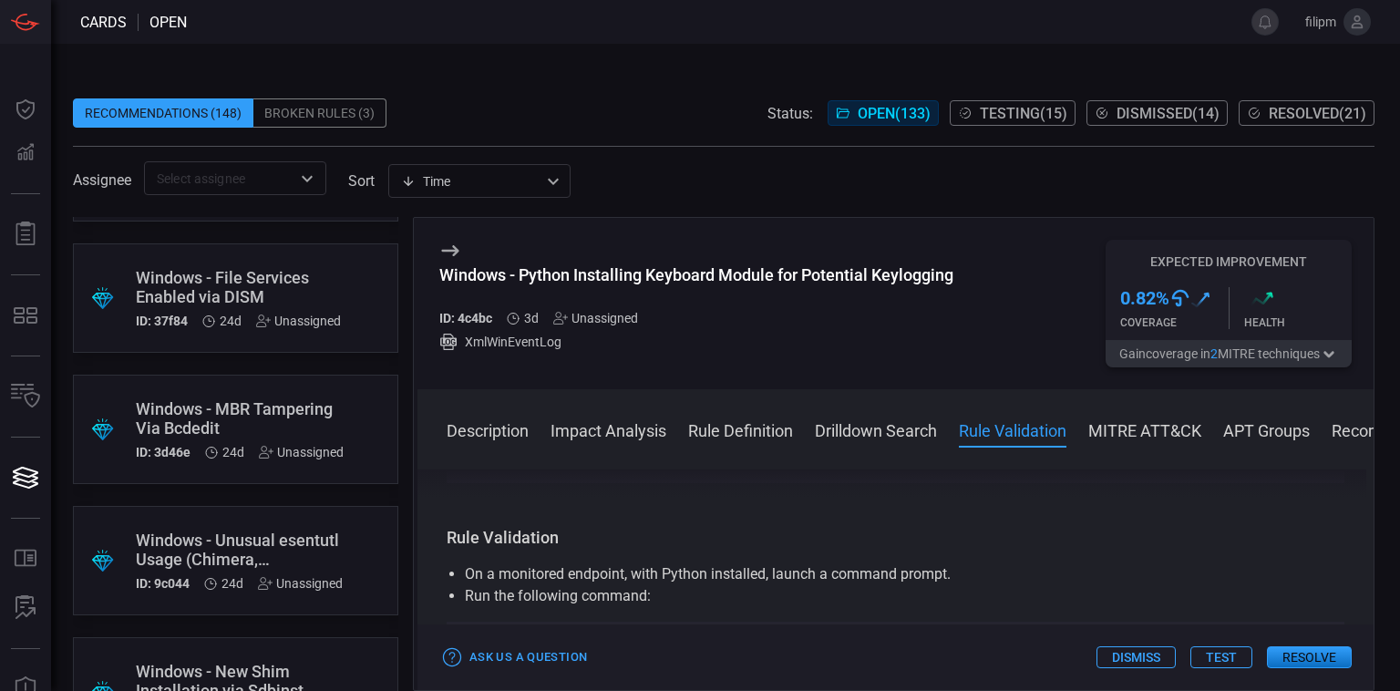
scroll to position [2732, 0]
click at [284, 469] on div ".suggested_cards_icon{fill:url(#suggested_cards_icon);} Windows - MBR Tampering…" at bounding box center [235, 428] width 325 height 109
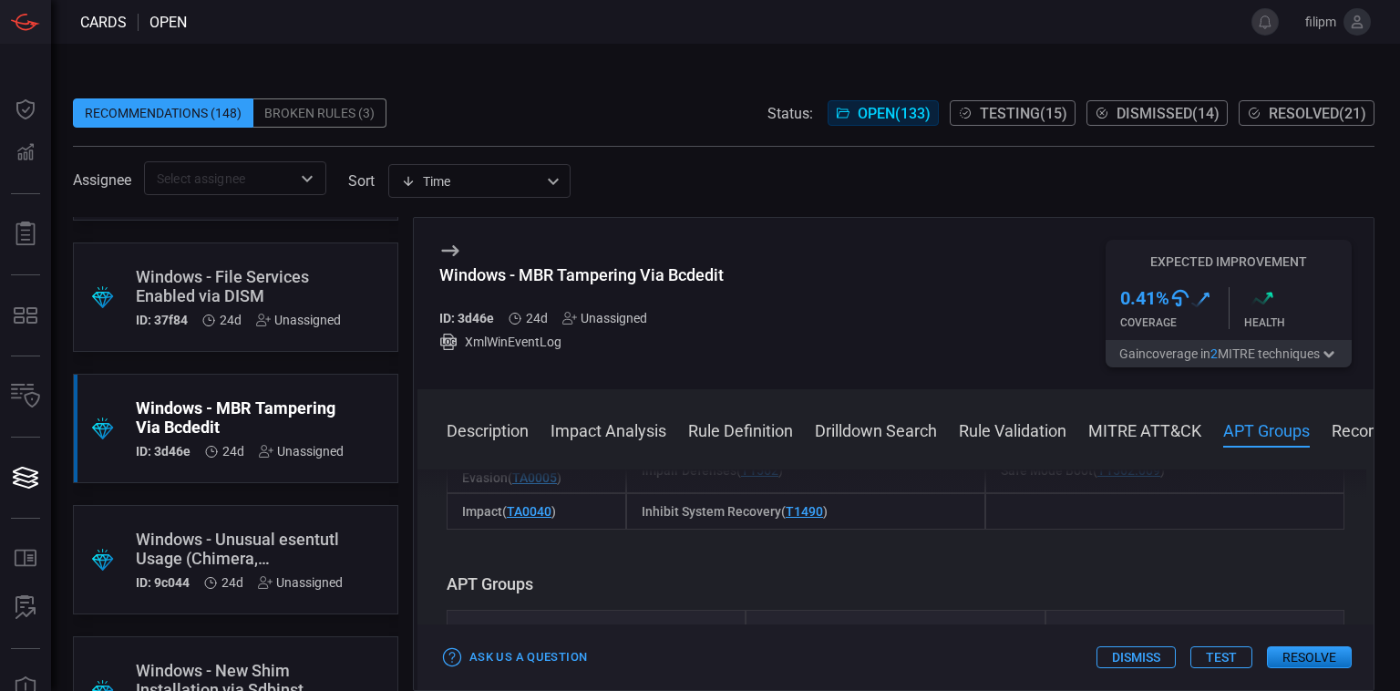
scroll to position [1730, 0]
click at [231, 533] on div "Windows - Unusual esentutl Usage (Chimera, menuPass, TA551)" at bounding box center [239, 549] width 207 height 38
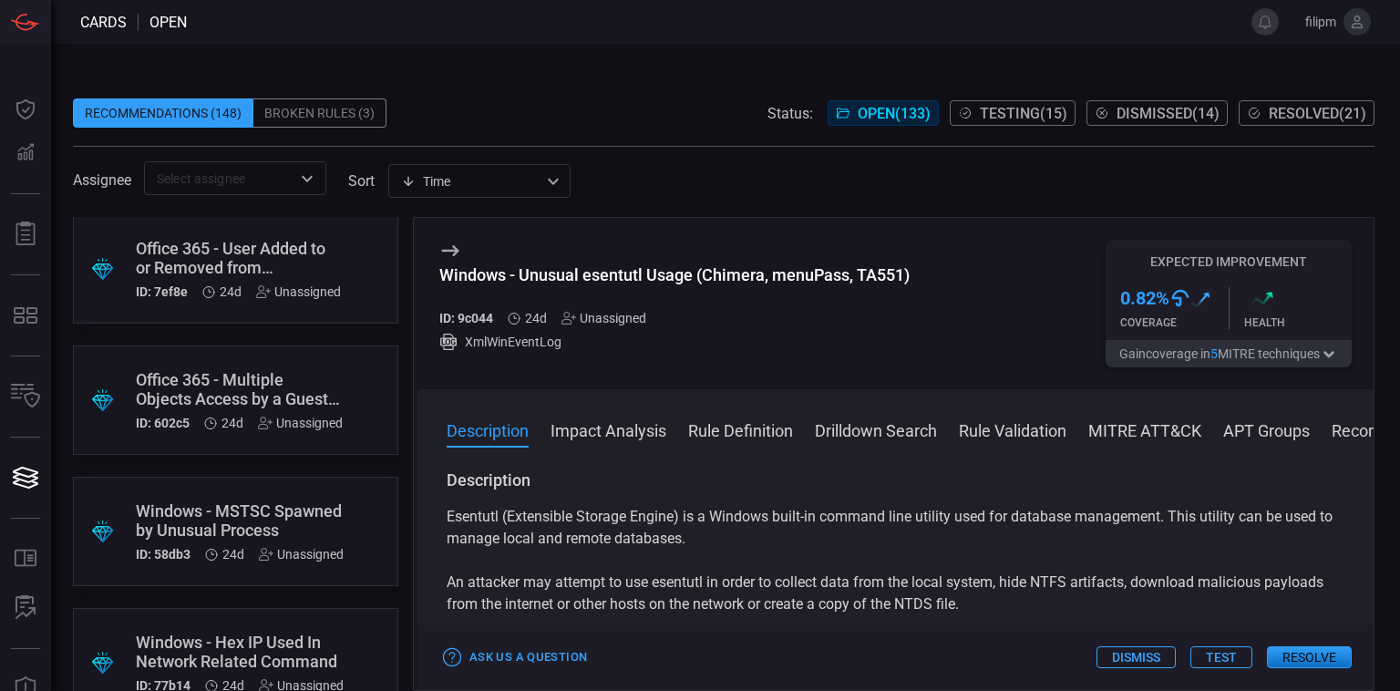
scroll to position [3613, 0]
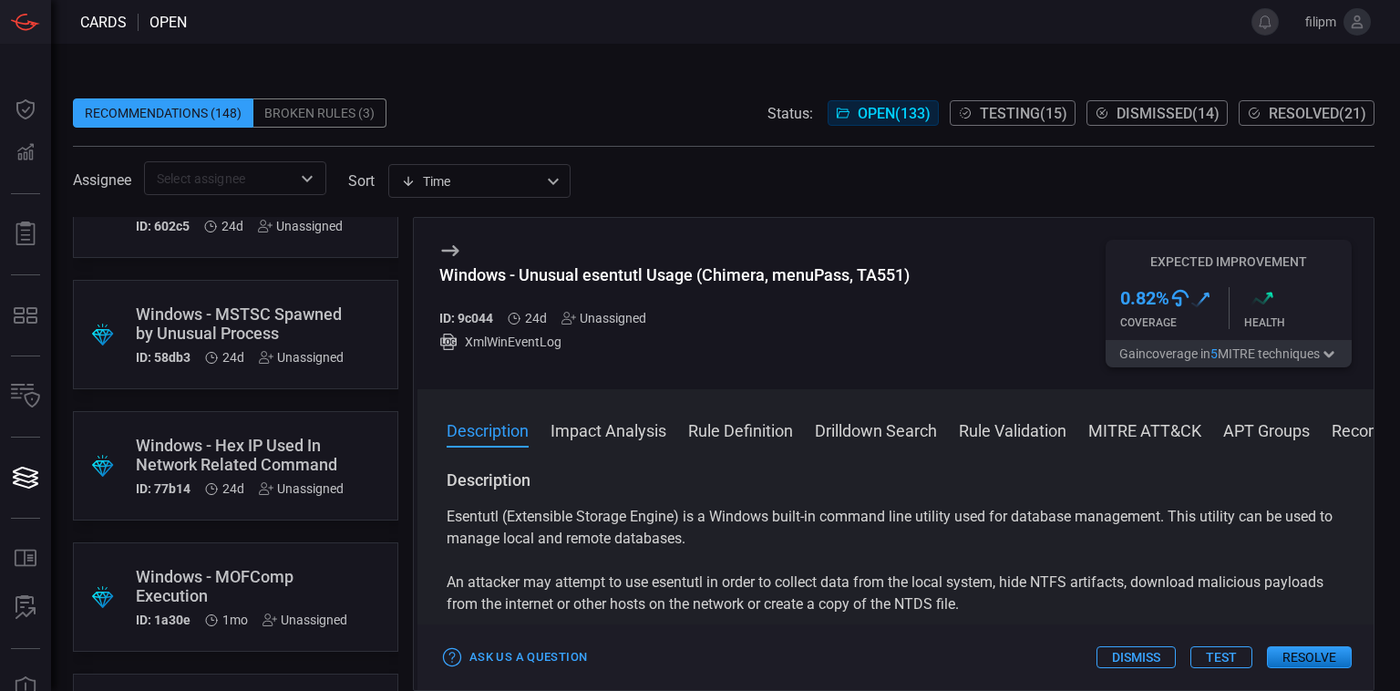
click at [268, 430] on div ".suggested_cards_icon{fill:url(#suggested_cards_icon);} Windows - Hex IP Used I…" at bounding box center [235, 465] width 325 height 109
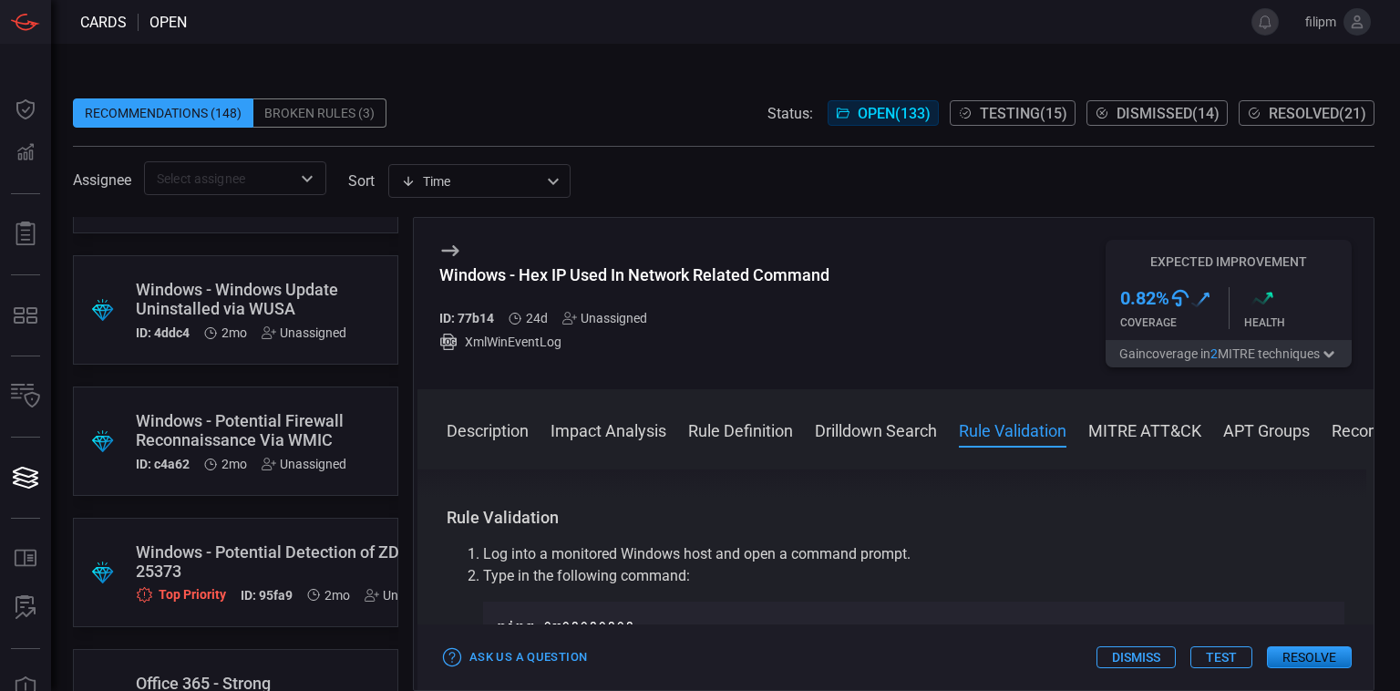
scroll to position [5083, 0]
click at [243, 561] on div "Windows - Potential Detection of ZDI-CAN-25373" at bounding box center [293, 561] width 314 height 38
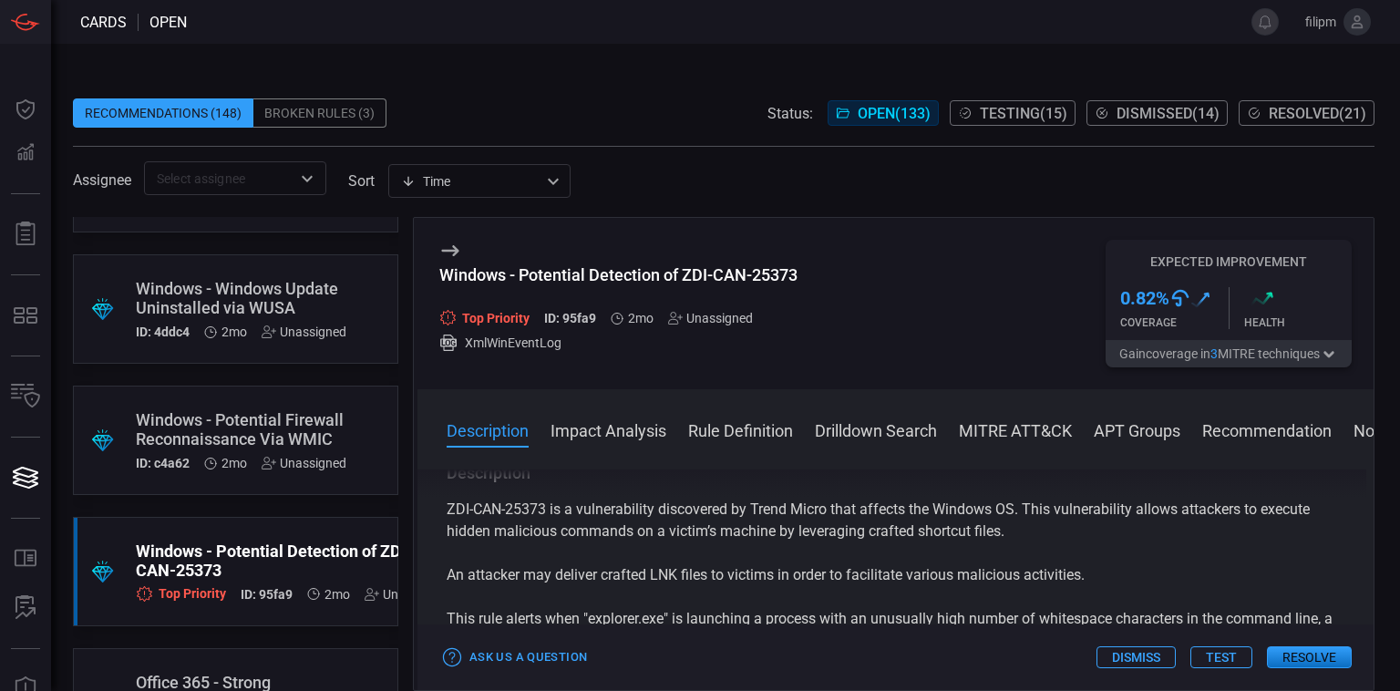
scroll to position [11, 0]
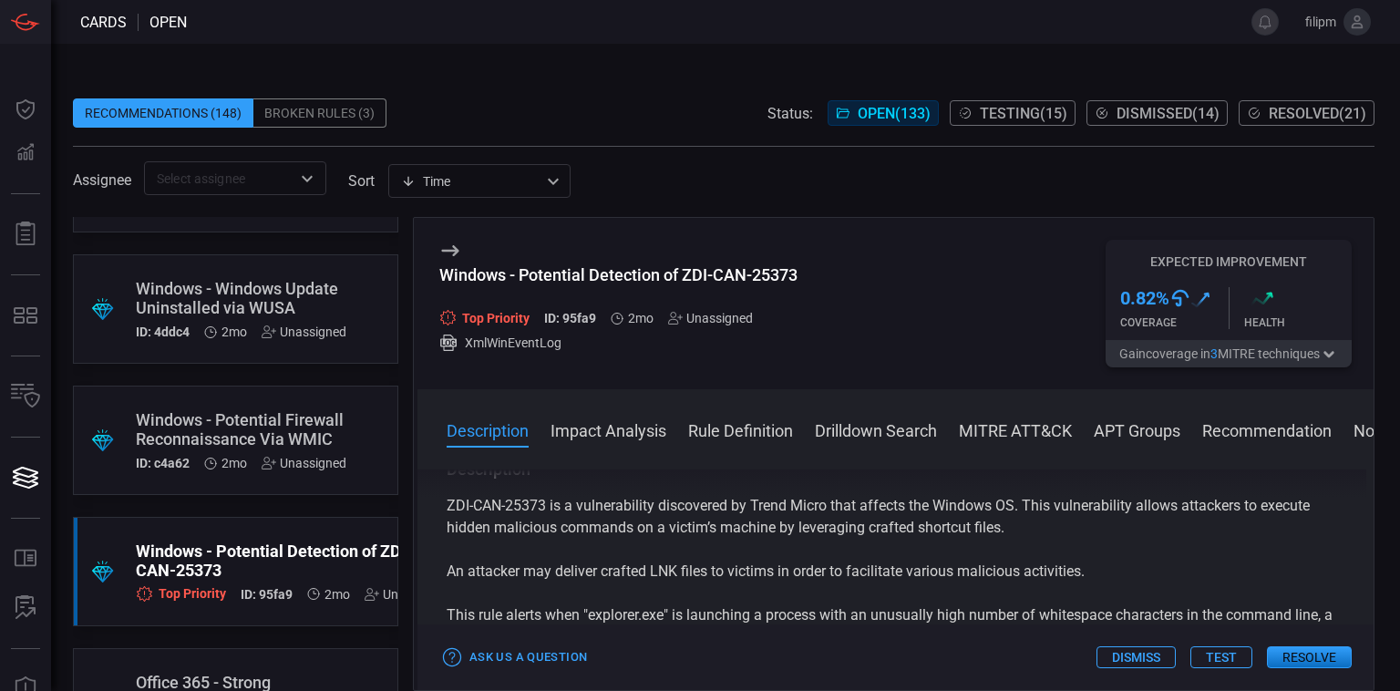
click at [297, 459] on div "Unassigned" at bounding box center [304, 463] width 85 height 15
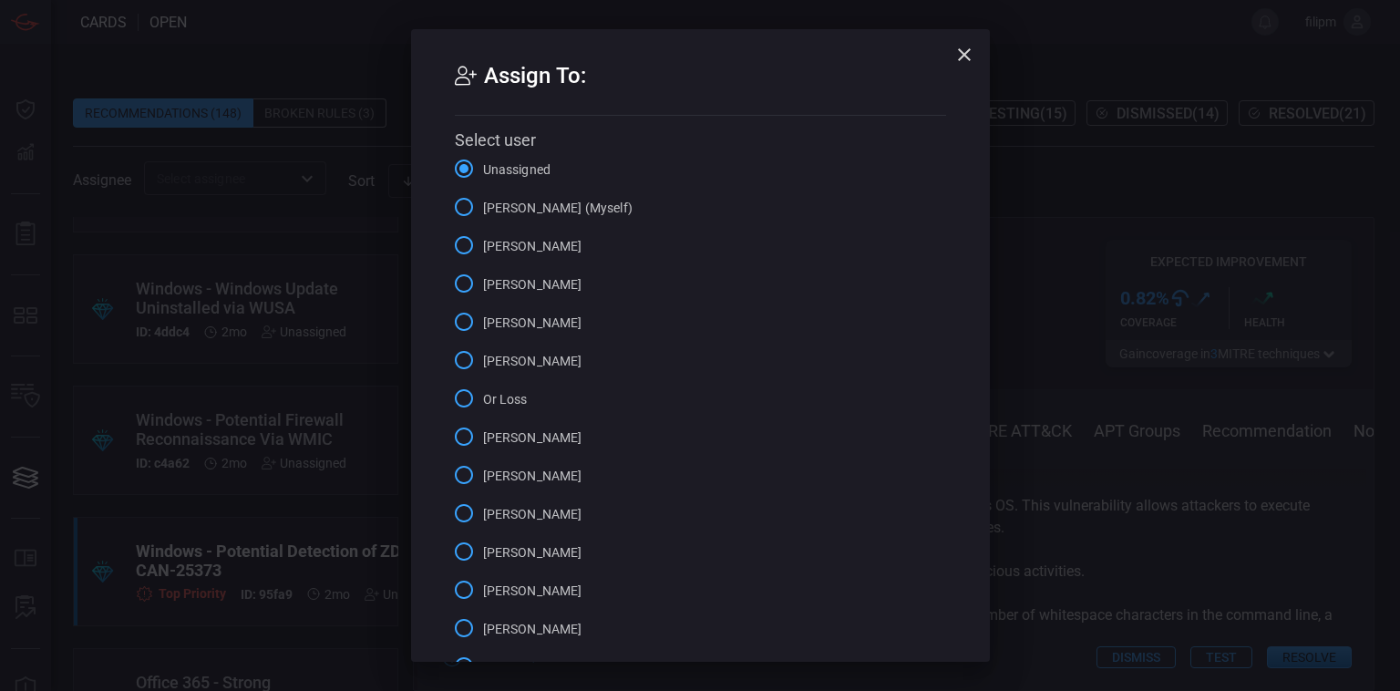
click at [1221, 387] on div "Assign To: Select user Unassigned [PERSON_NAME] (Myself) [PERSON_NAME] [PERSON_…" at bounding box center [700, 345] width 1400 height 691
click at [1030, 494] on div "Assign To: Select user Unassigned [PERSON_NAME] (Myself) [PERSON_NAME] [PERSON_…" at bounding box center [700, 345] width 1400 height 691
click at [966, 63] on icon "button" at bounding box center [965, 55] width 22 height 22
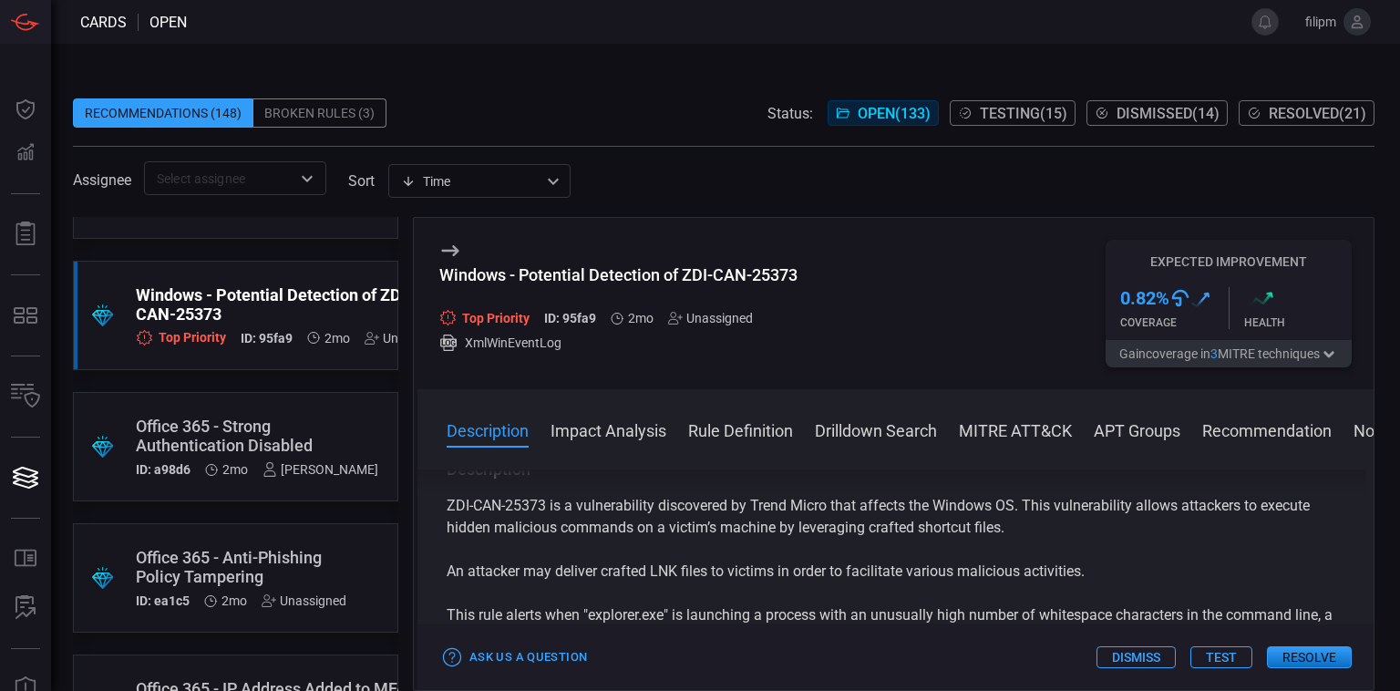
scroll to position [5414, 0]
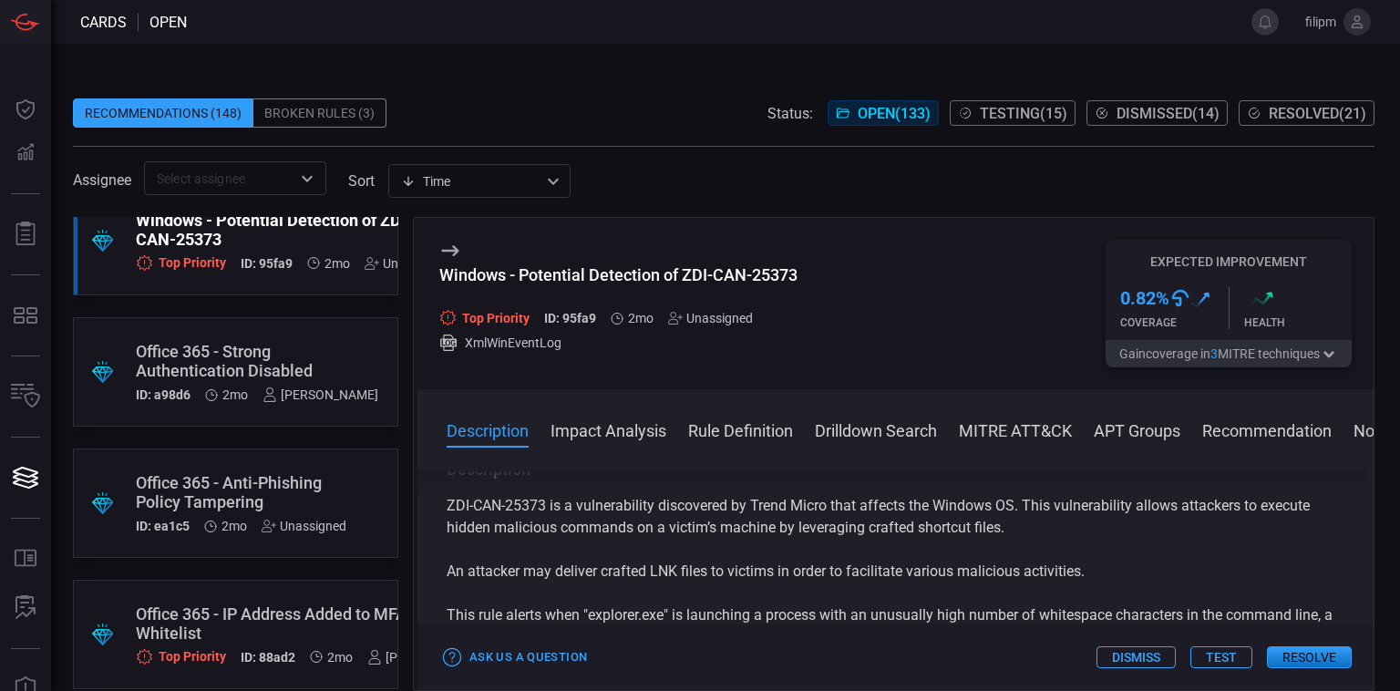
click at [255, 491] on div "Office 365 - Anti-Phishing Policy Tampering" at bounding box center [241, 492] width 211 height 38
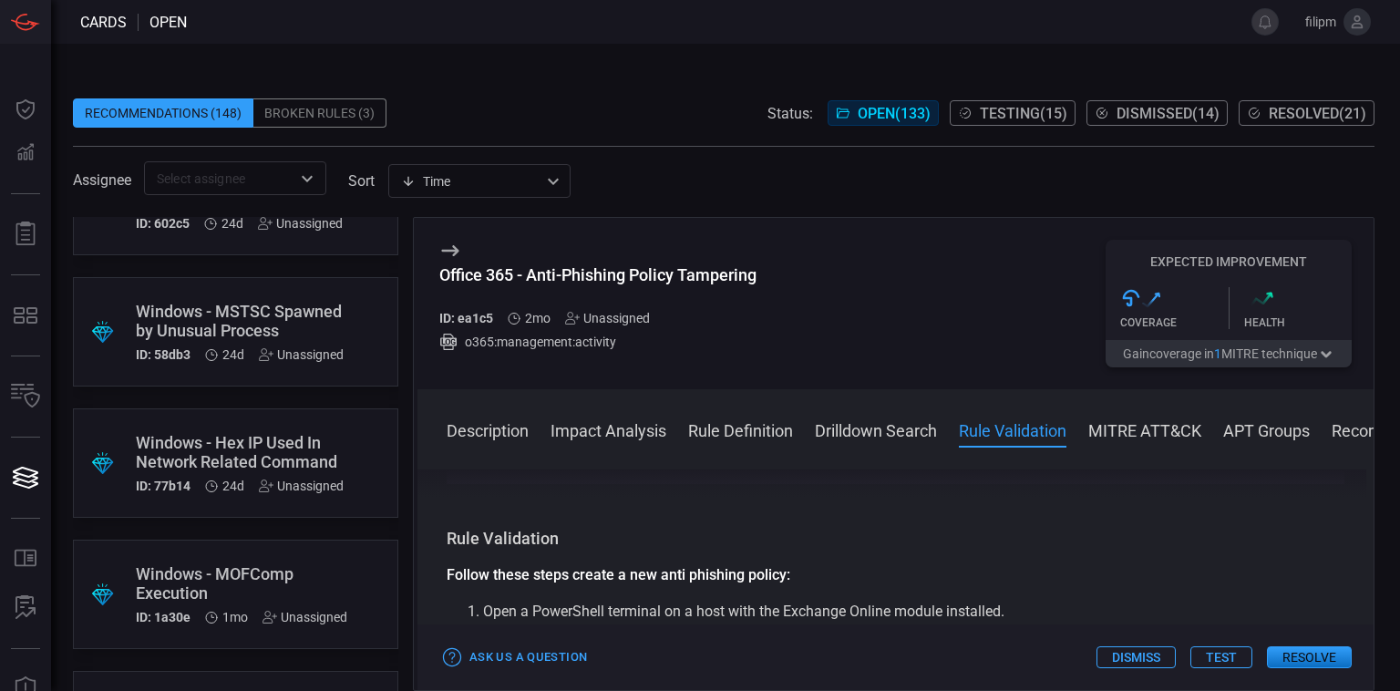
scroll to position [3614, 0]
click at [255, 333] on div "Windows - MSTSC Spawned by Unusual Process" at bounding box center [240, 323] width 208 height 38
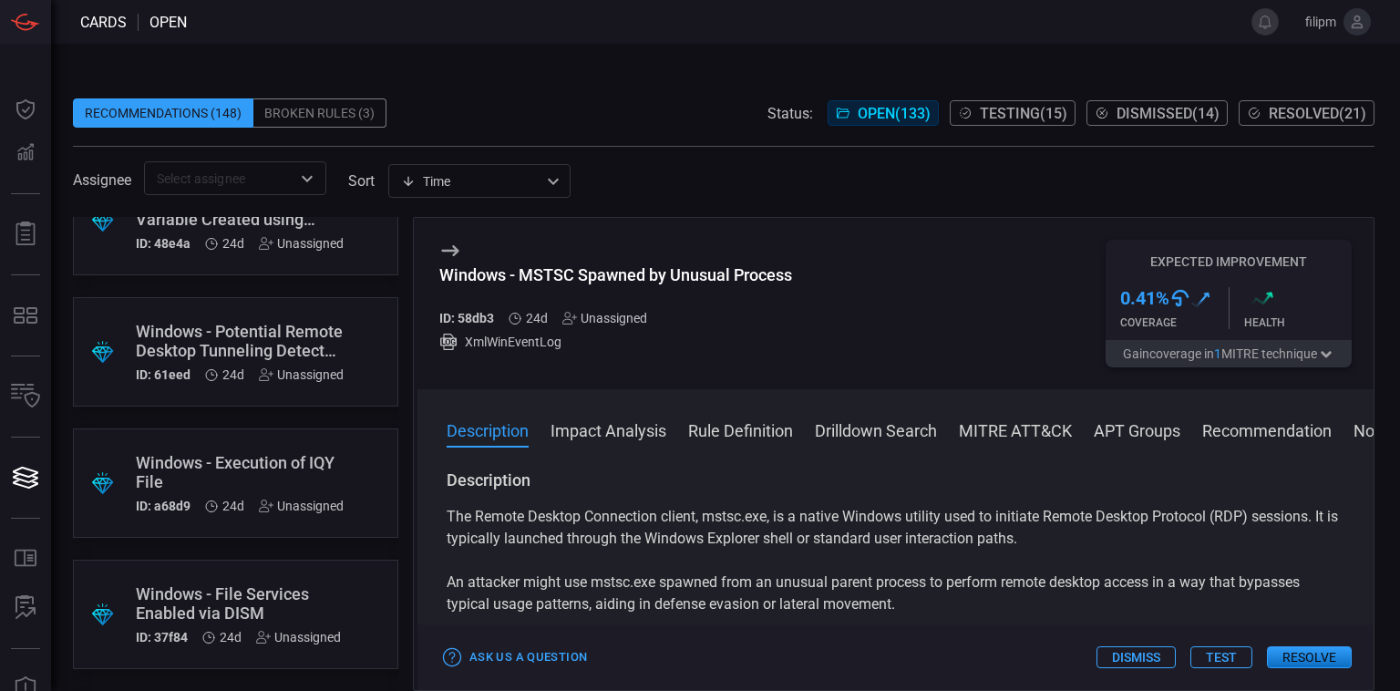
scroll to position [2382, 0]
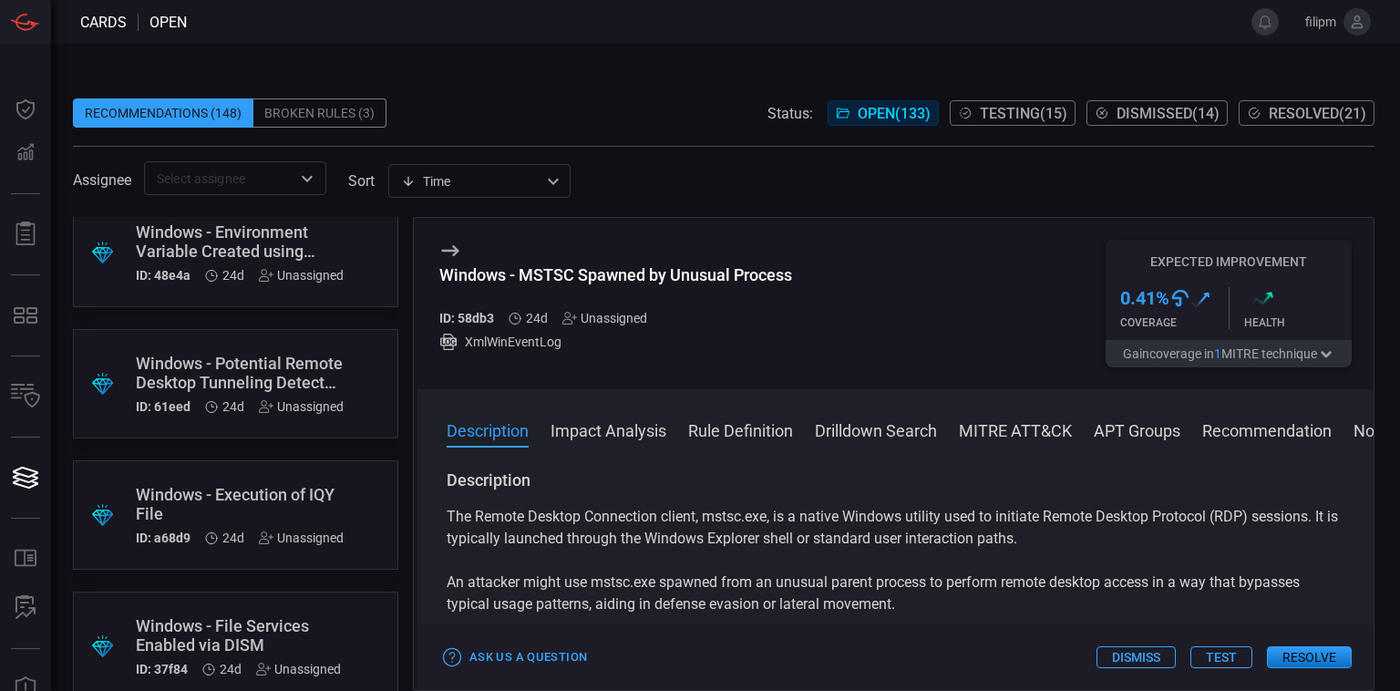
click at [233, 487] on div "Windows - Execution of IQY File" at bounding box center [240, 504] width 208 height 38
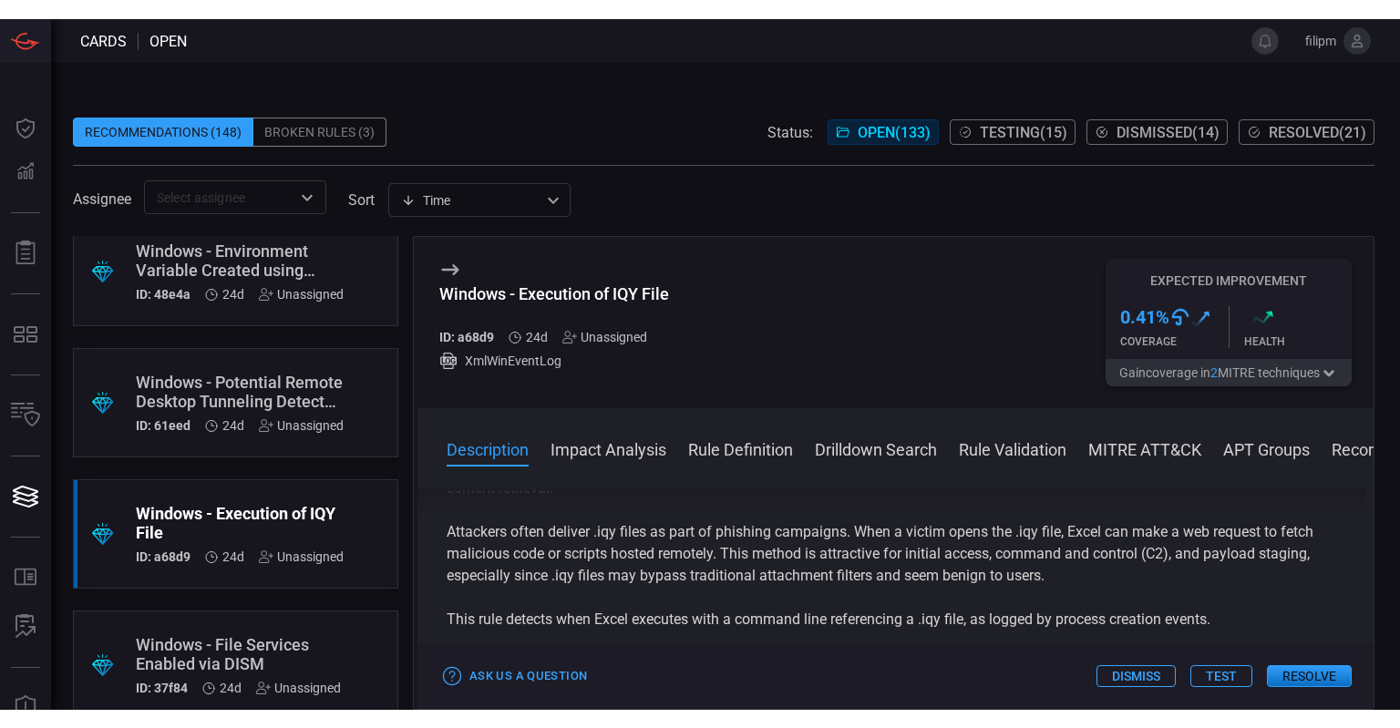
scroll to position [89, 0]
